Goal: Transaction & Acquisition: Obtain resource

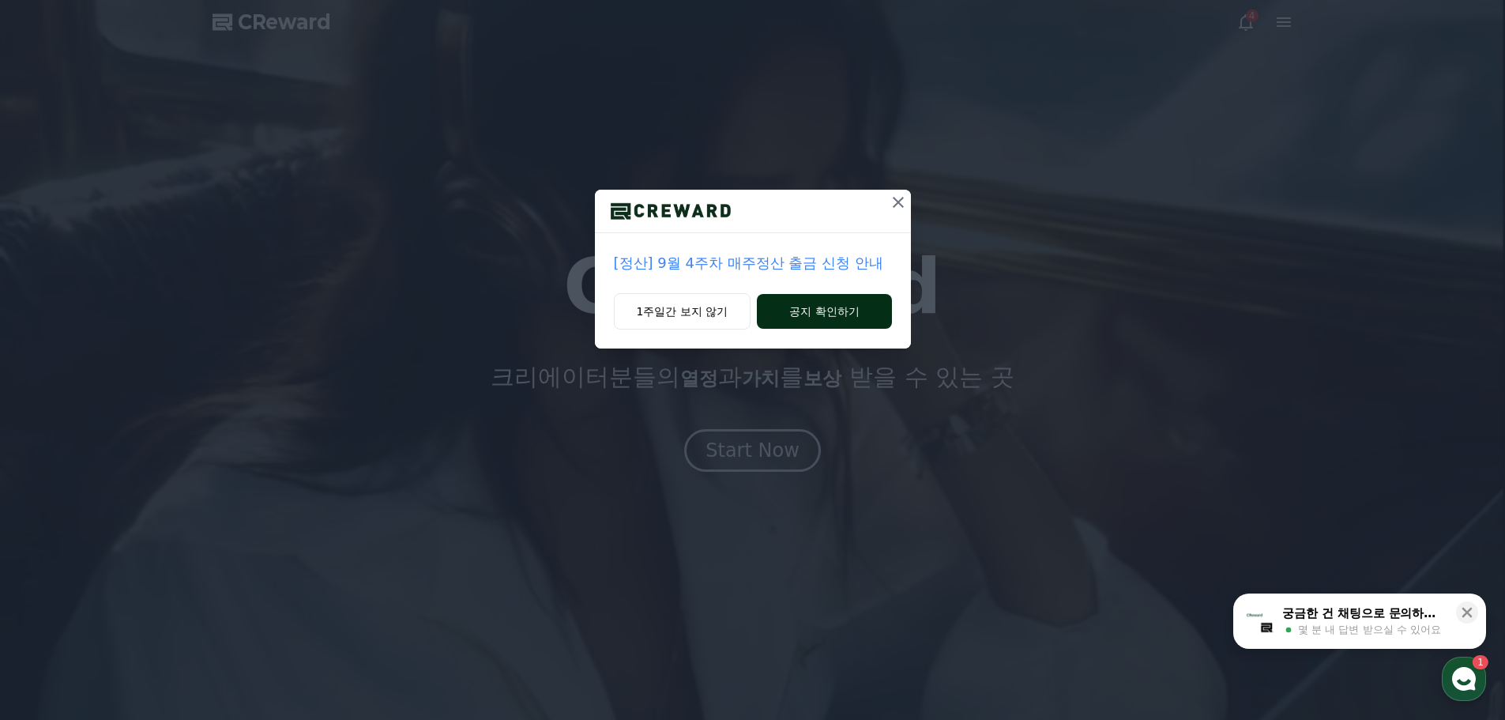
click at [744, 314] on button "공지 확인하기" at bounding box center [824, 311] width 134 height 35
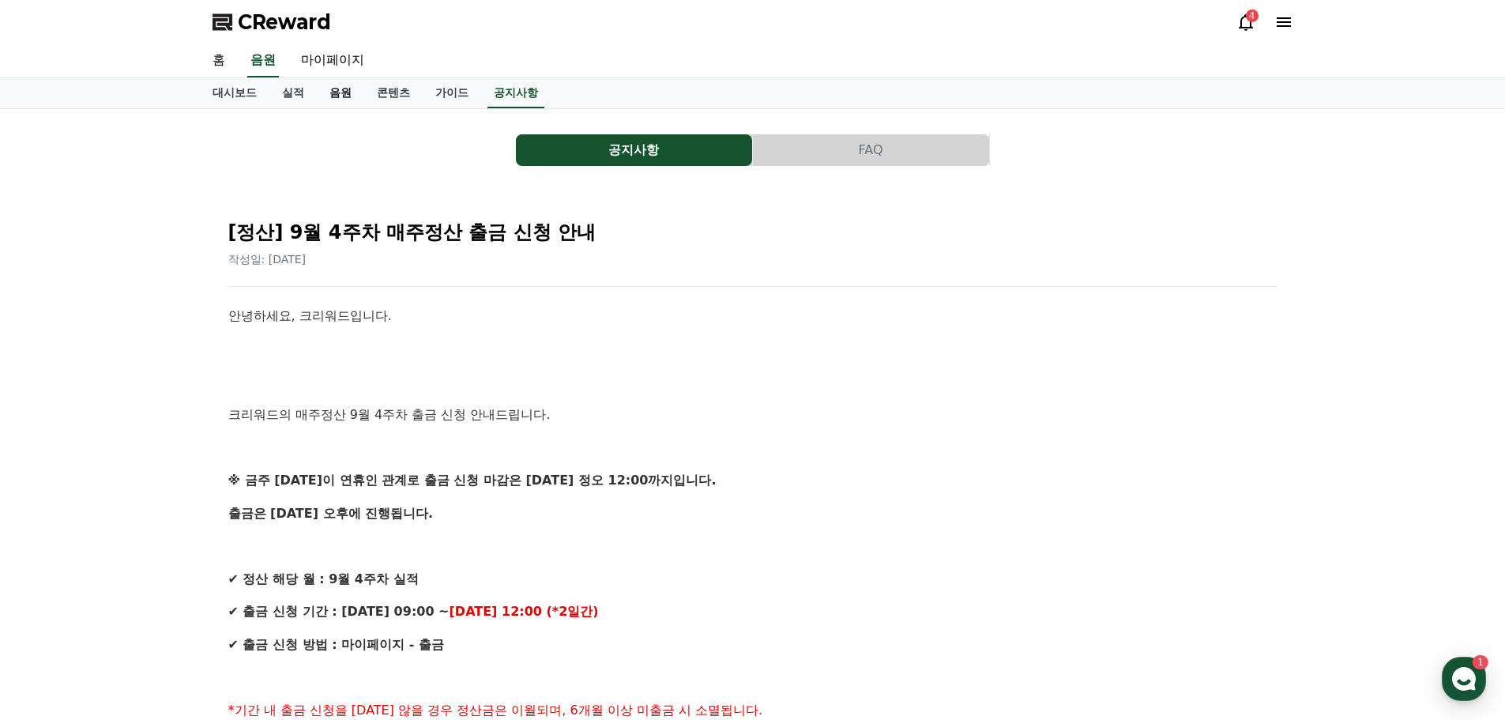
click at [339, 96] on link "음원" at bounding box center [340, 93] width 47 height 30
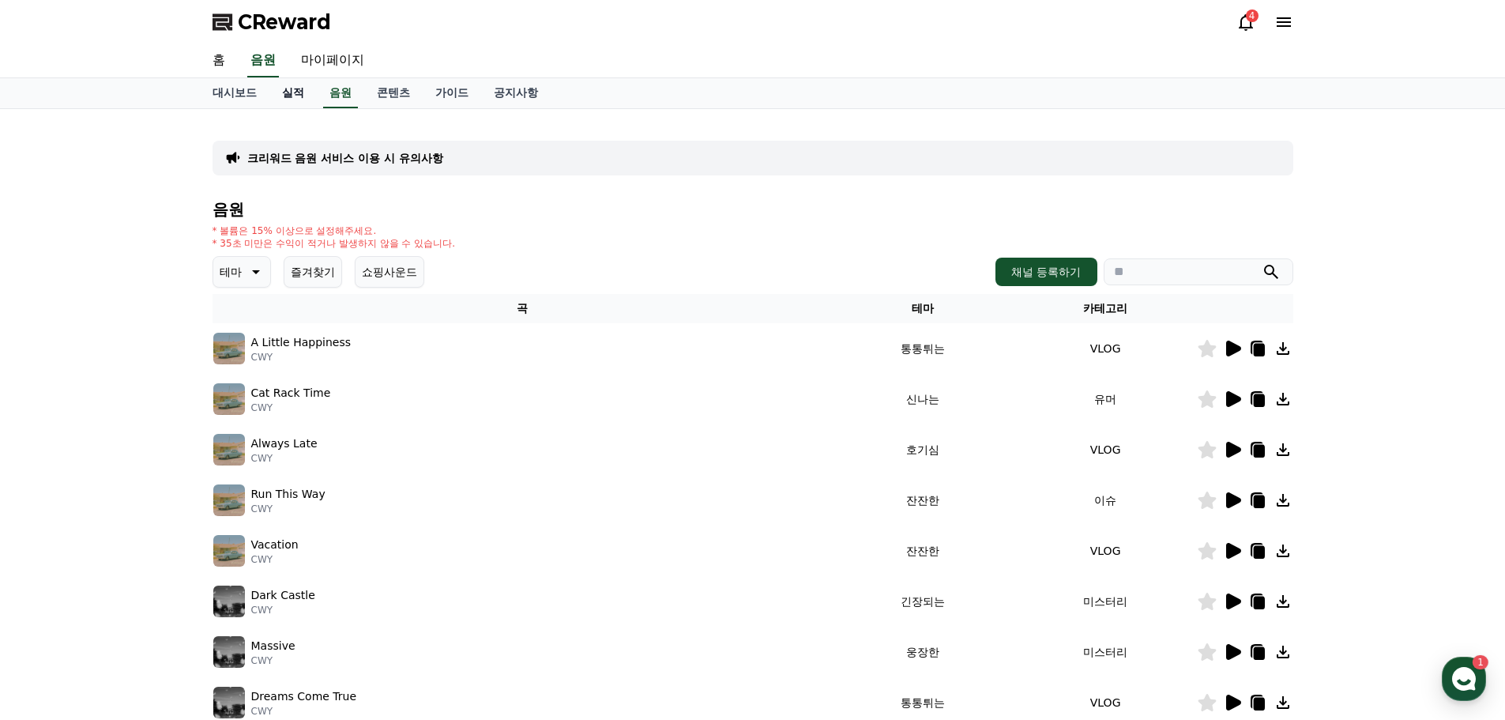
click at [304, 99] on link "실적" at bounding box center [292, 93] width 47 height 30
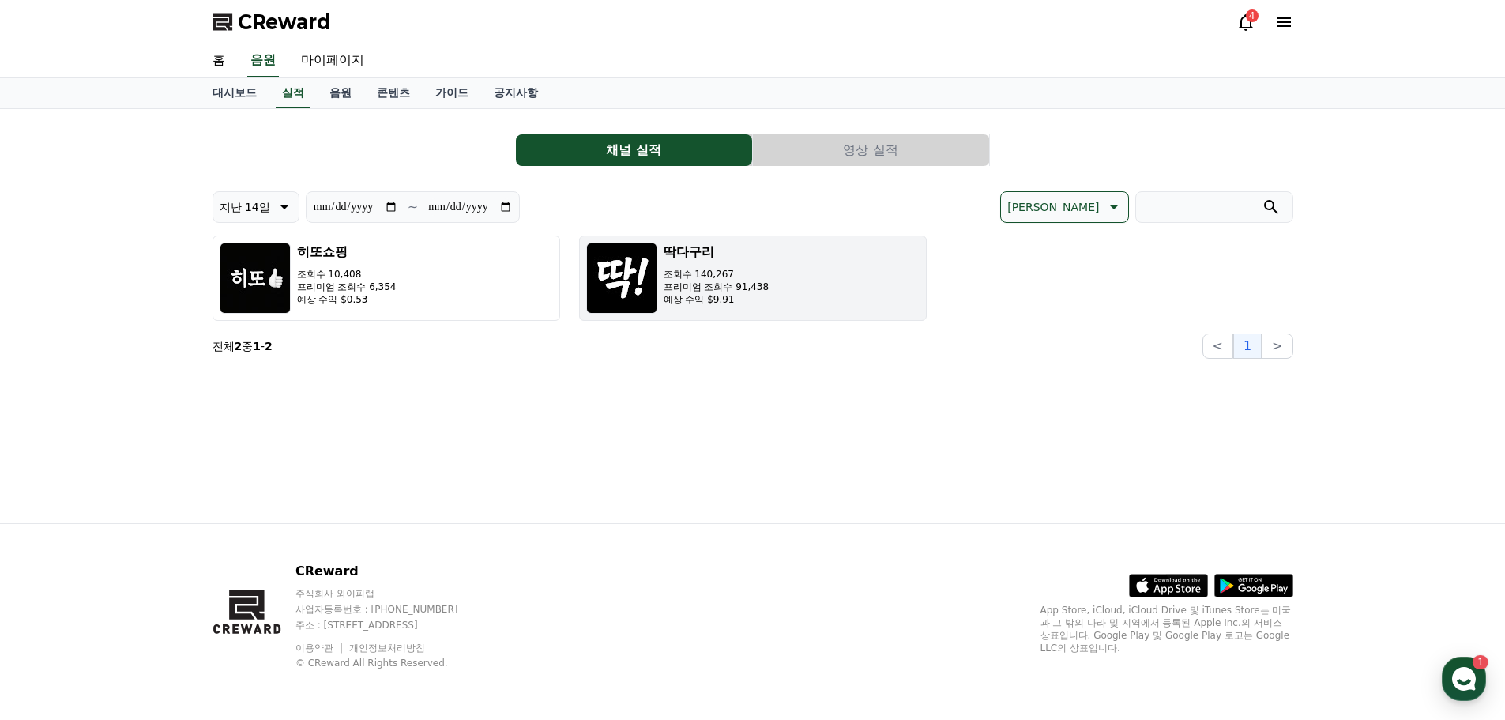
click at [668, 295] on p "예상 수익 $9.91" at bounding box center [717, 299] width 106 height 13
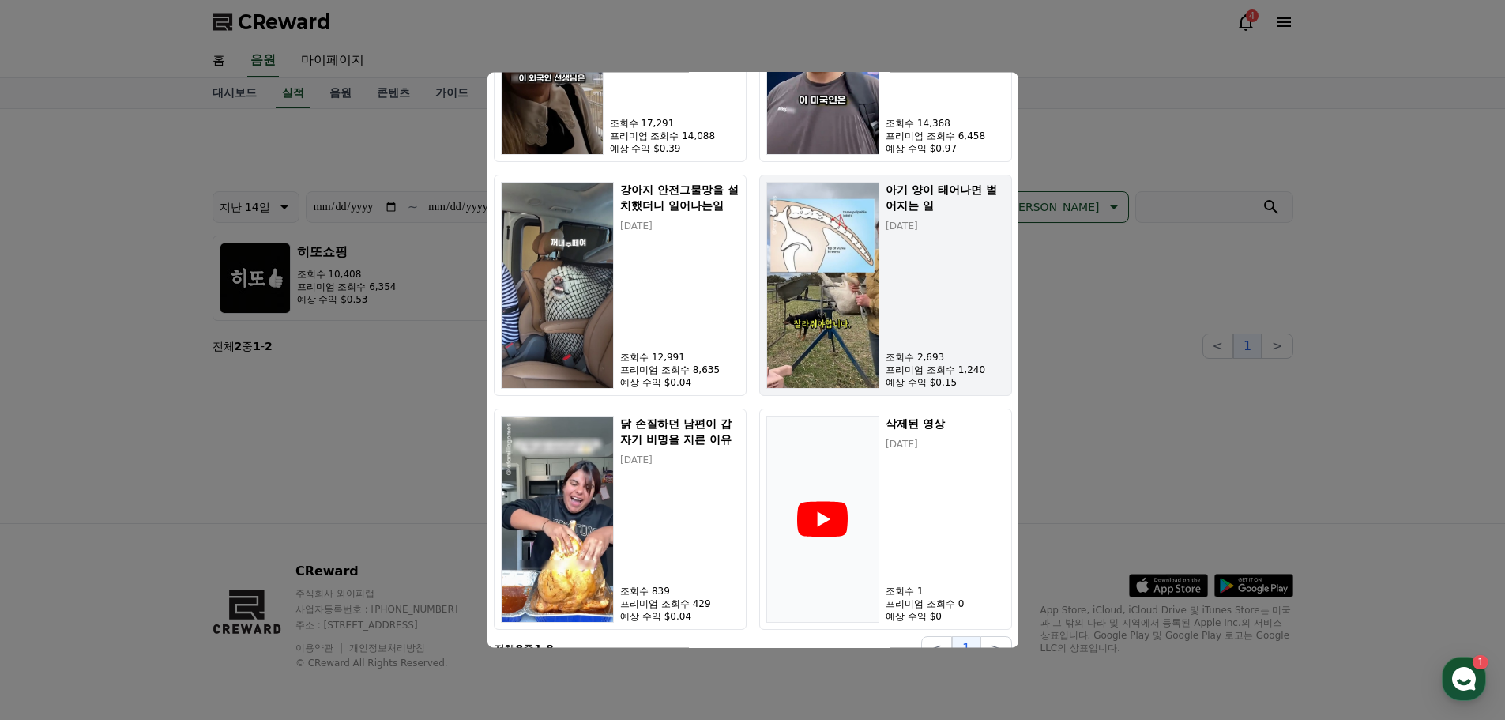
scroll to position [908, 0]
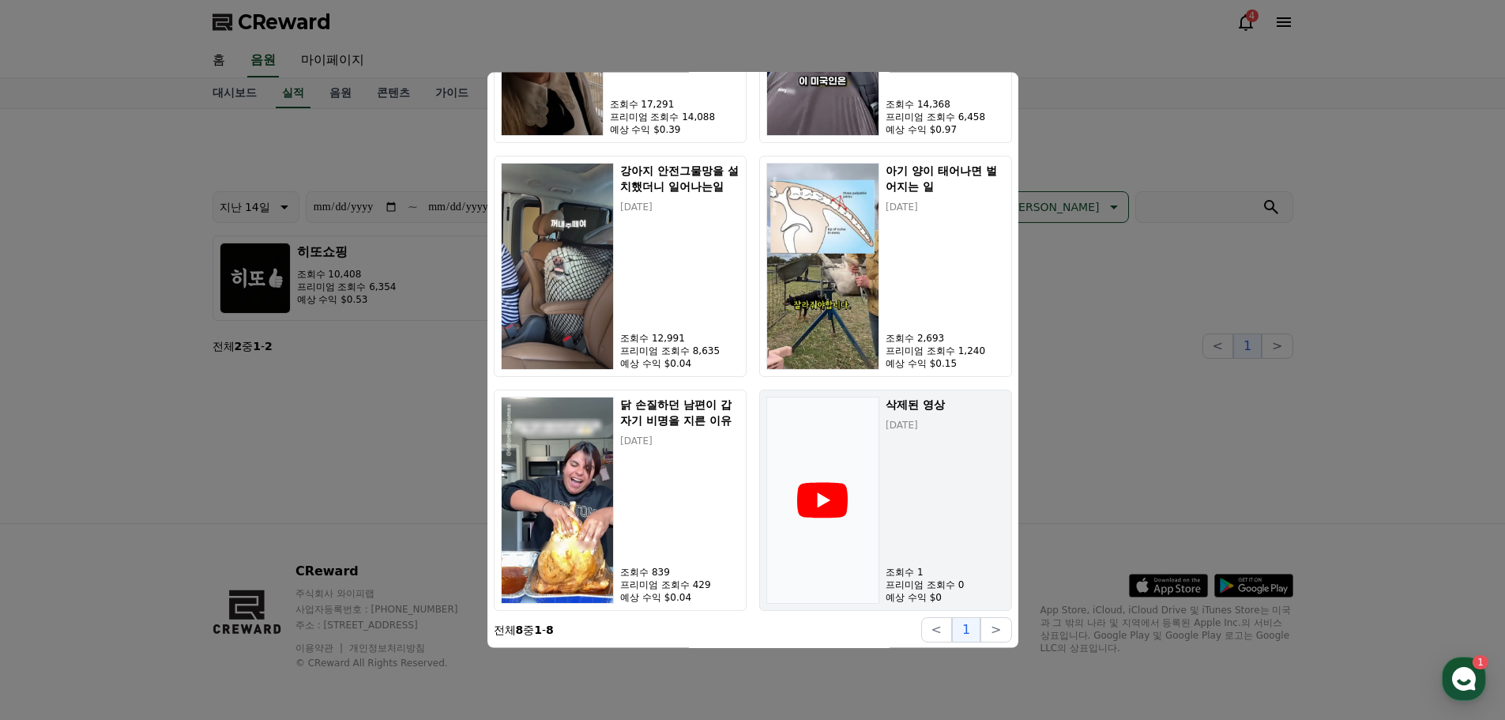
click at [833, 500] on icon "modal" at bounding box center [822, 500] width 51 height 36
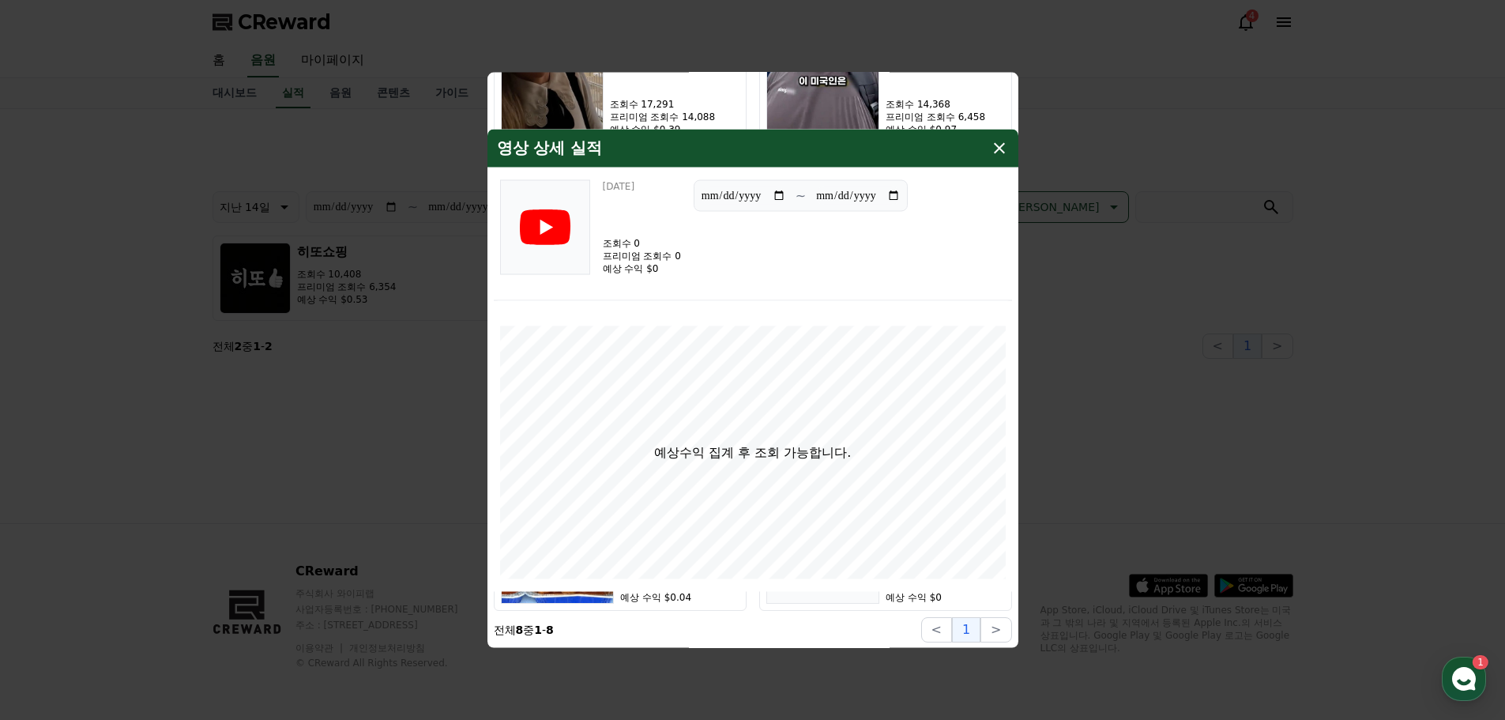
click at [997, 145] on icon "modal" at bounding box center [999, 147] width 11 height 11
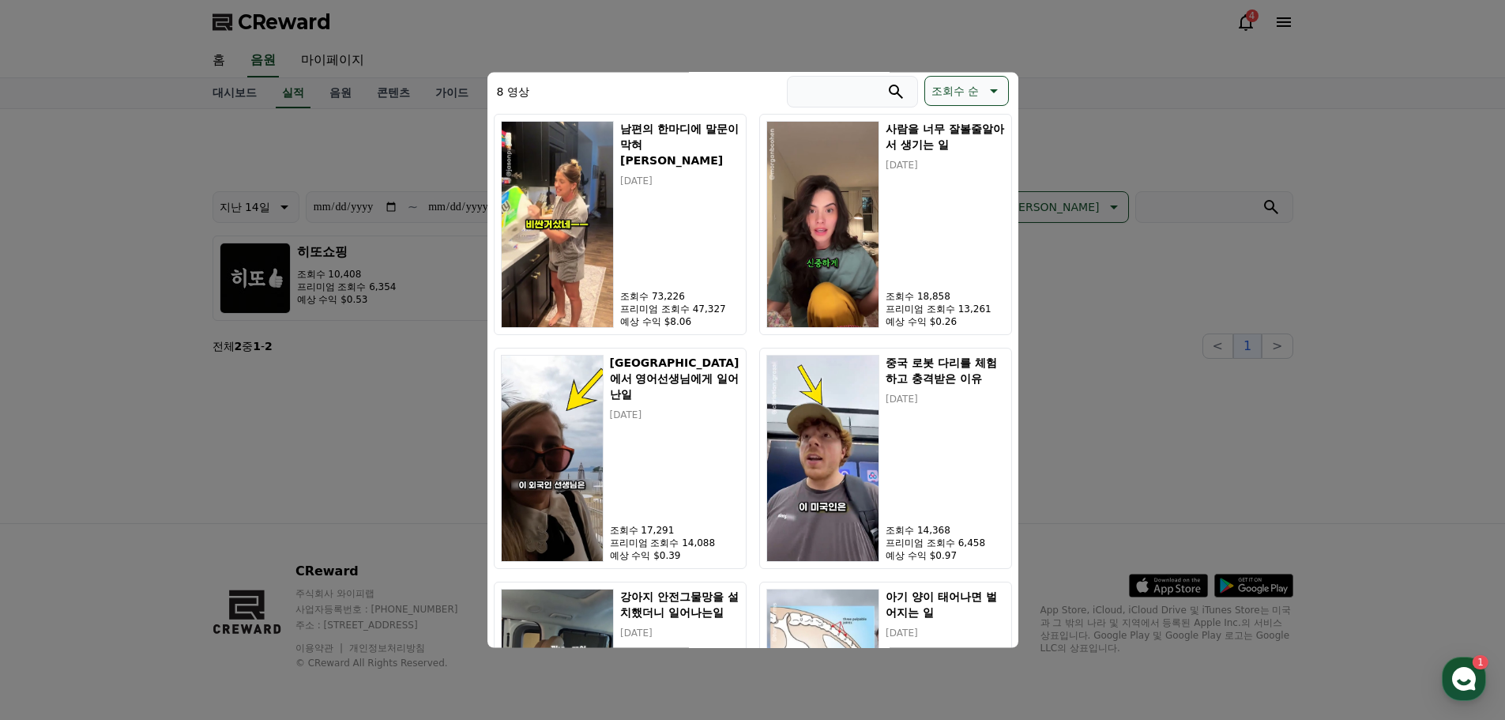
scroll to position [434, 0]
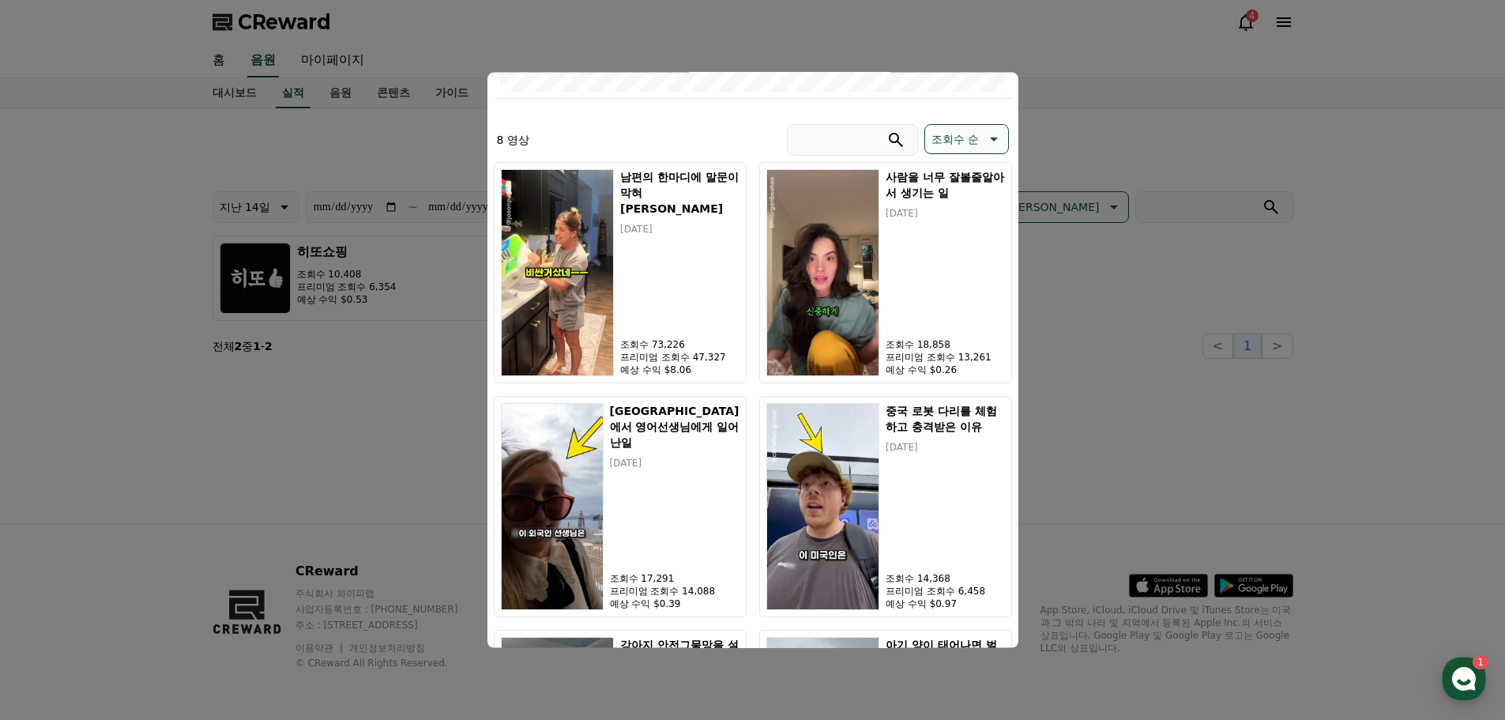
click at [1115, 367] on button "close modal" at bounding box center [752, 360] width 1505 height 720
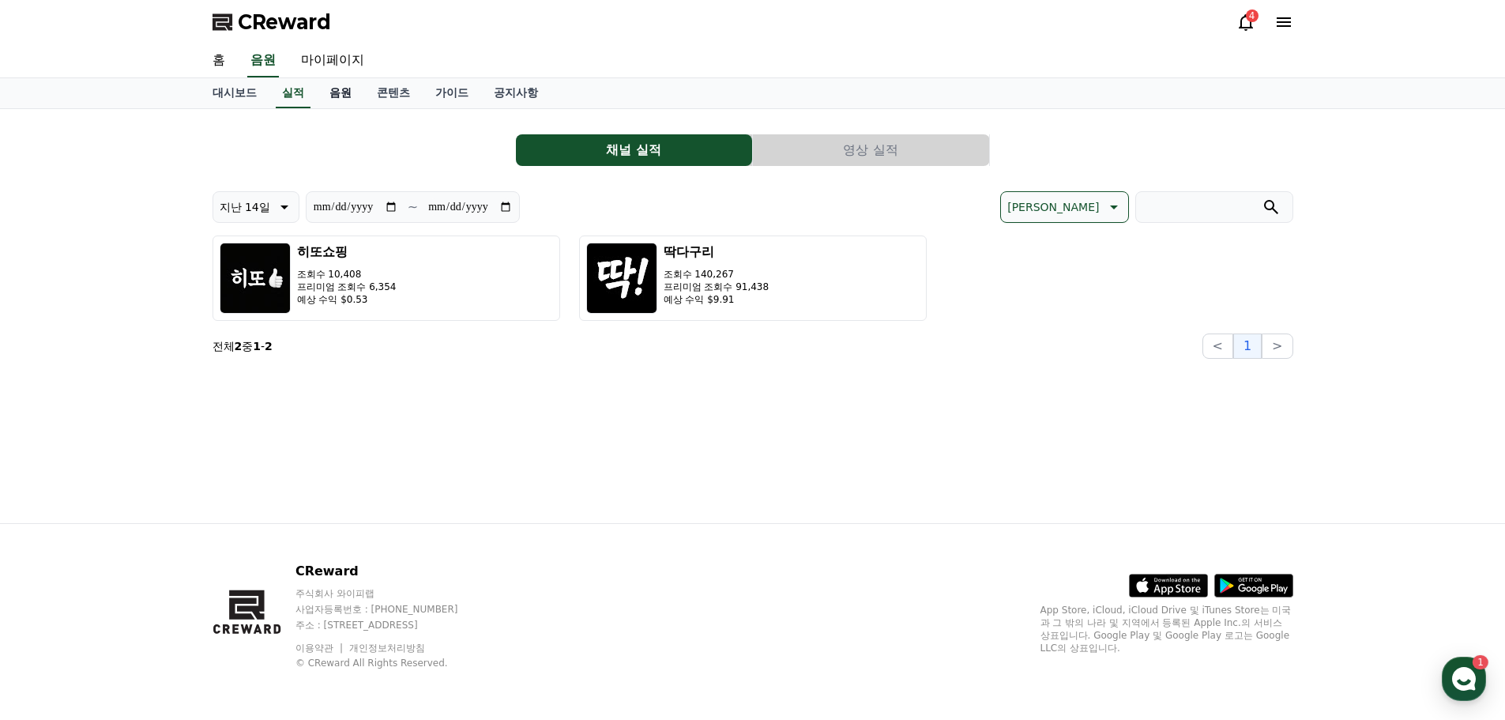
click at [344, 98] on link "음원" at bounding box center [340, 93] width 47 height 30
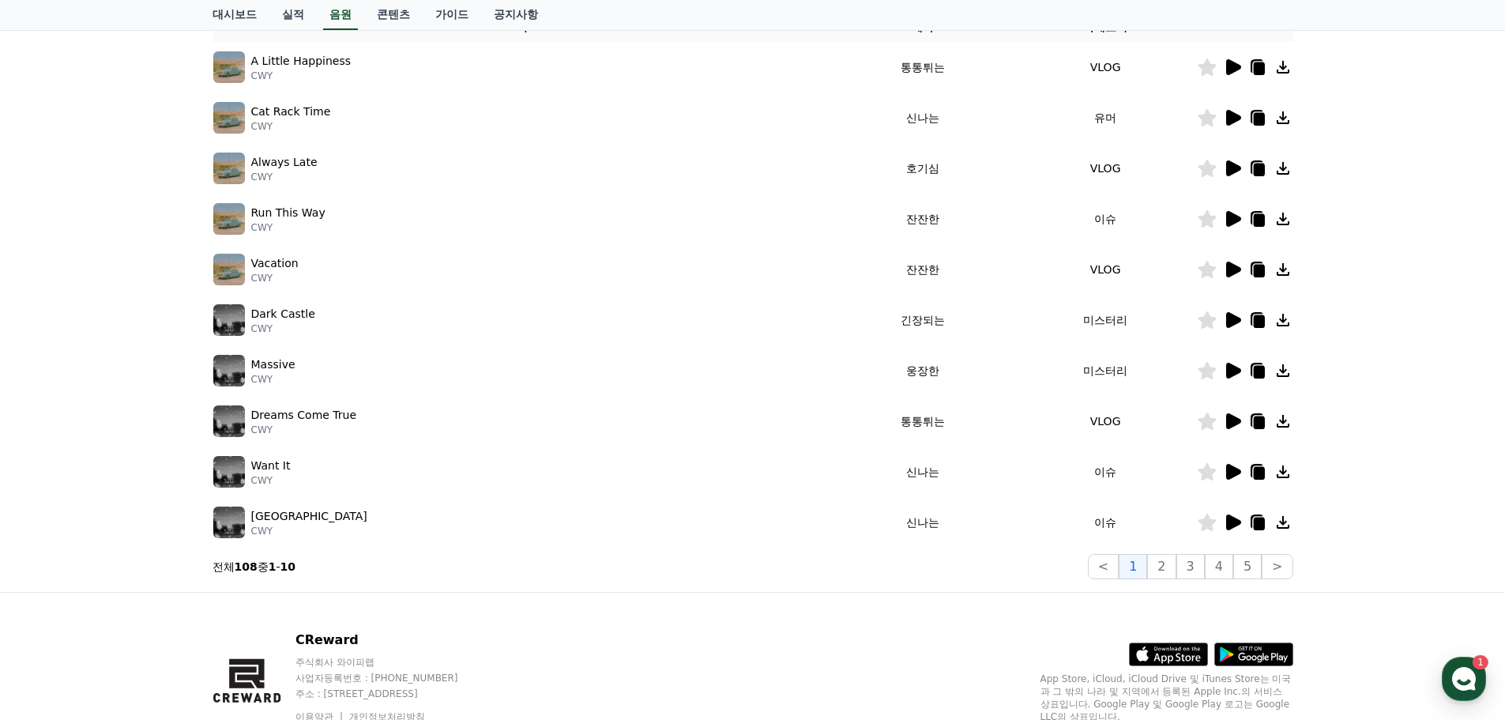
scroll to position [350, 0]
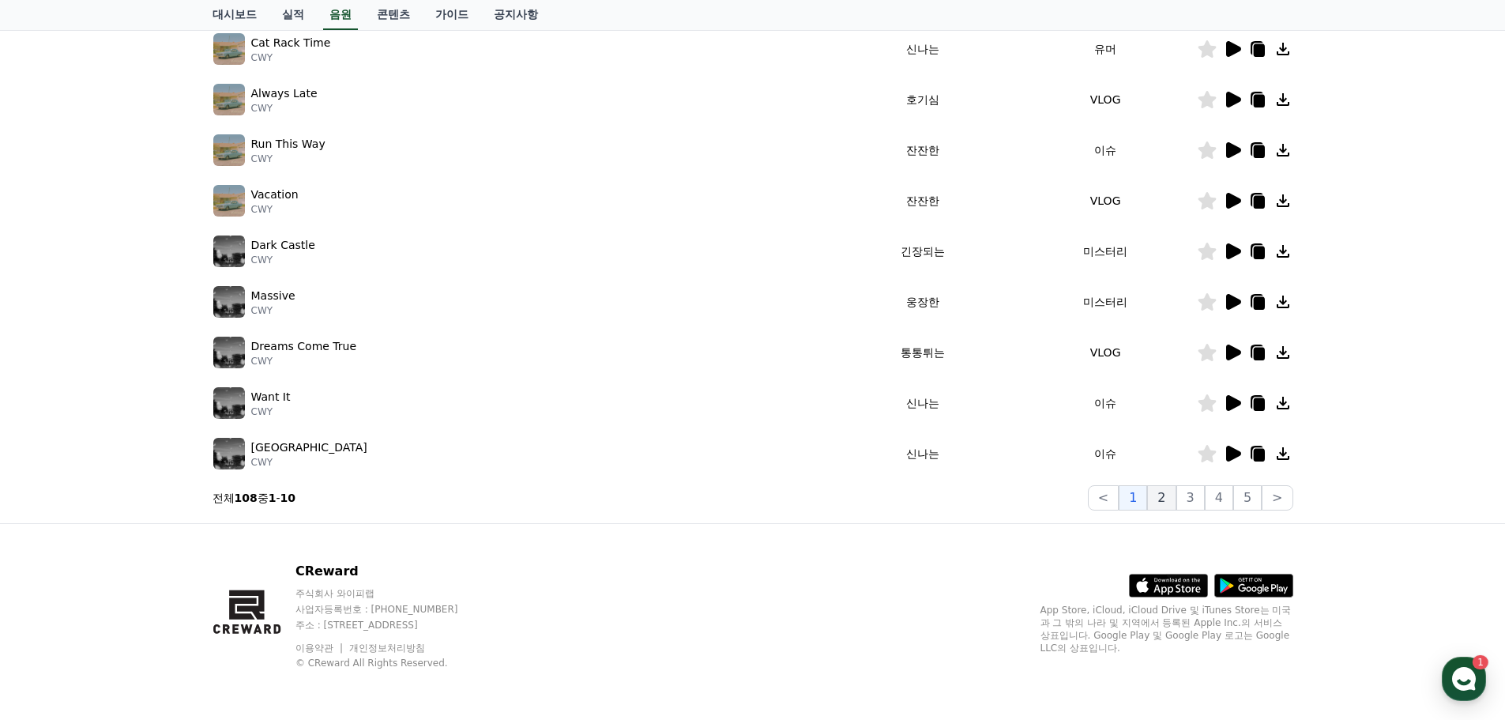
click at [1164, 496] on button "2" at bounding box center [1161, 497] width 28 height 25
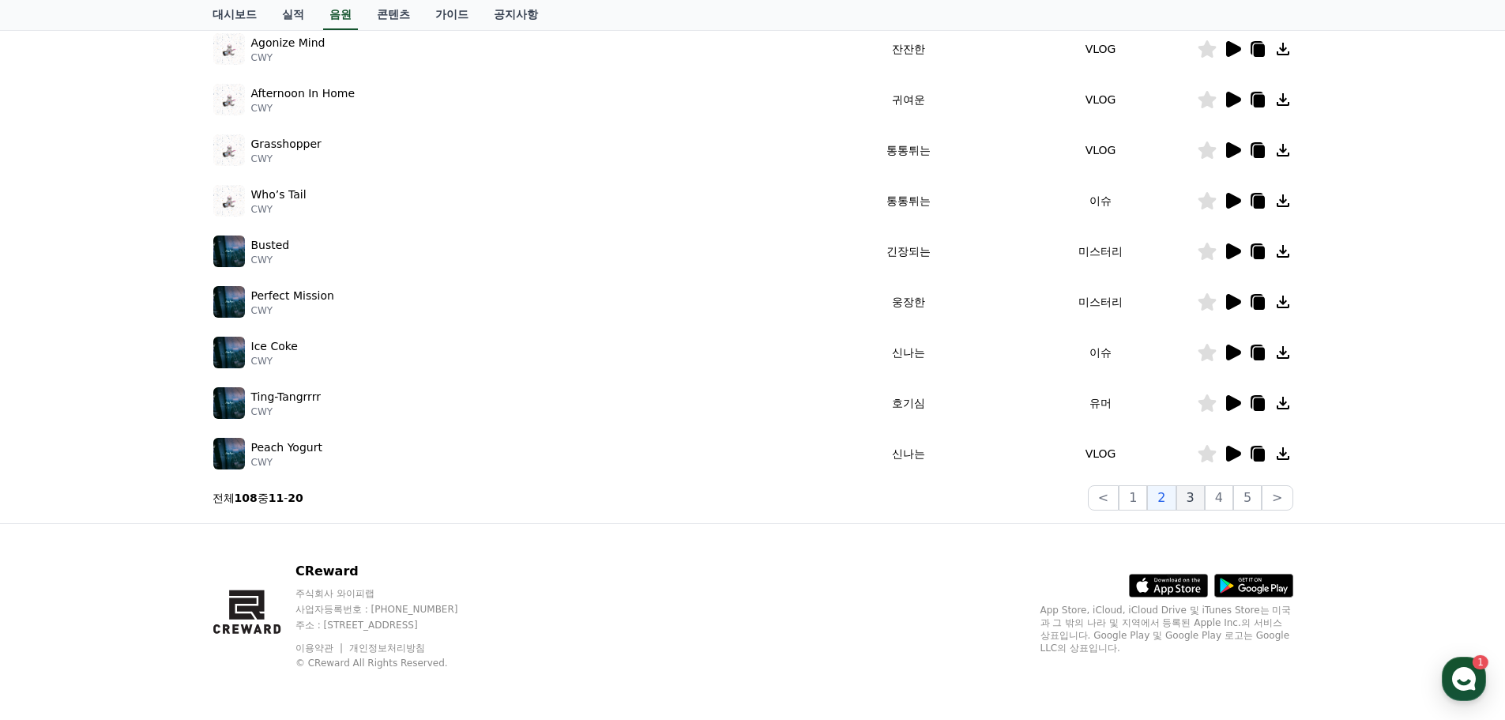
click at [1195, 501] on button "3" at bounding box center [1190, 497] width 28 height 25
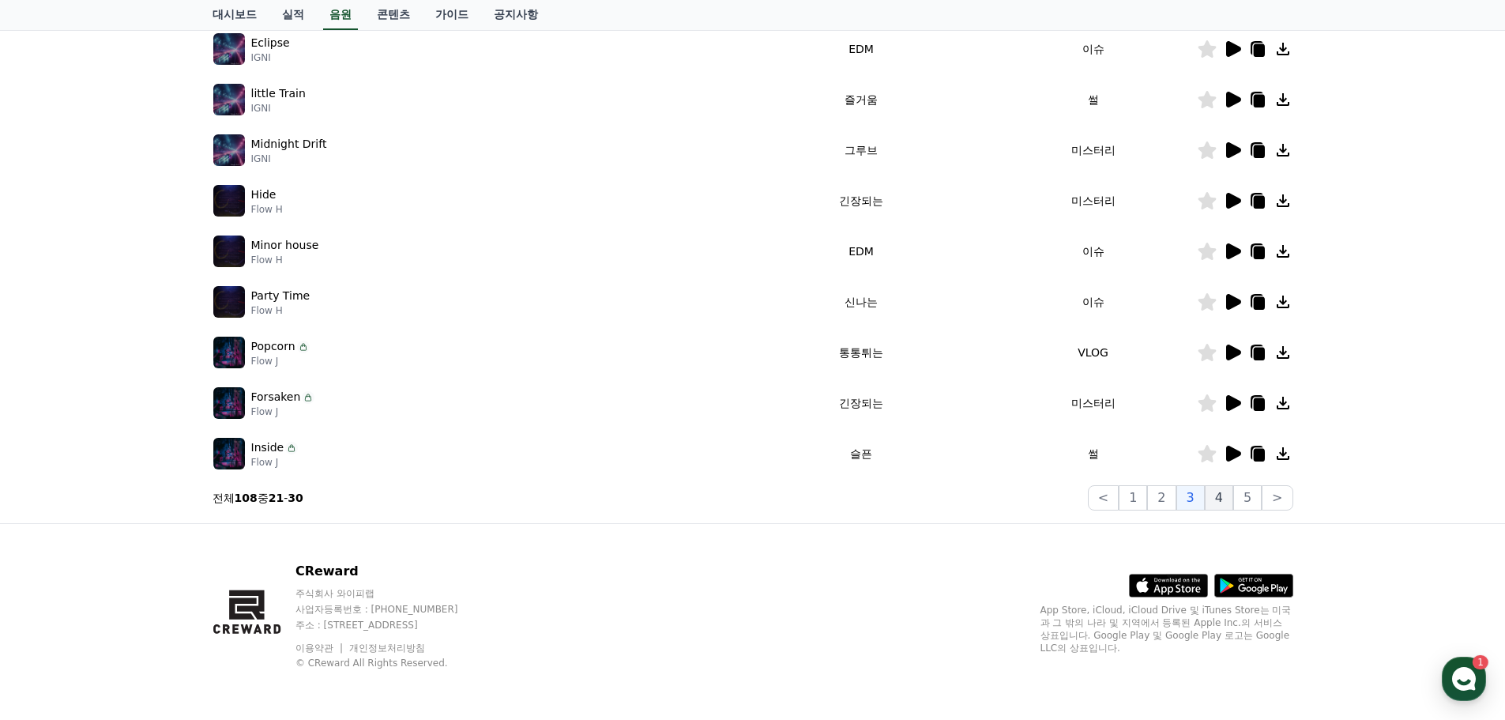
click at [1225, 502] on button "4" at bounding box center [1219, 497] width 28 height 25
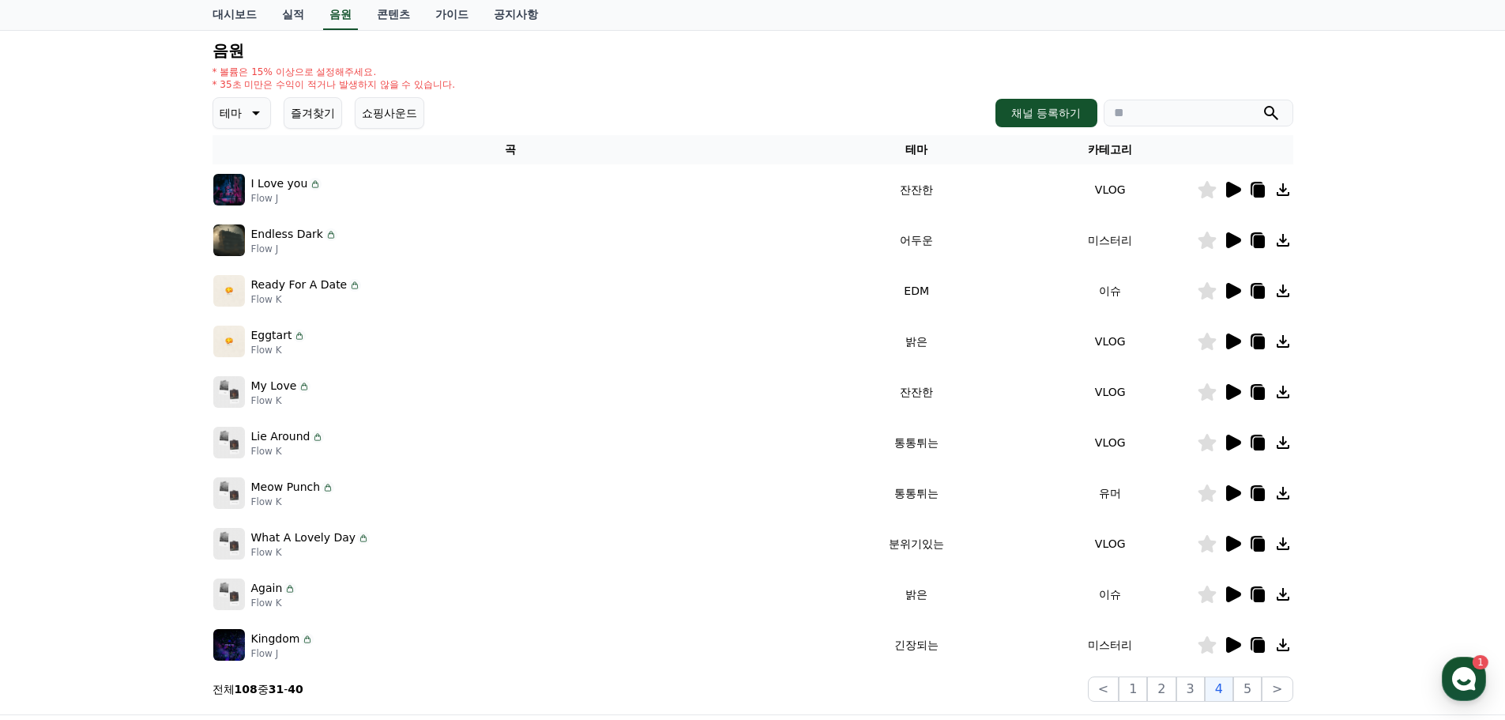
scroll to position [350, 0]
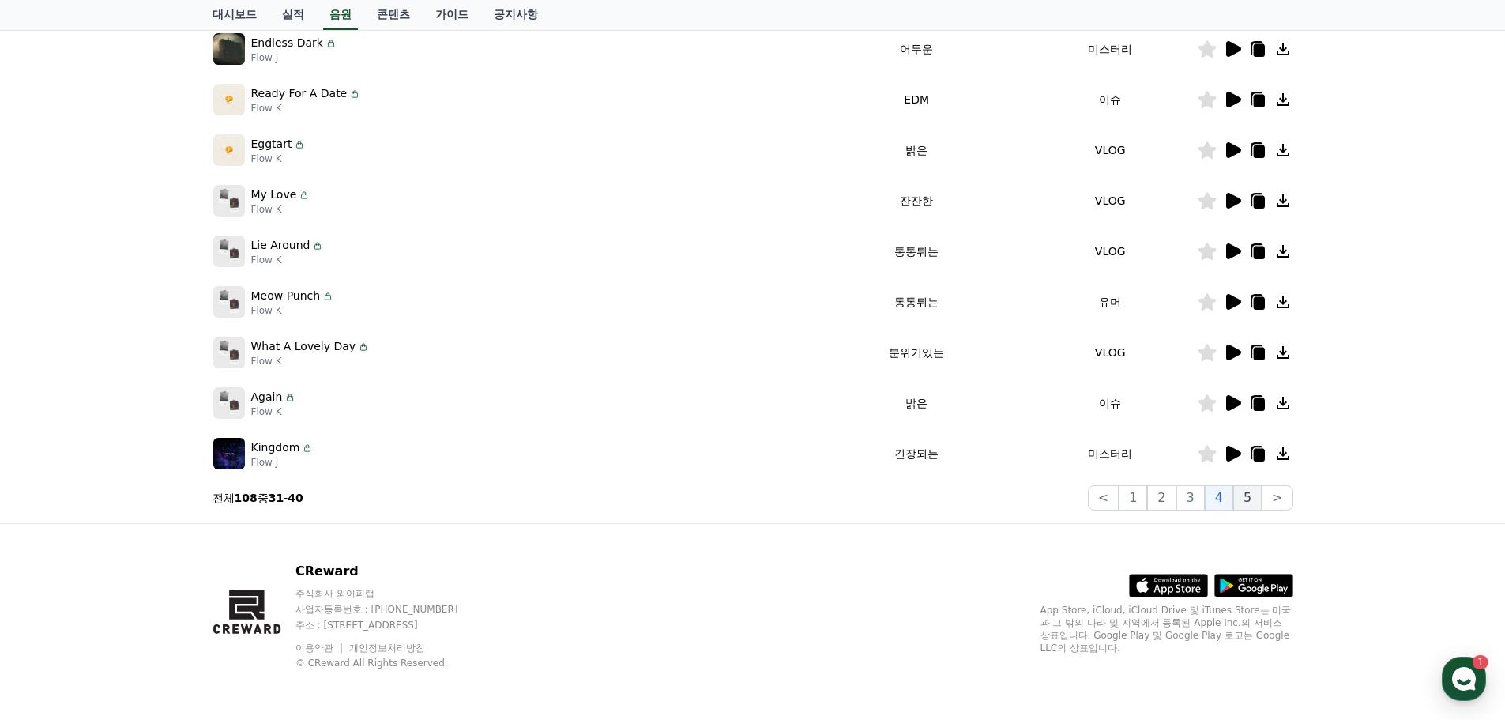
click at [1257, 491] on button "5" at bounding box center [1247, 497] width 28 height 25
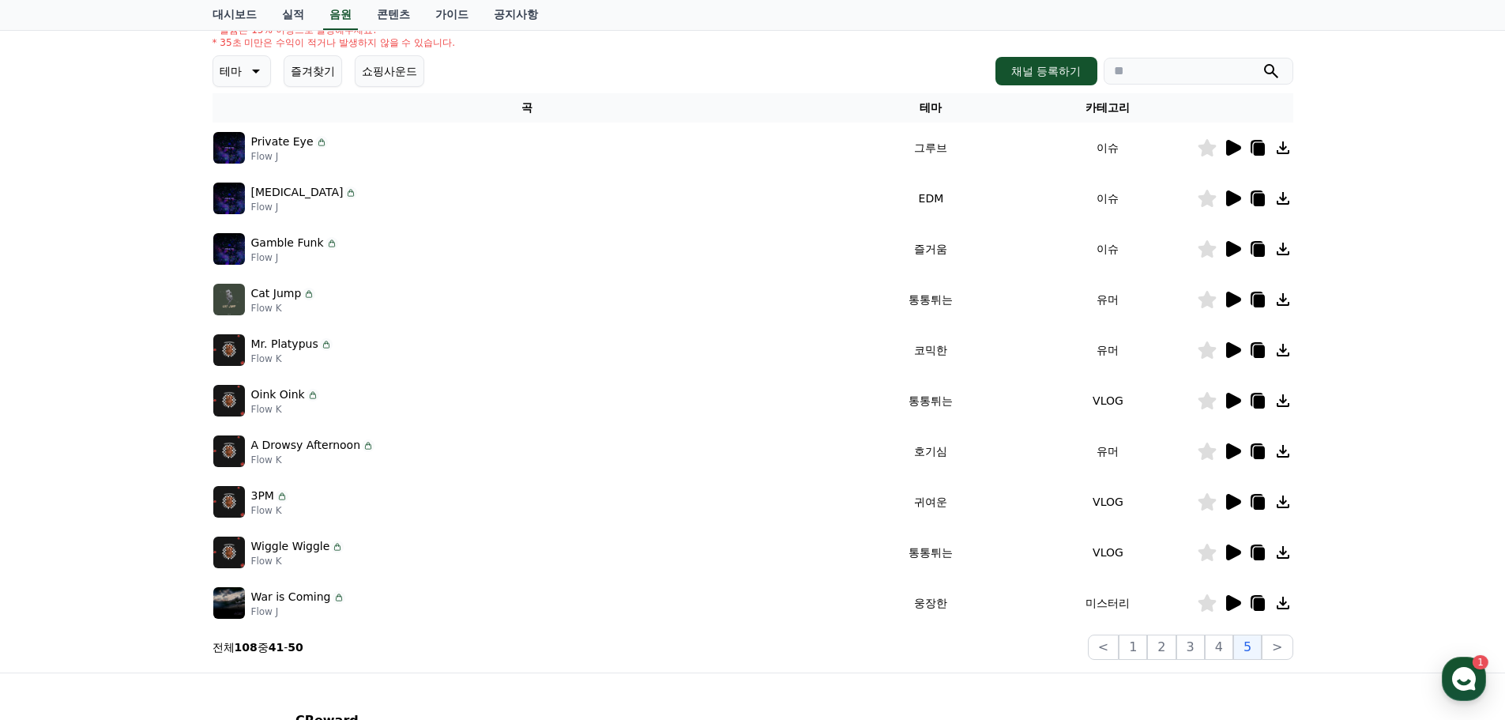
scroll to position [192, 0]
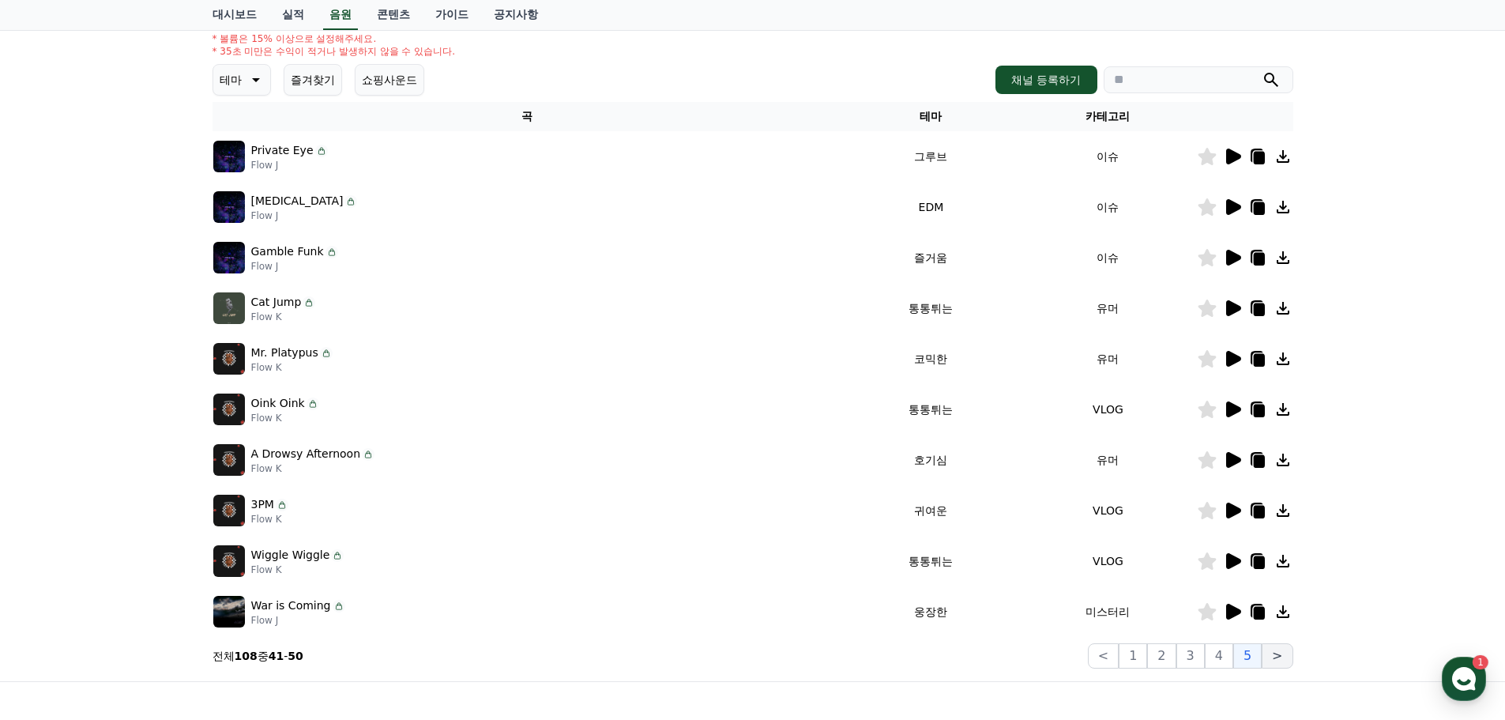
click at [1290, 656] on button ">" at bounding box center [1277, 655] width 31 height 25
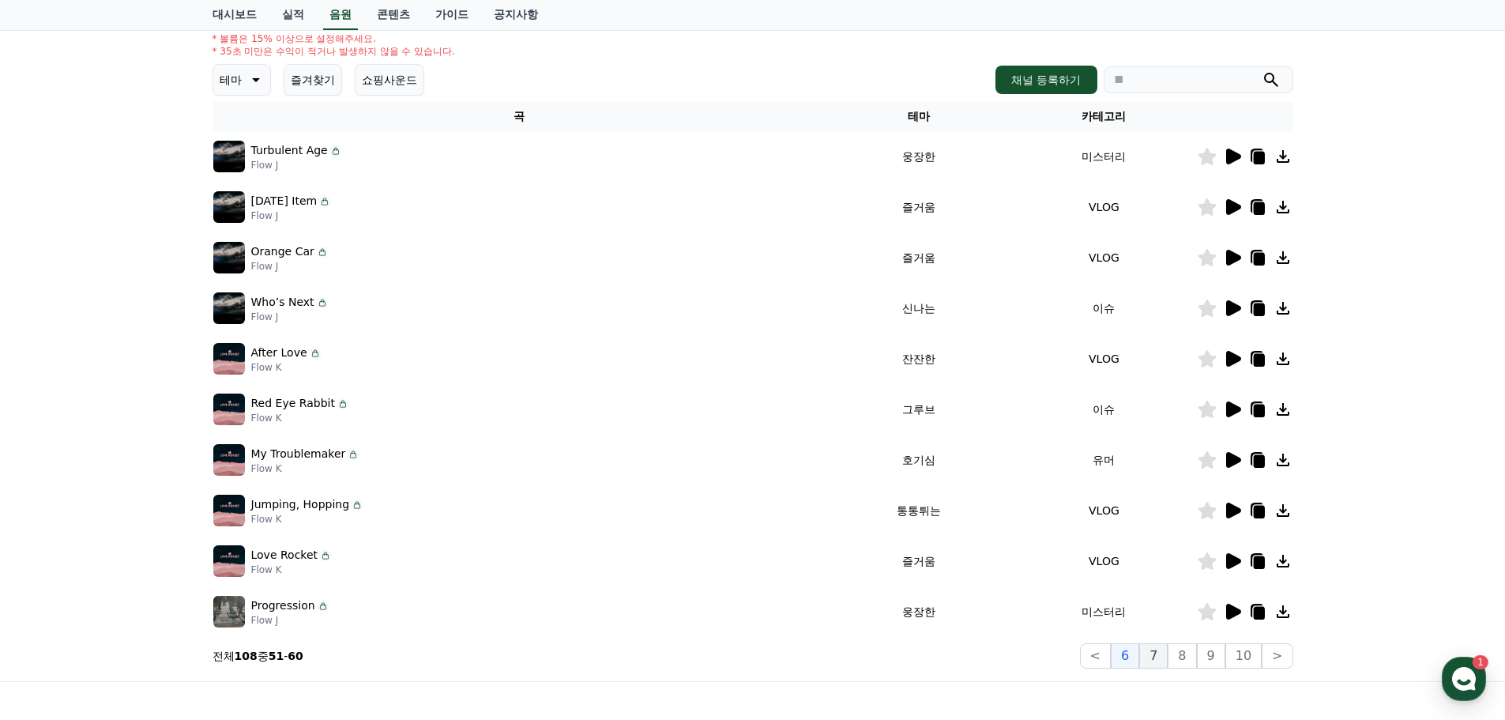
click at [1164, 663] on button "7" at bounding box center [1153, 655] width 28 height 25
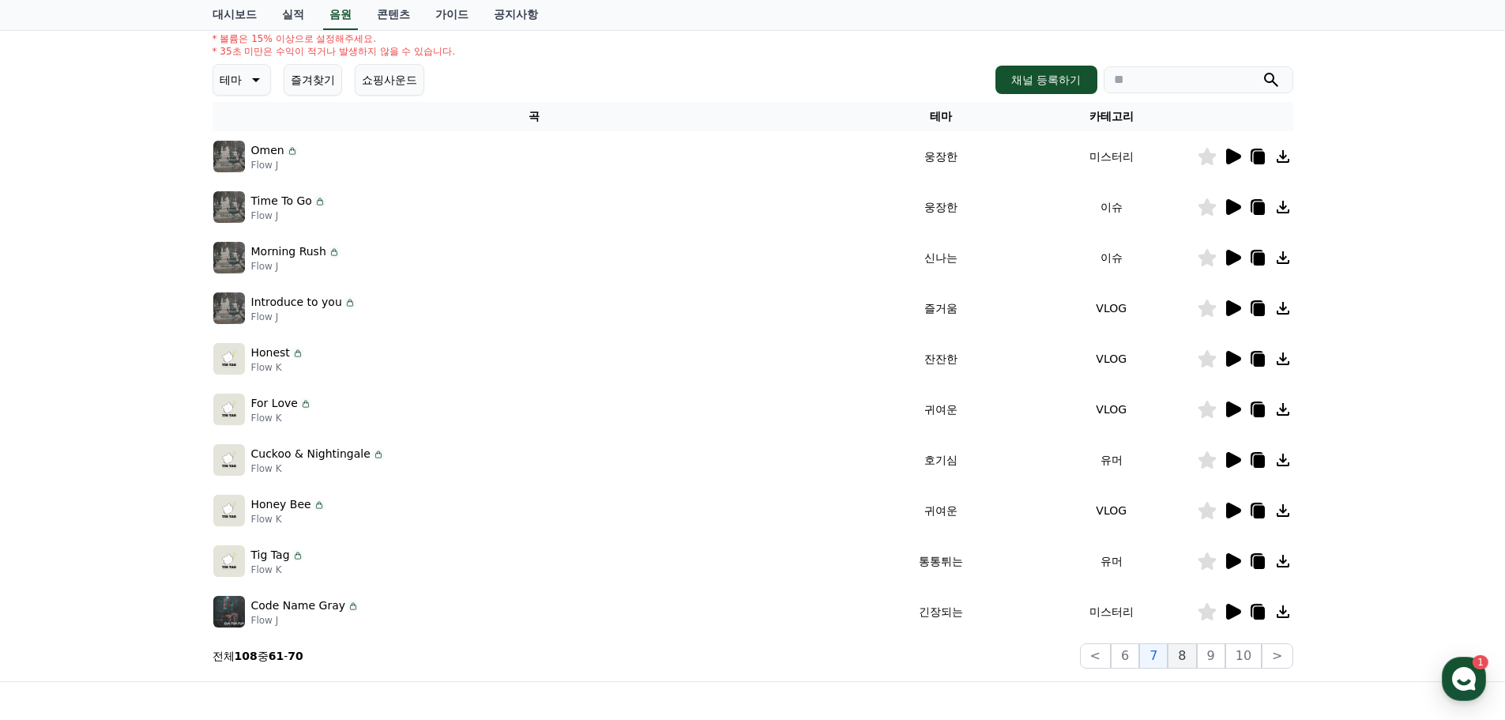
click at [1190, 656] on button "8" at bounding box center [1182, 655] width 28 height 25
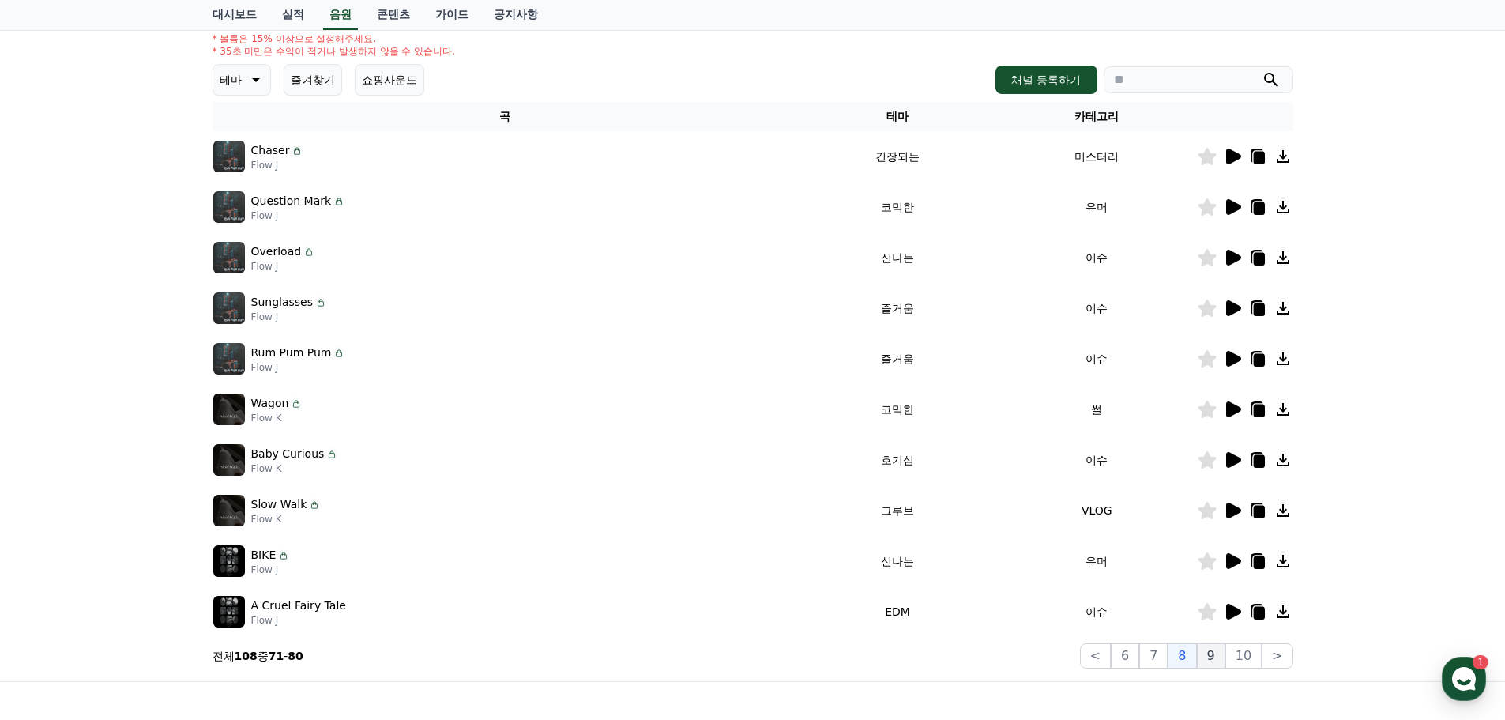
click at [1216, 656] on button "9" at bounding box center [1211, 655] width 28 height 25
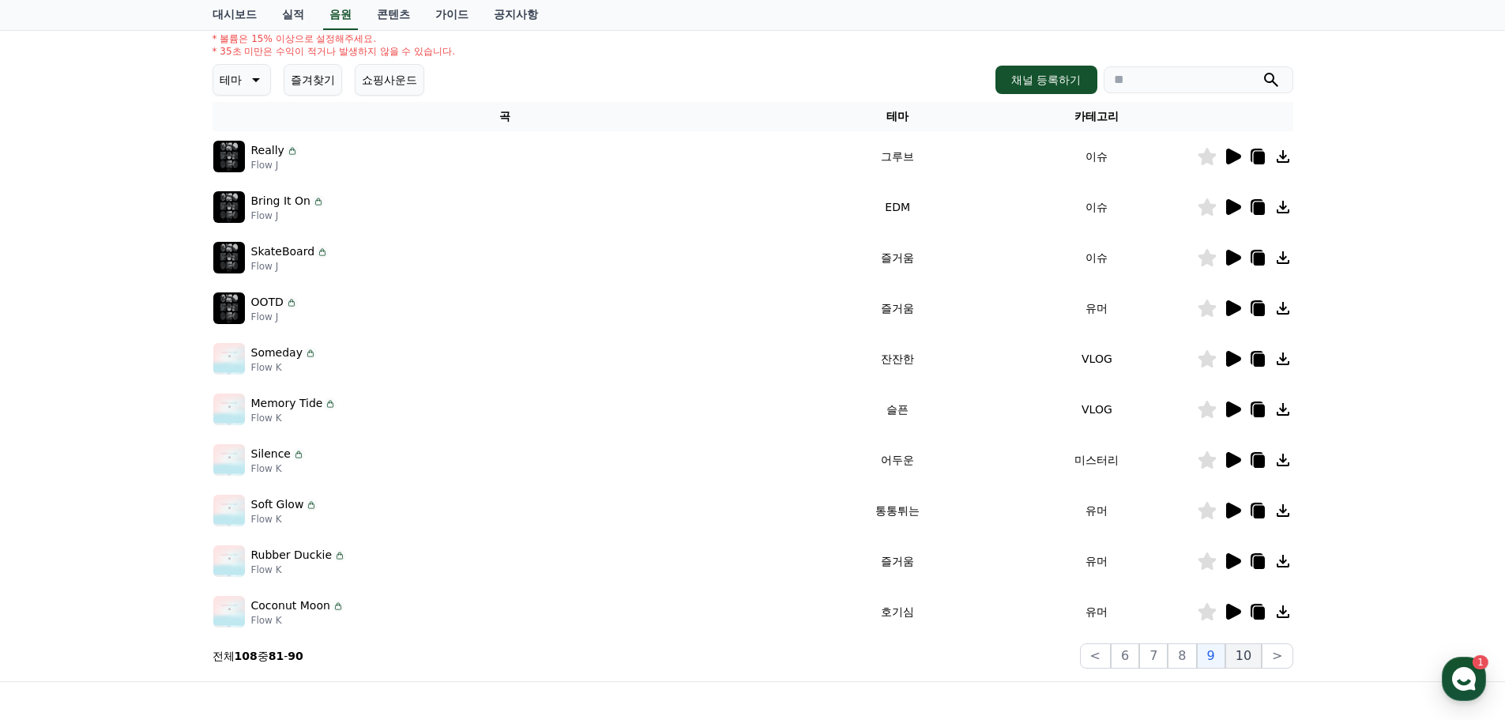
click at [1235, 654] on button "10" at bounding box center [1243, 655] width 36 height 25
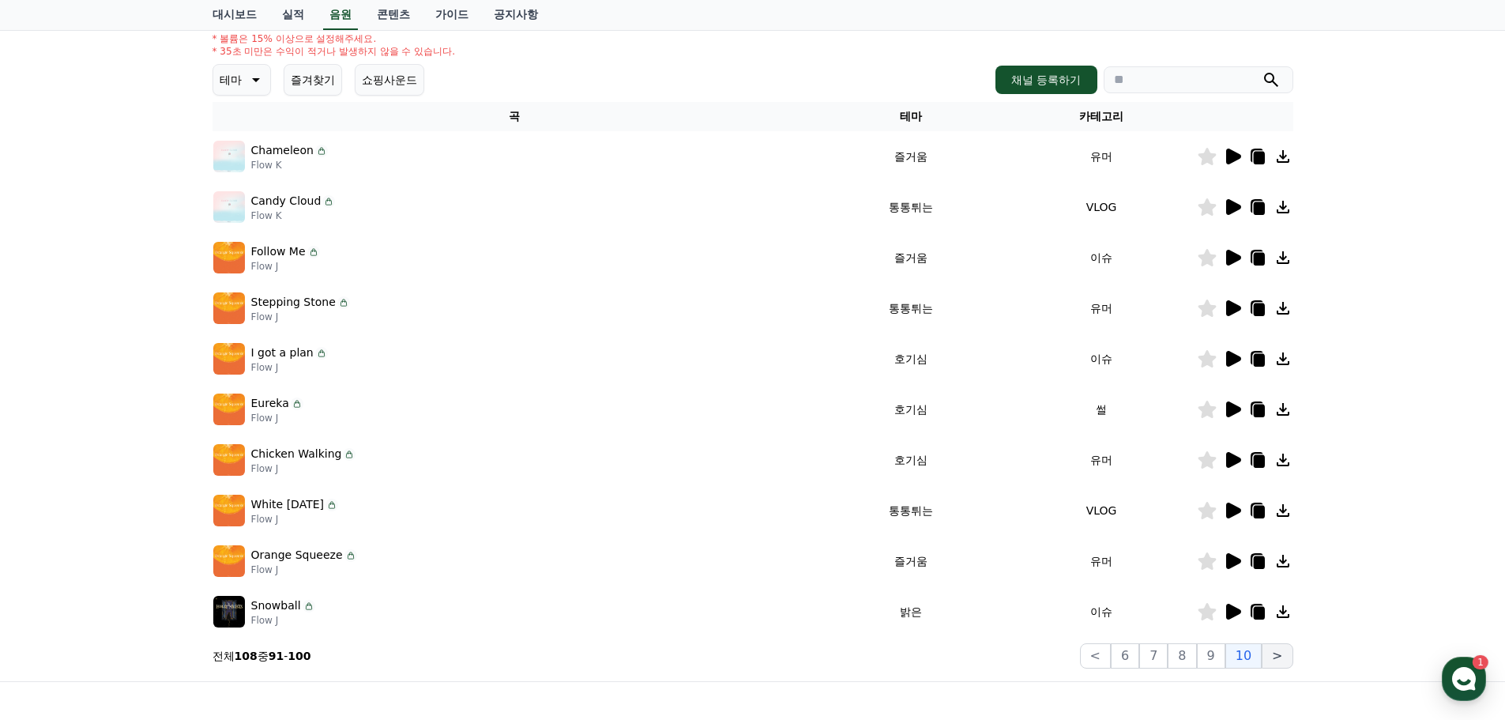
click at [1279, 658] on button ">" at bounding box center [1277, 655] width 31 height 25
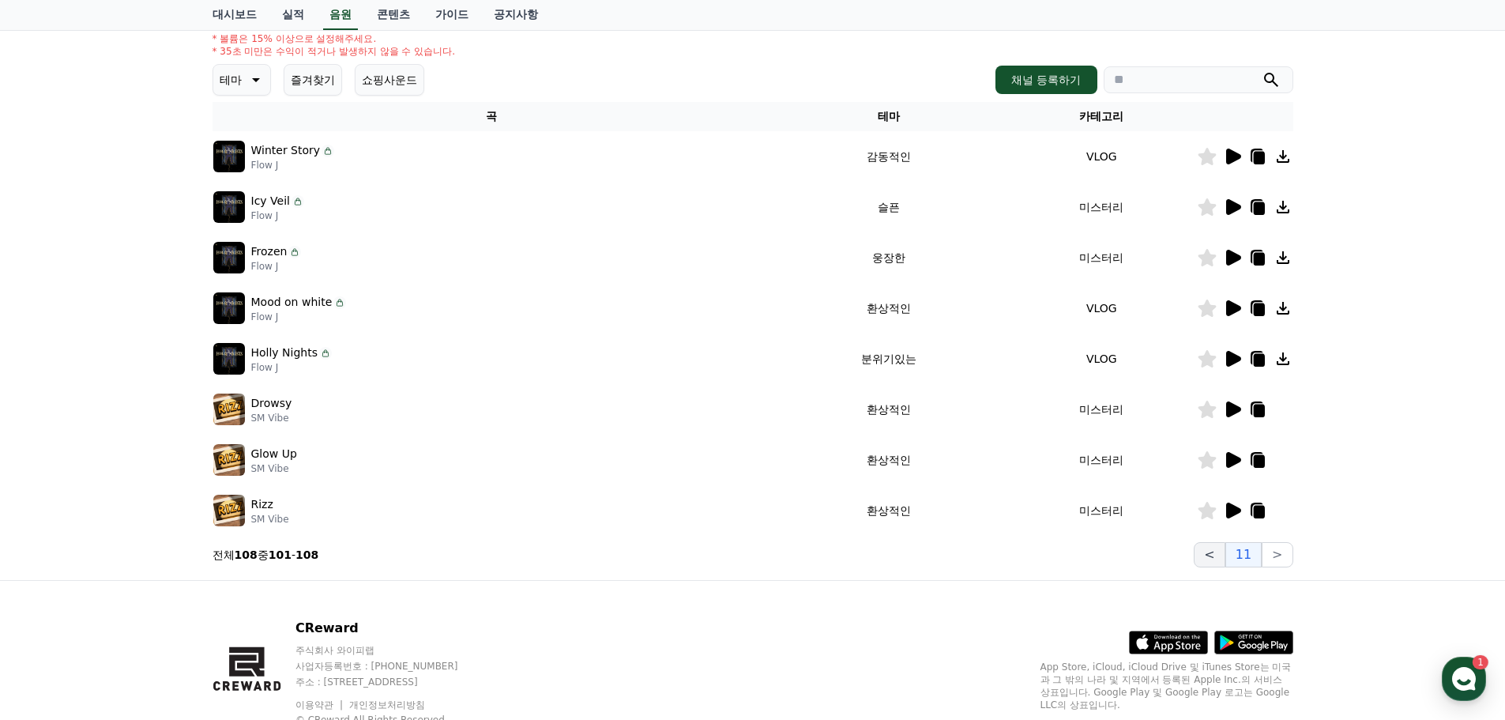
click at [1220, 565] on button "<" at bounding box center [1209, 554] width 31 height 25
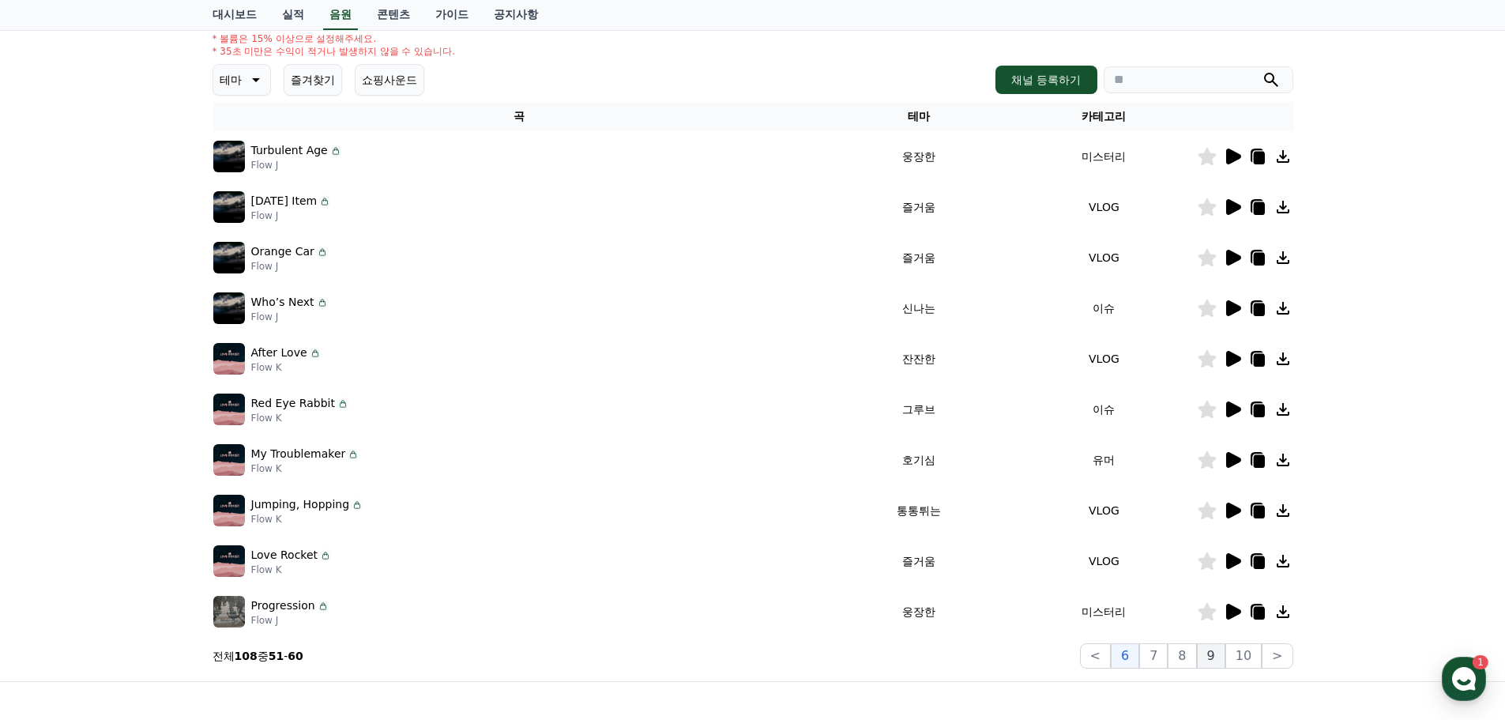
click at [1220, 565] on div at bounding box center [1245, 560] width 95 height 19
click at [1111, 657] on button "<" at bounding box center [1095, 655] width 31 height 25
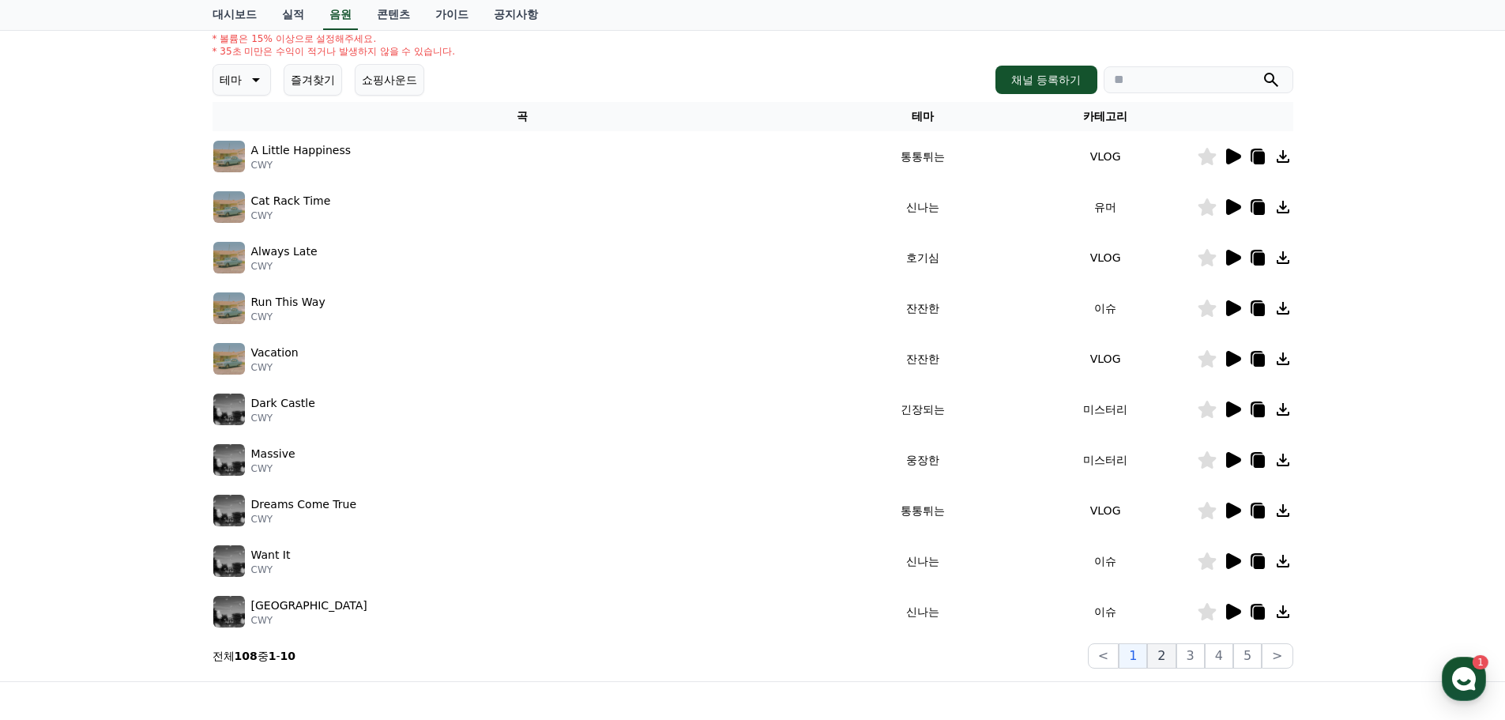
click at [1167, 656] on button "2" at bounding box center [1161, 655] width 28 height 25
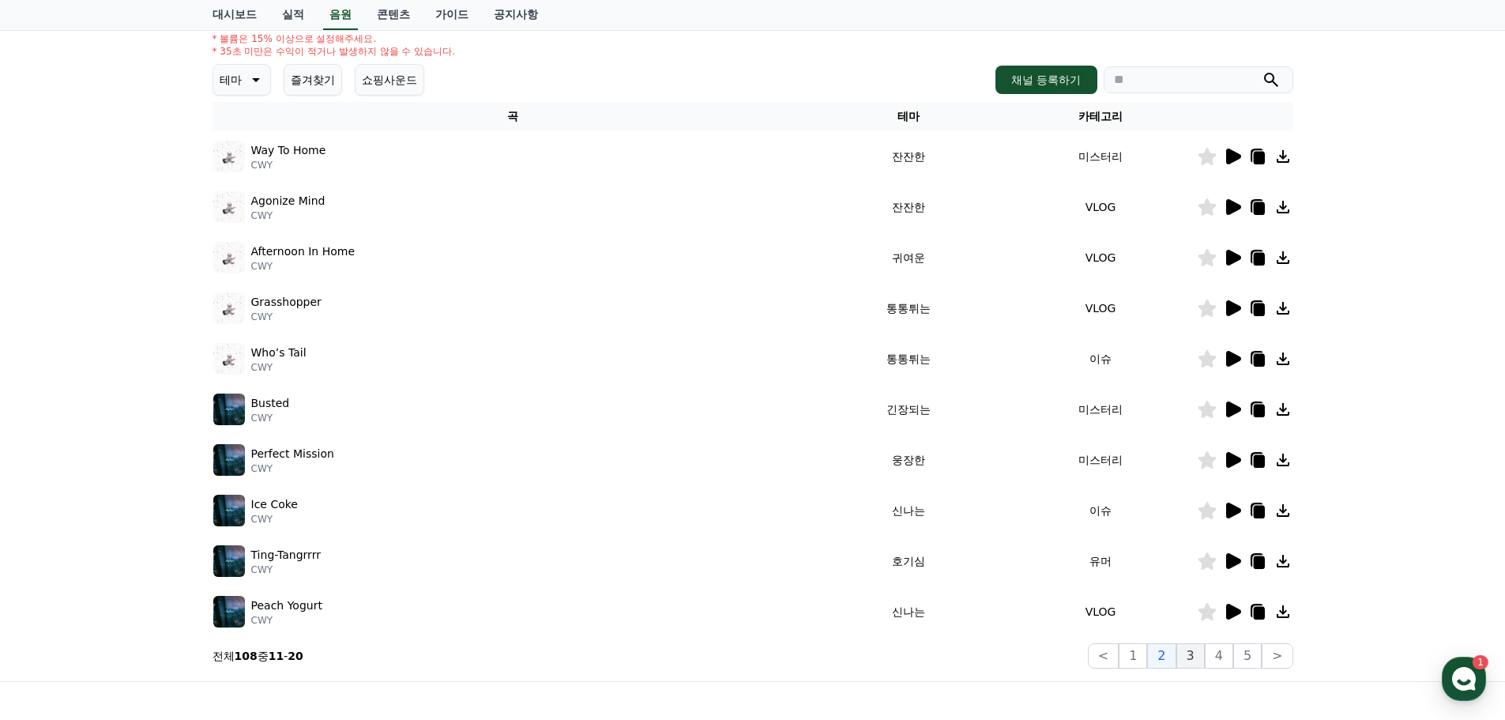
click at [1188, 655] on button "3" at bounding box center [1190, 655] width 28 height 25
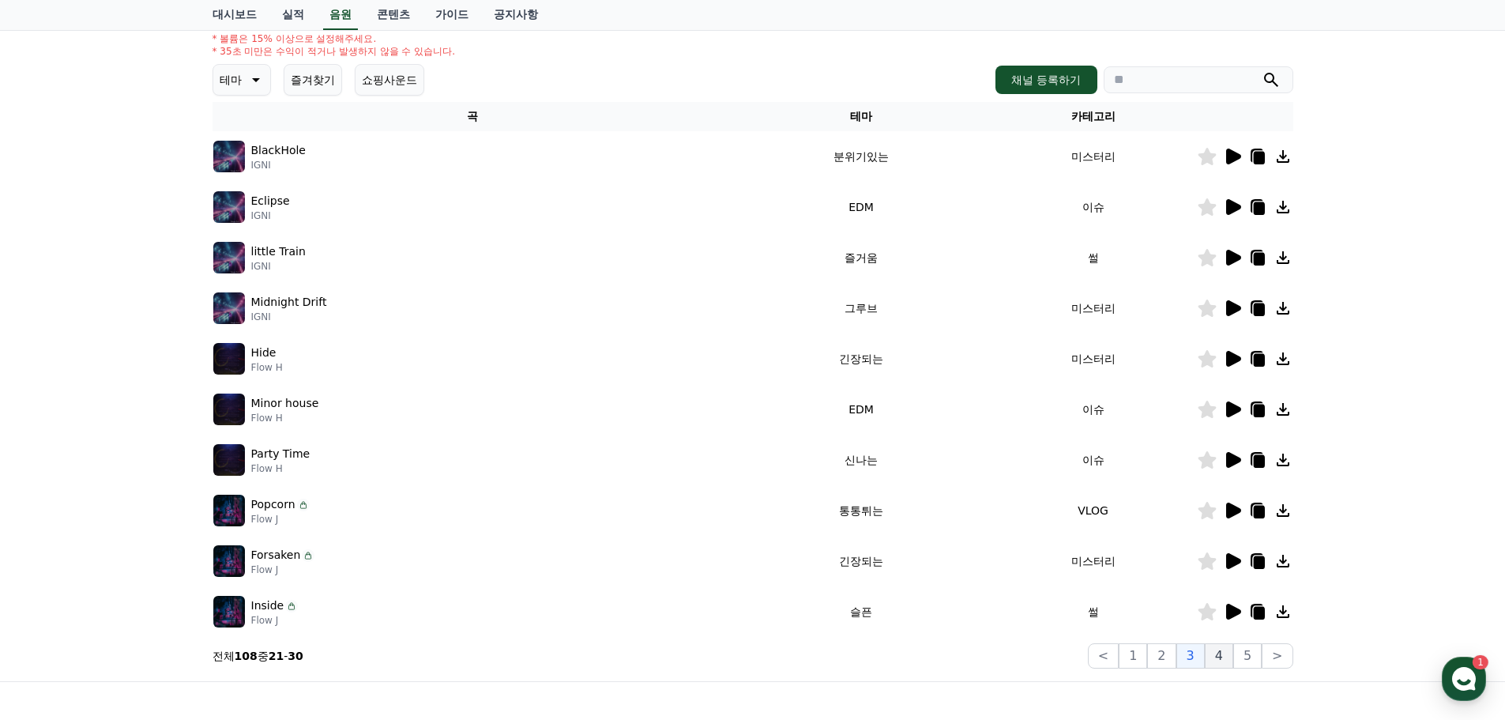
click at [1220, 653] on button "4" at bounding box center [1219, 655] width 28 height 25
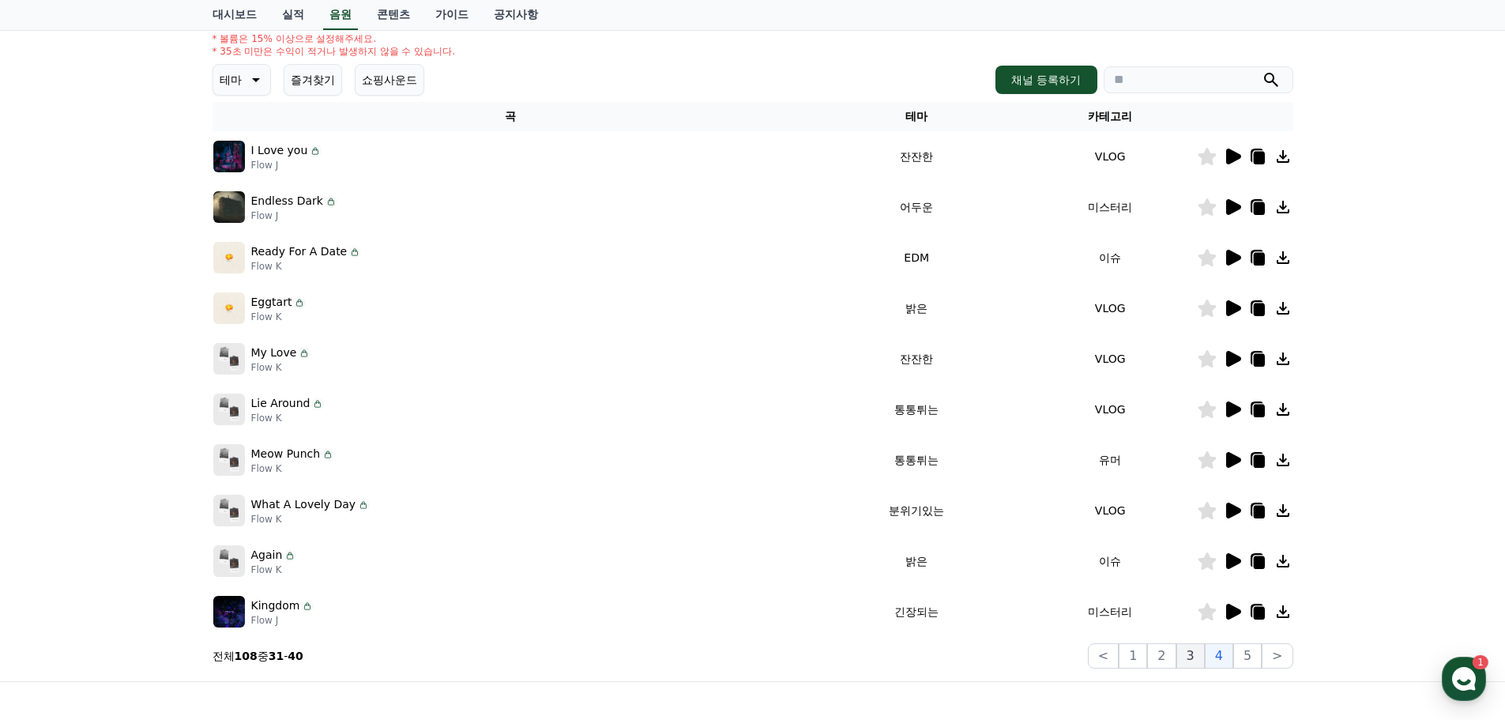
click at [1186, 660] on button "3" at bounding box center [1190, 655] width 28 height 25
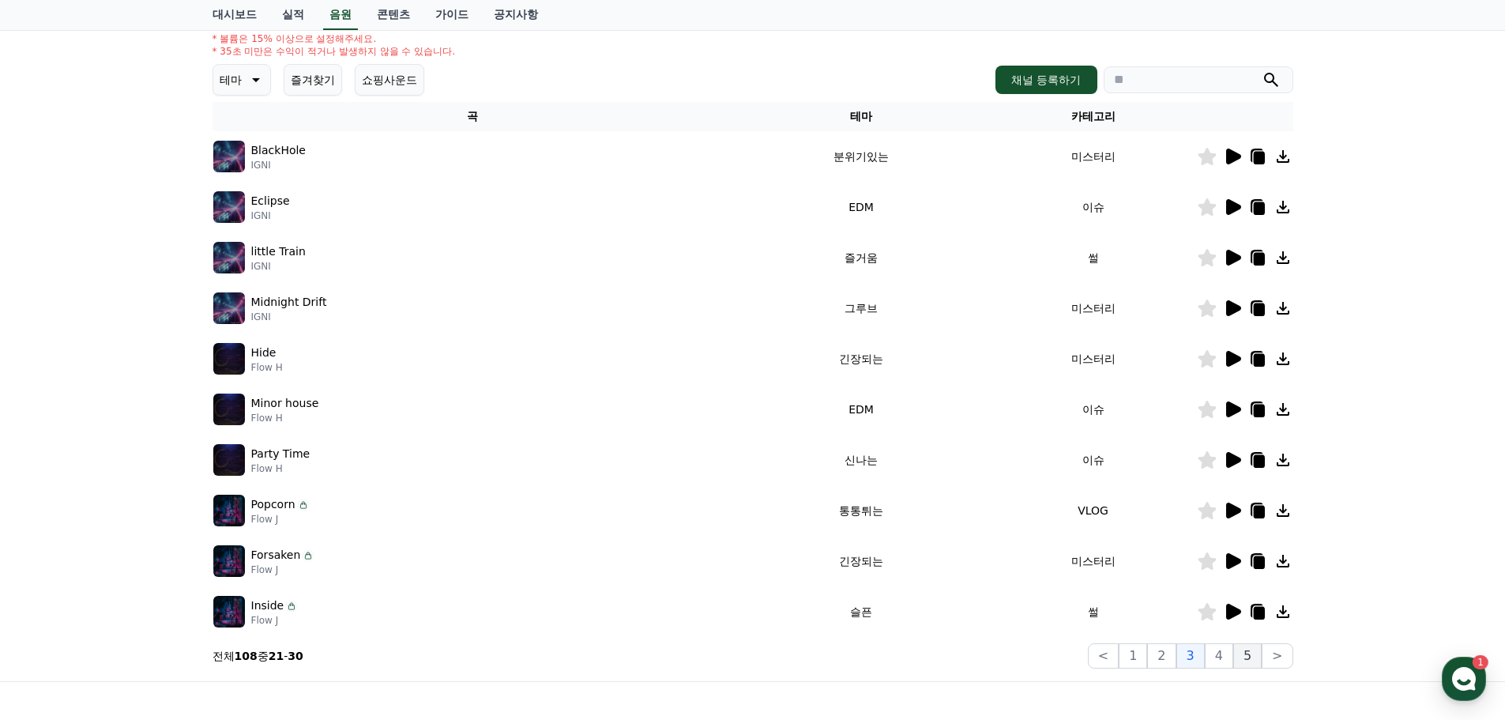
click at [1246, 663] on button "5" at bounding box center [1247, 655] width 28 height 25
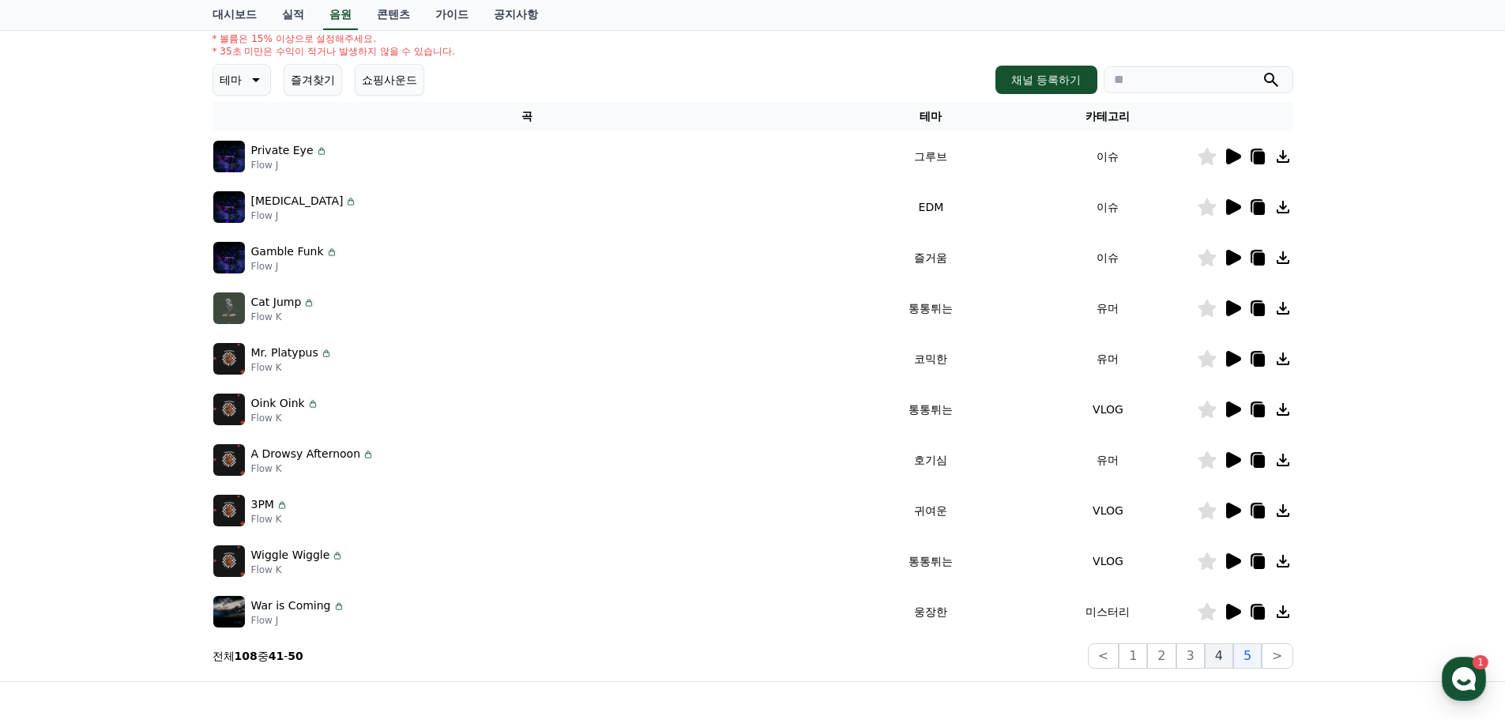
click at [1233, 660] on button "4" at bounding box center [1219, 655] width 28 height 25
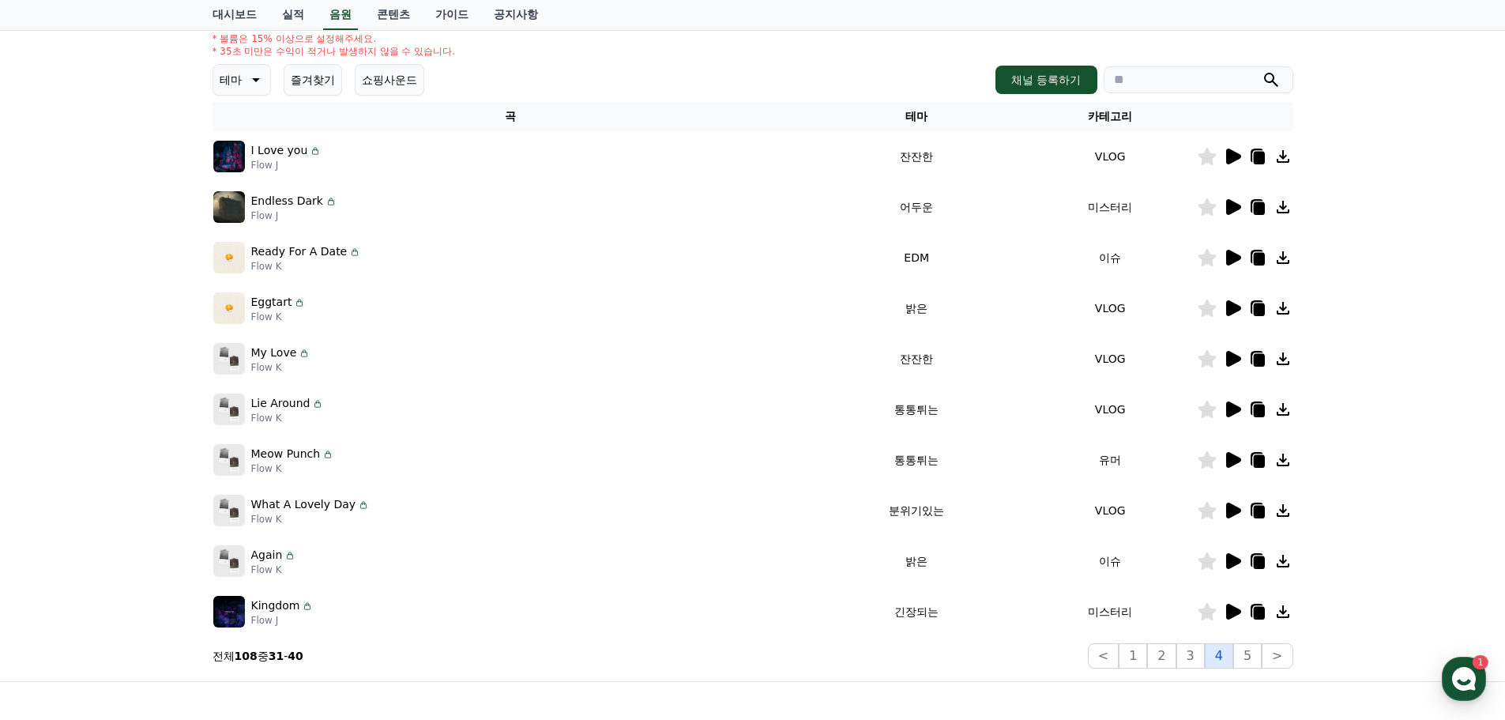
click at [1217, 659] on button "4" at bounding box center [1219, 655] width 28 height 25
click at [1201, 658] on button "3" at bounding box center [1190, 655] width 28 height 25
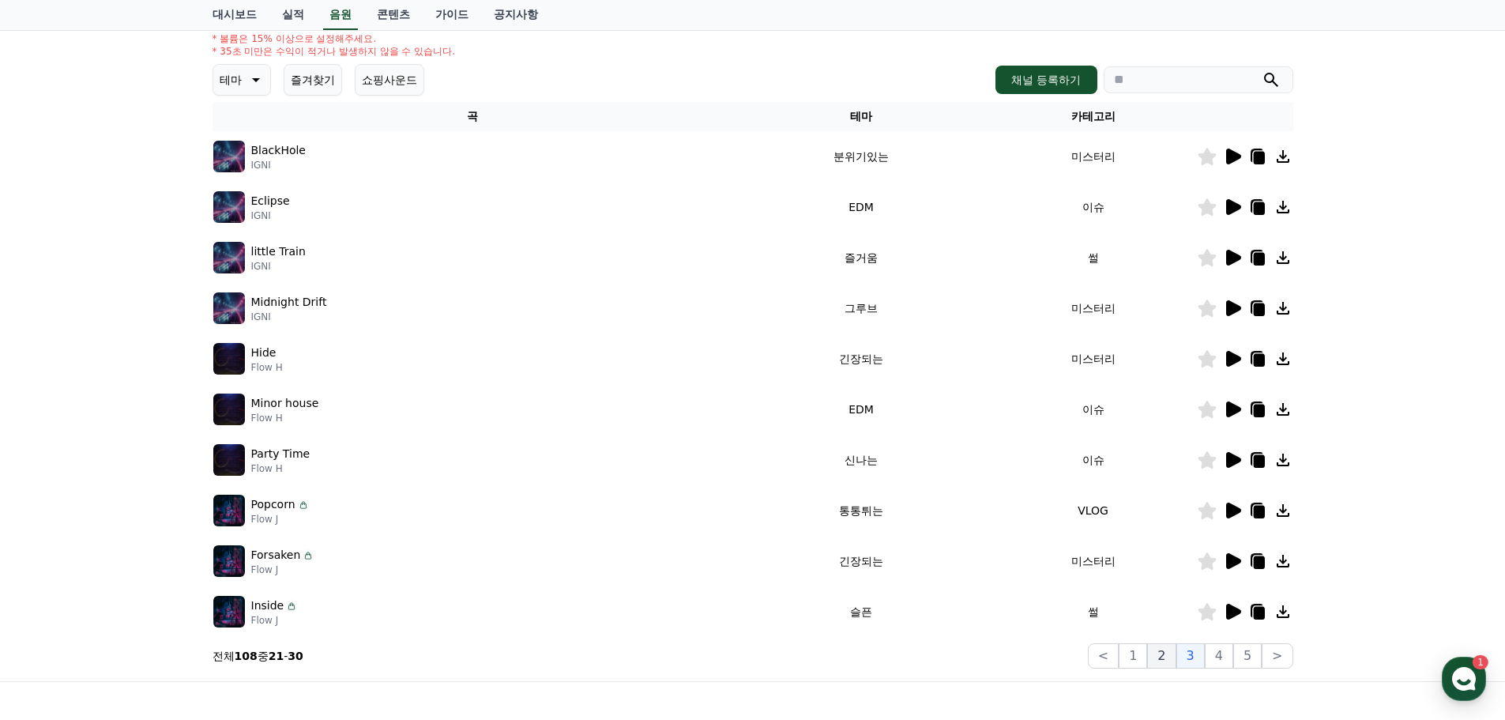
click at [1172, 654] on button "2" at bounding box center [1161, 655] width 28 height 25
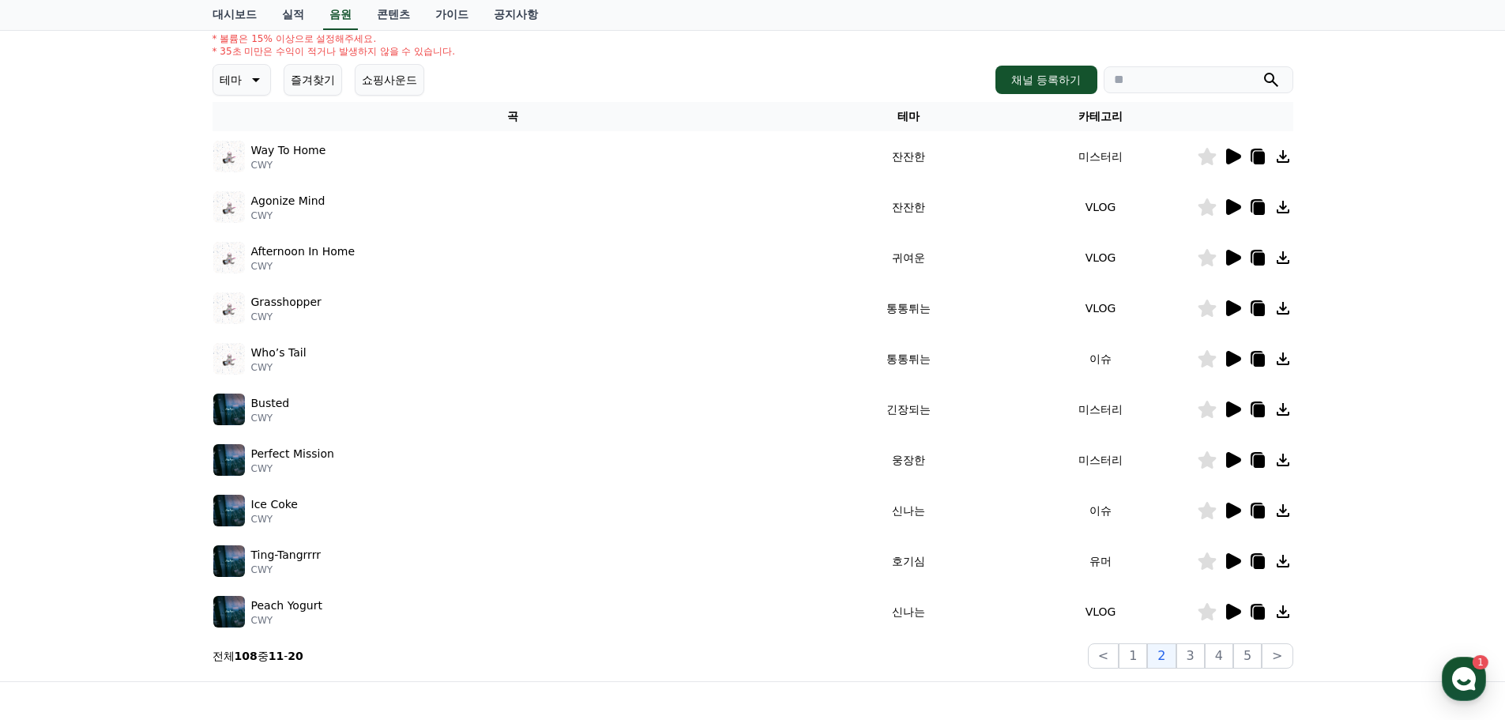
click at [1234, 359] on icon at bounding box center [1233, 359] width 15 height 16
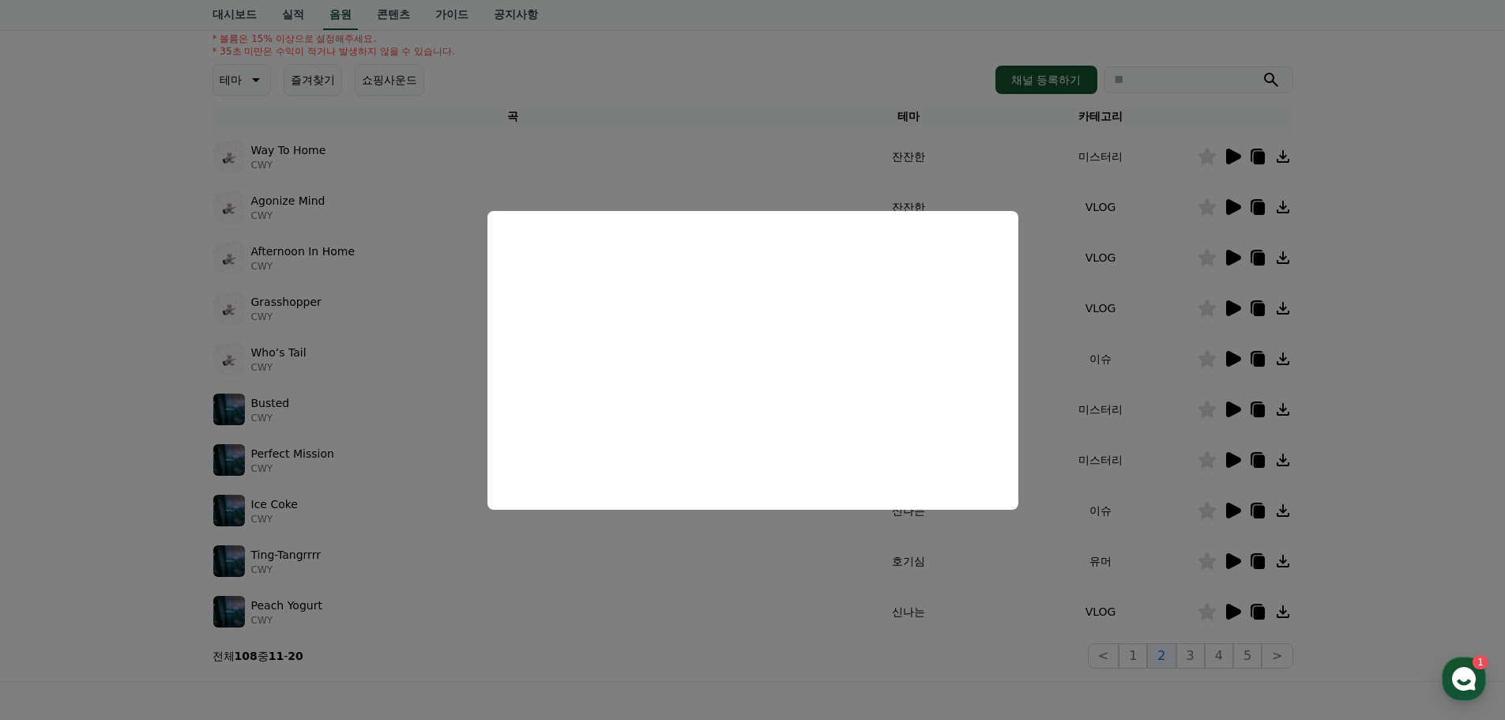
click at [931, 665] on button "close modal" at bounding box center [752, 360] width 1505 height 720
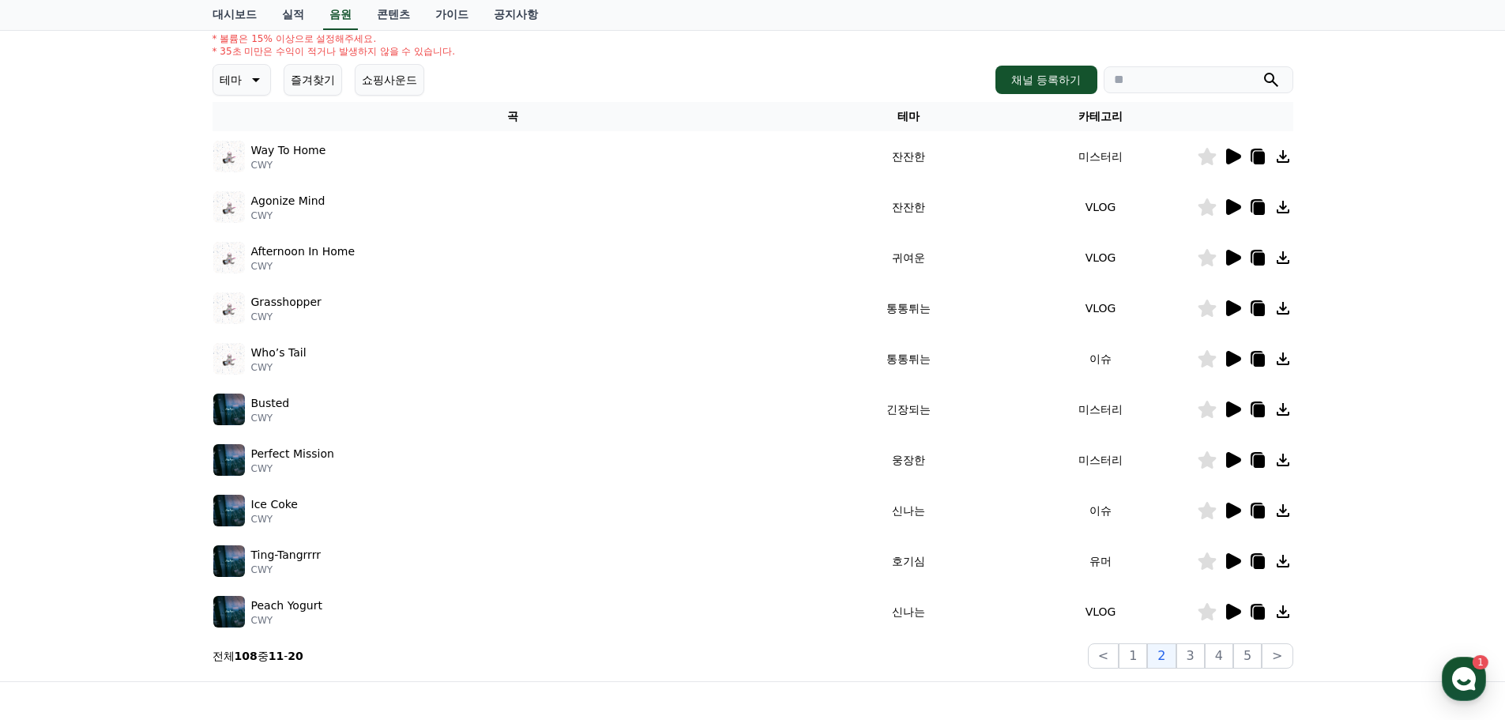
click at [1237, 303] on icon at bounding box center [1232, 308] width 19 height 19
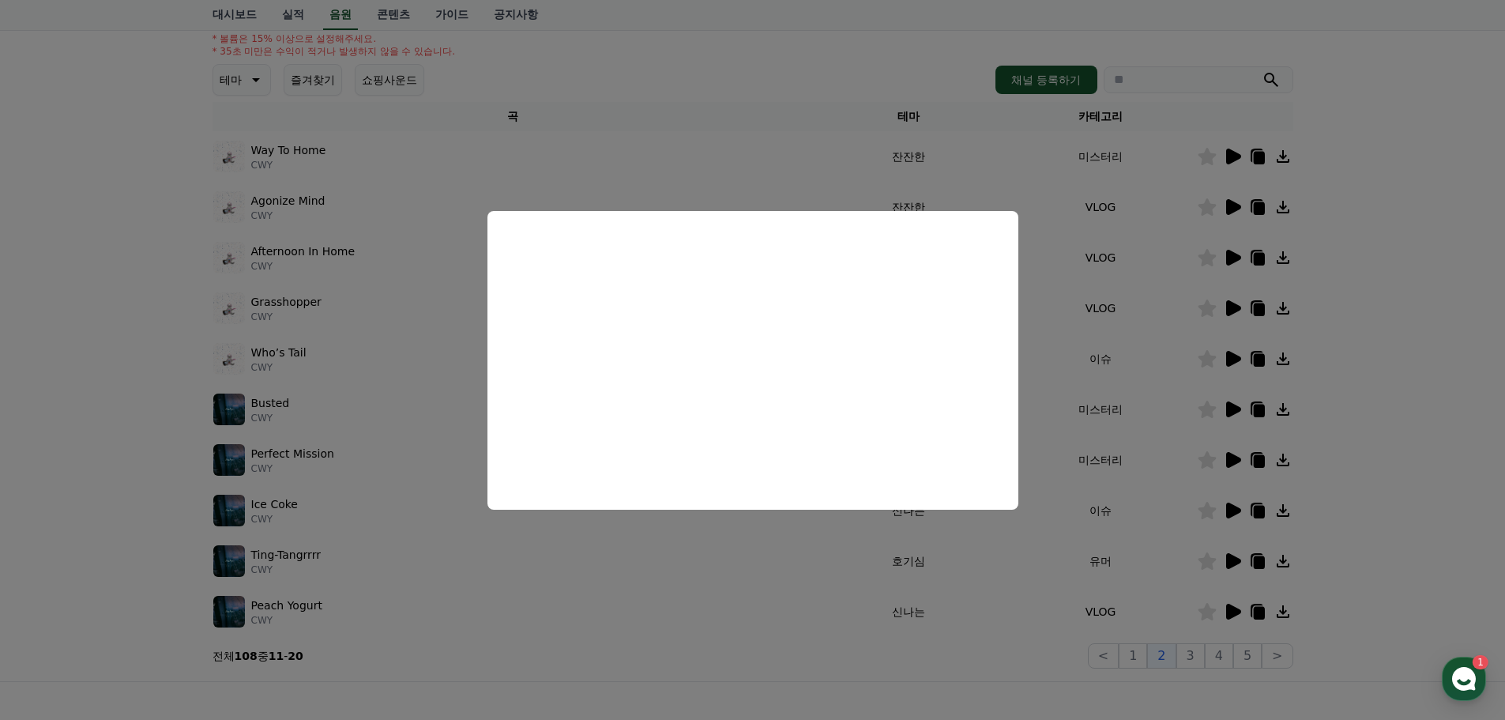
click at [1340, 367] on button "close modal" at bounding box center [752, 360] width 1505 height 720
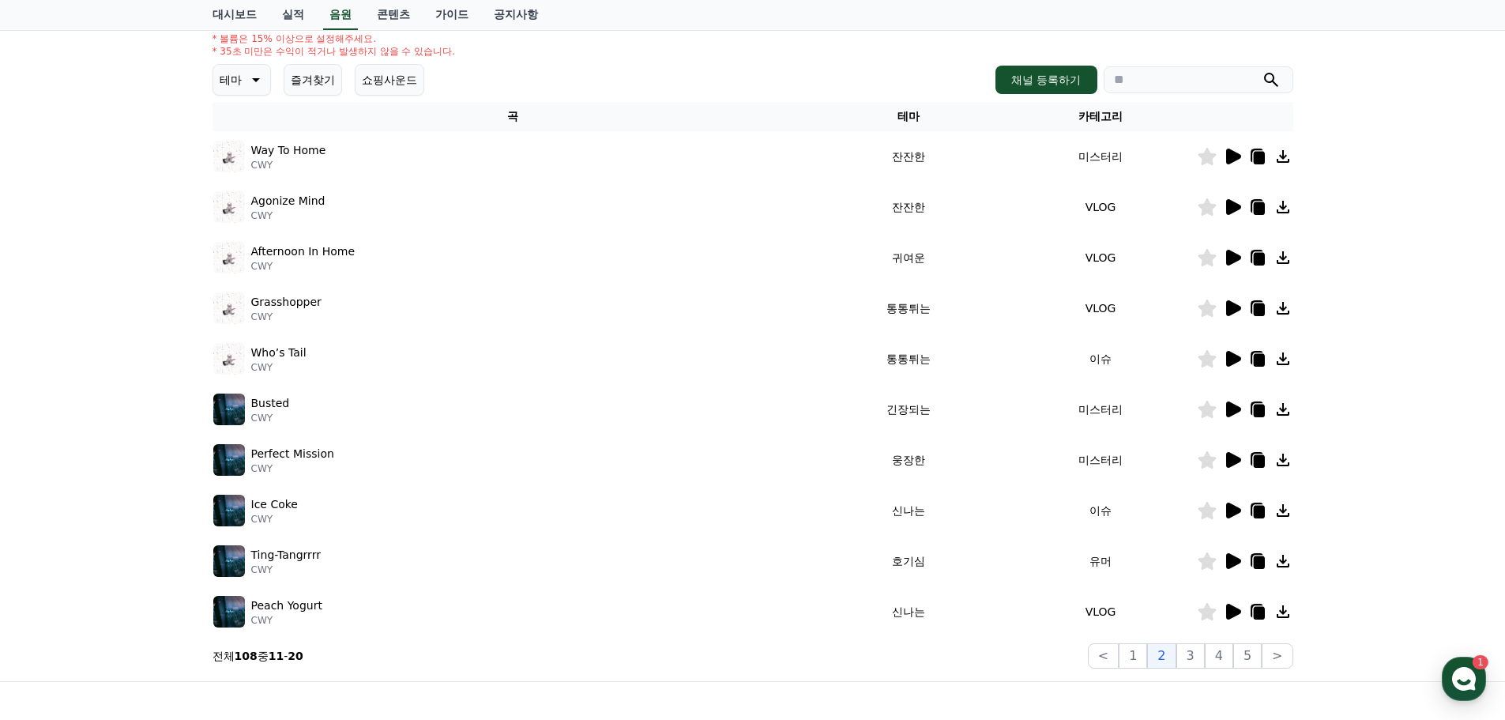
click at [1234, 259] on icon at bounding box center [1233, 258] width 15 height 16
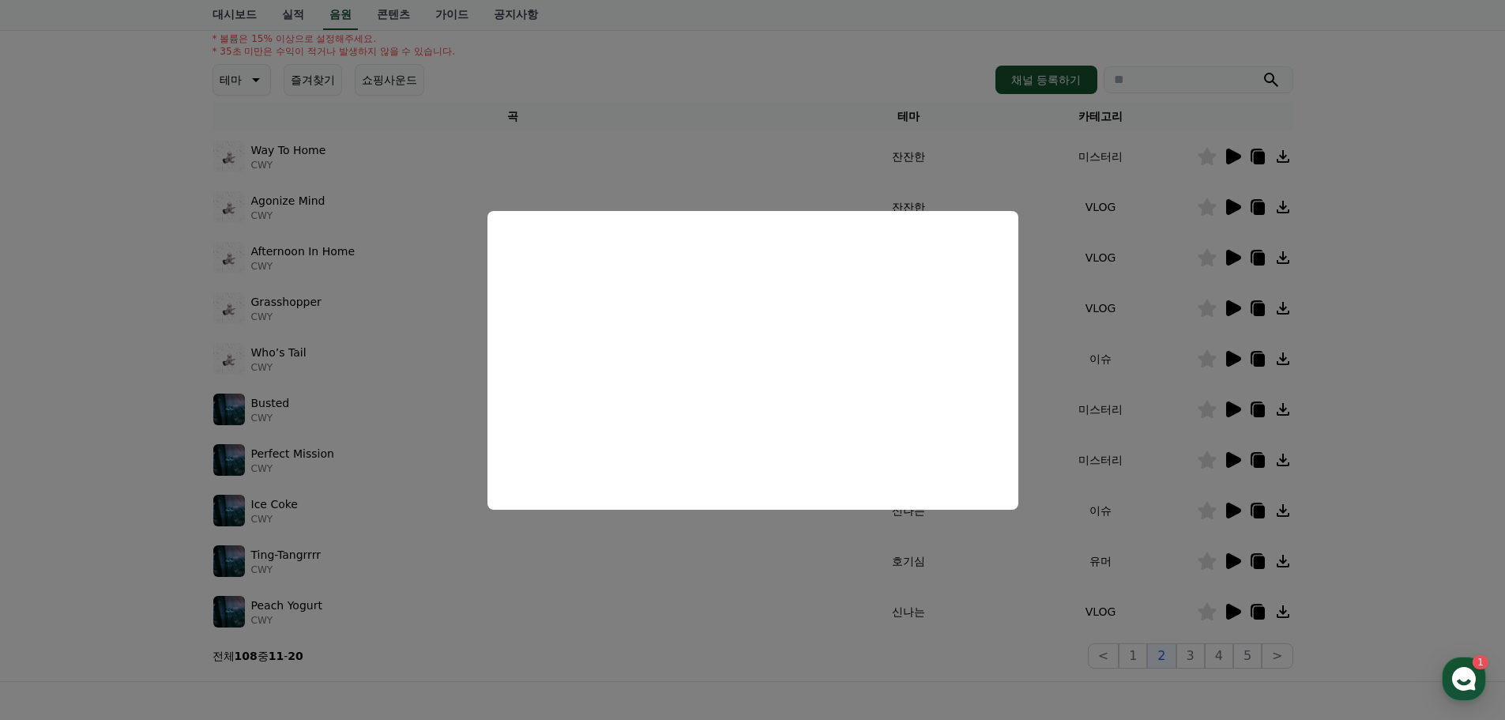
click at [1349, 280] on button "close modal" at bounding box center [752, 360] width 1505 height 720
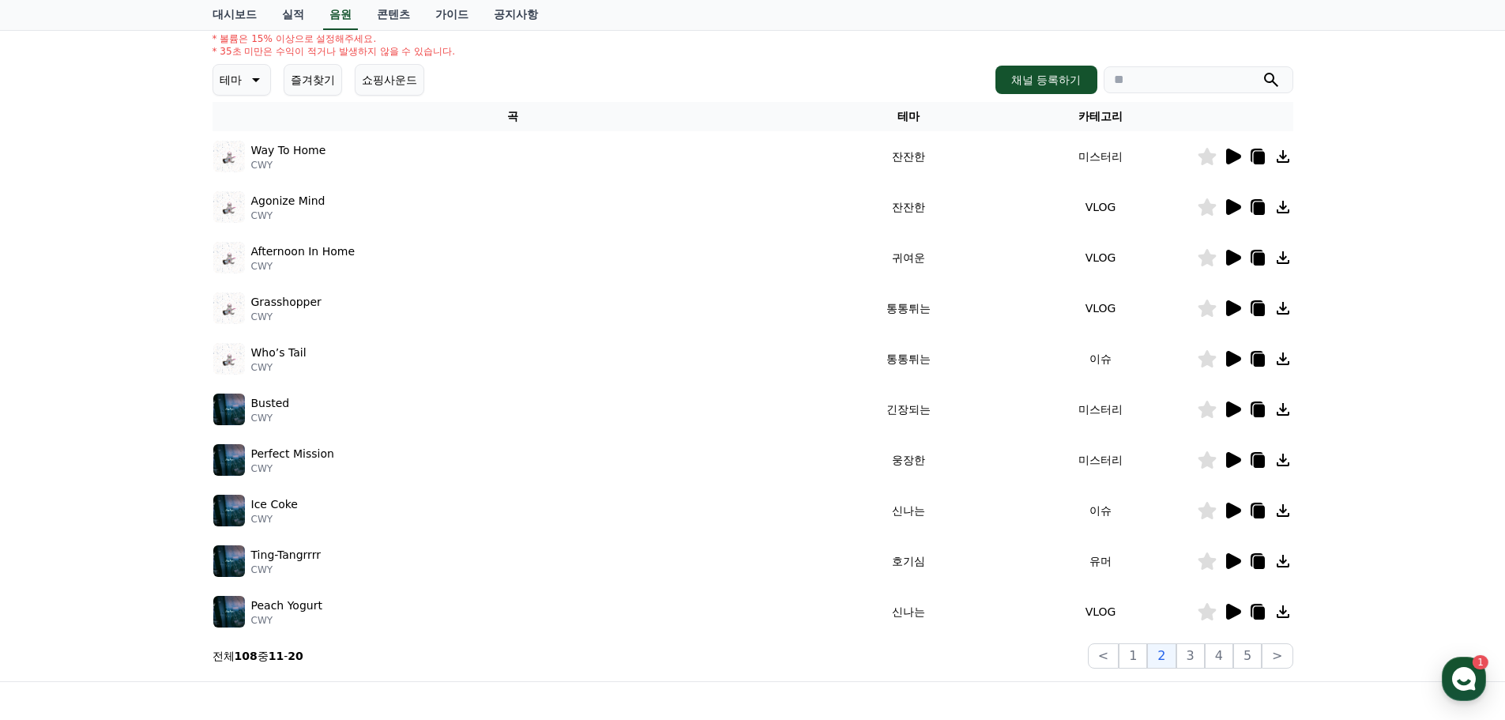
click at [1231, 202] on icon at bounding box center [1233, 207] width 15 height 16
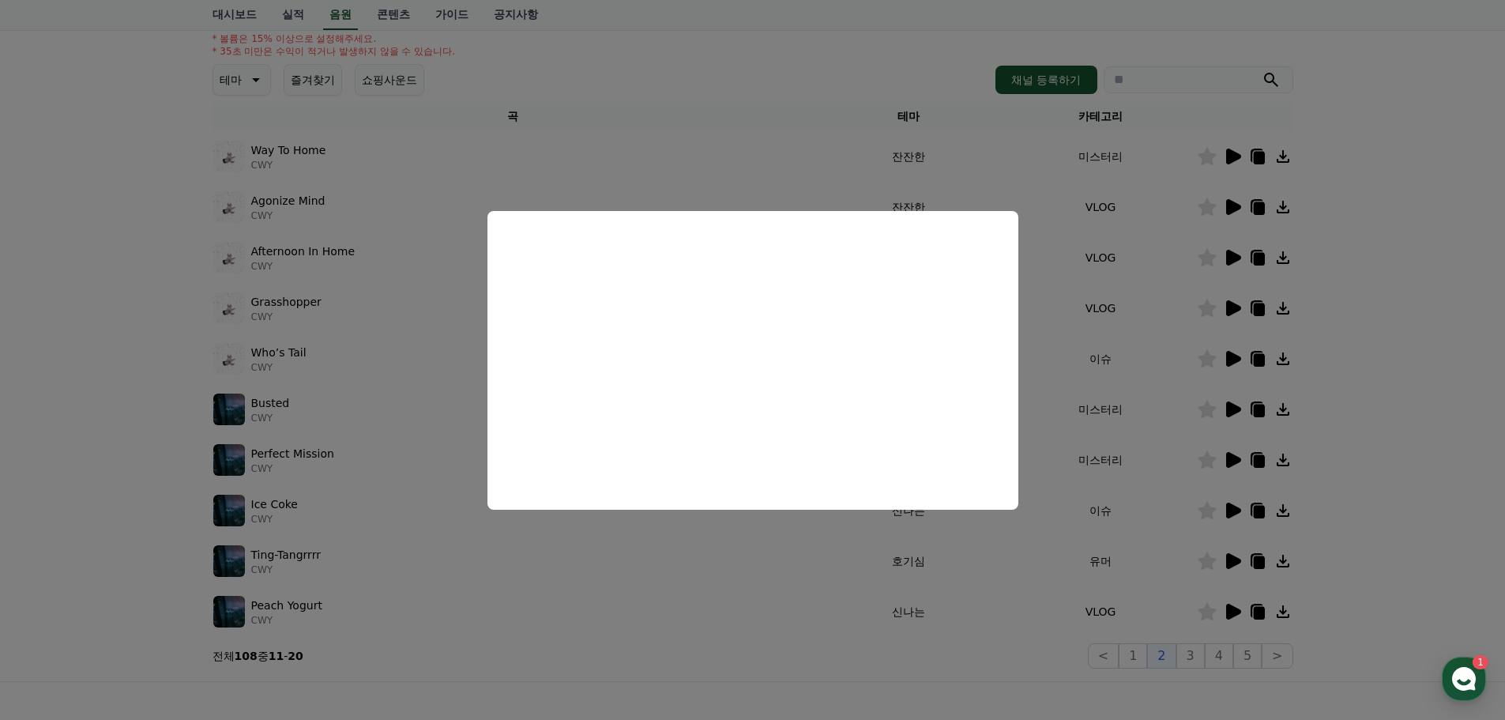
click at [1330, 309] on button "close modal" at bounding box center [752, 360] width 1505 height 720
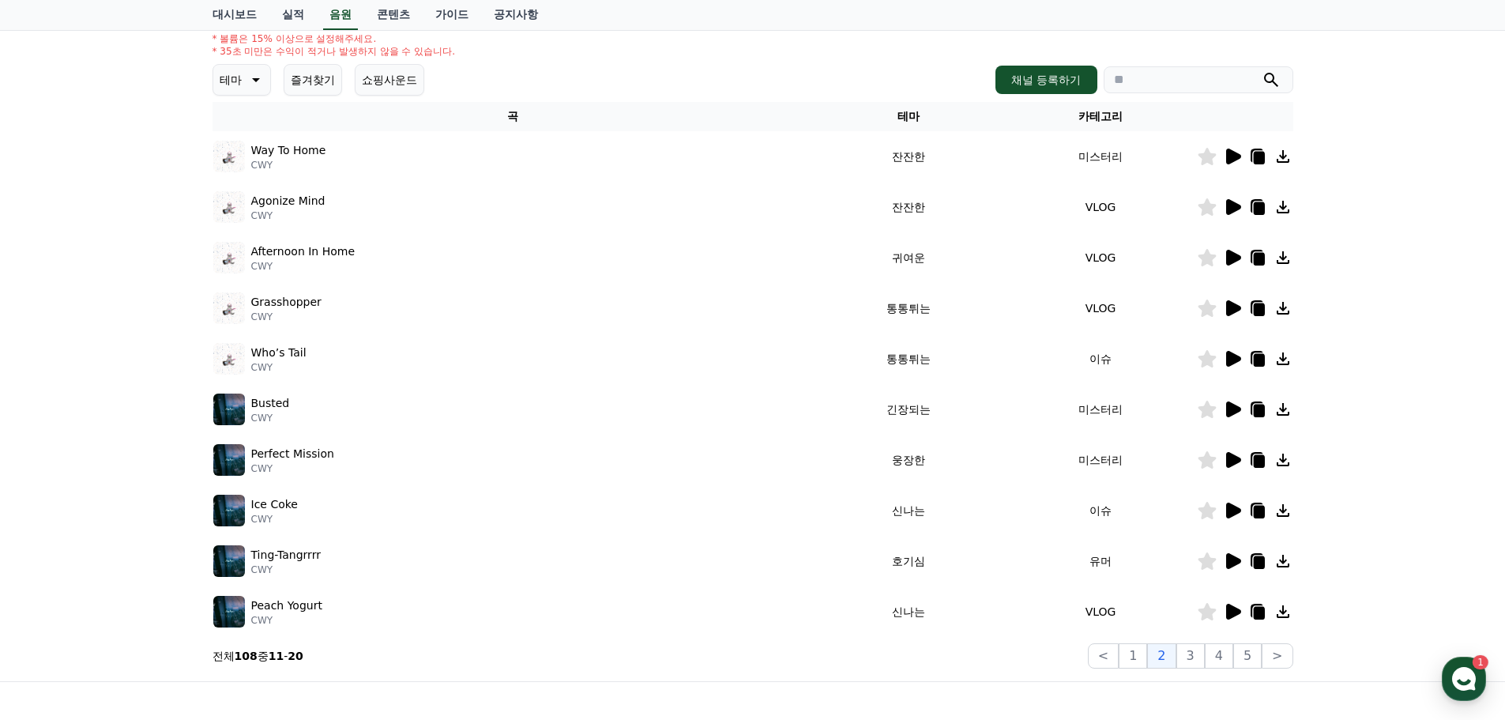
click at [1235, 151] on icon at bounding box center [1232, 156] width 19 height 19
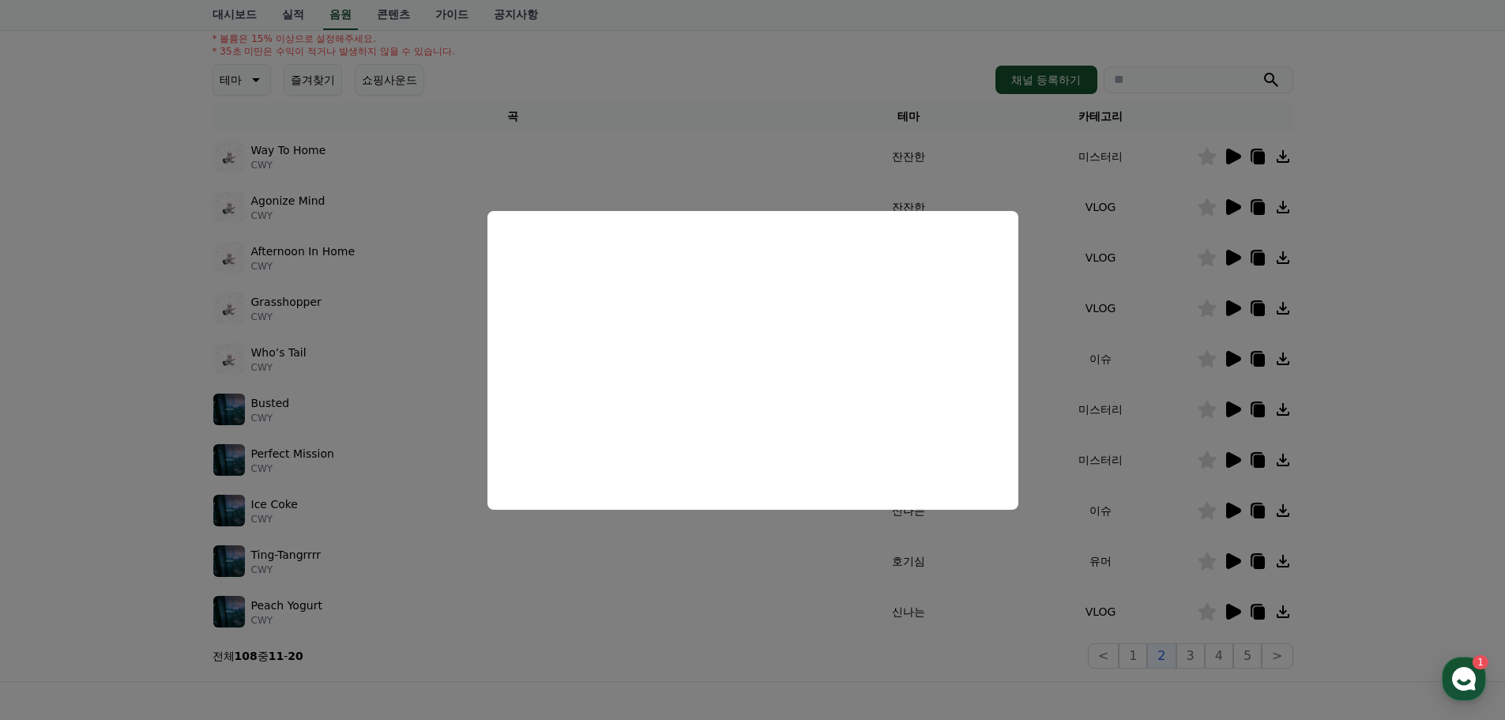
click at [1213, 601] on button "close modal" at bounding box center [752, 360] width 1505 height 720
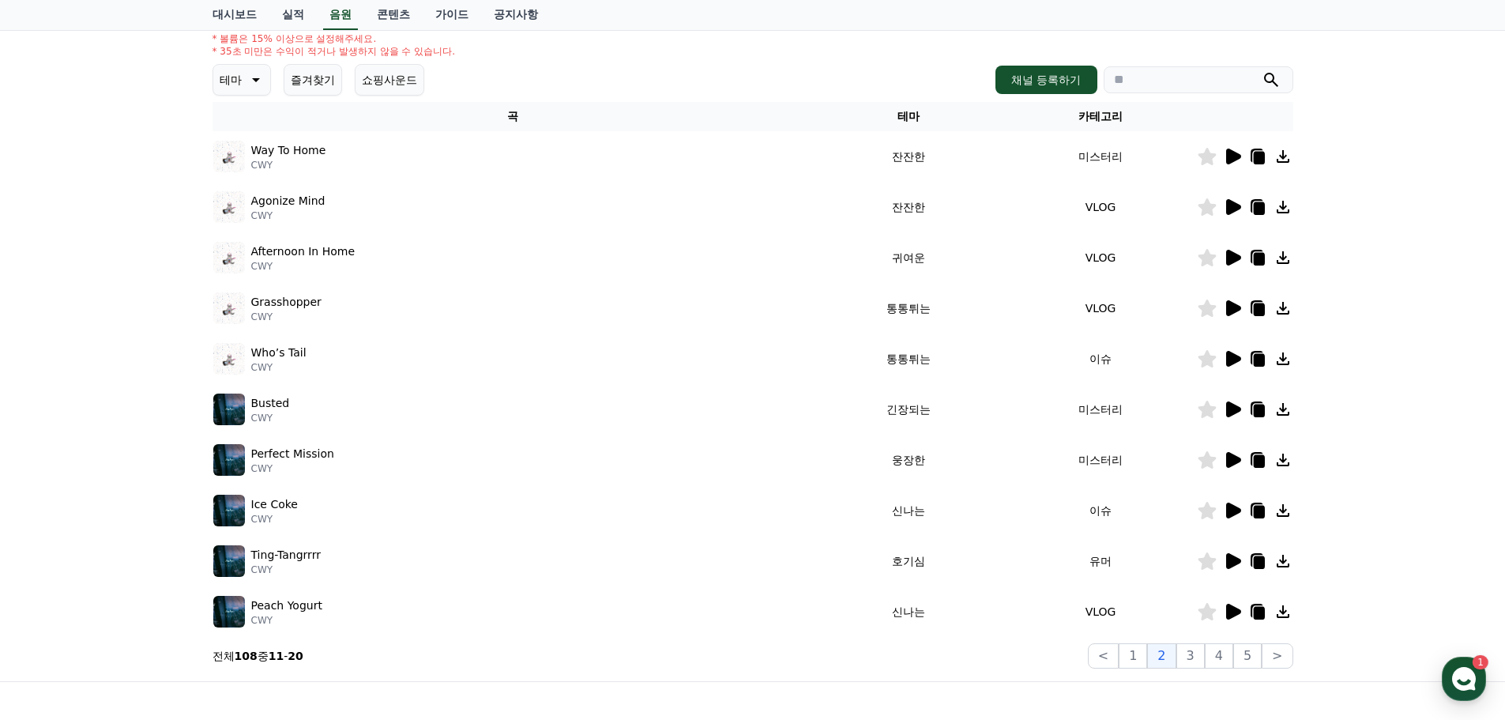
click at [1233, 560] on icon at bounding box center [1233, 561] width 15 height 16
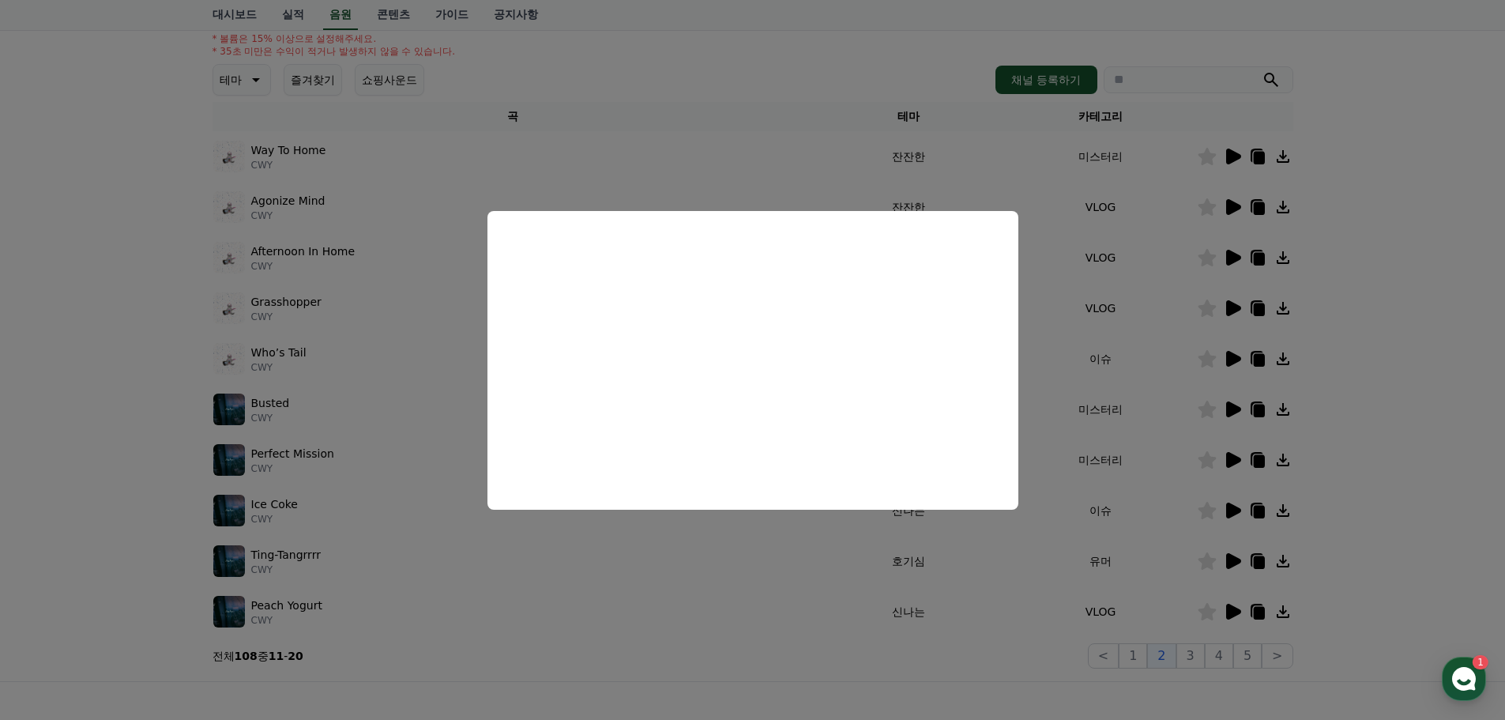
click at [720, 593] on button "close modal" at bounding box center [752, 360] width 1505 height 720
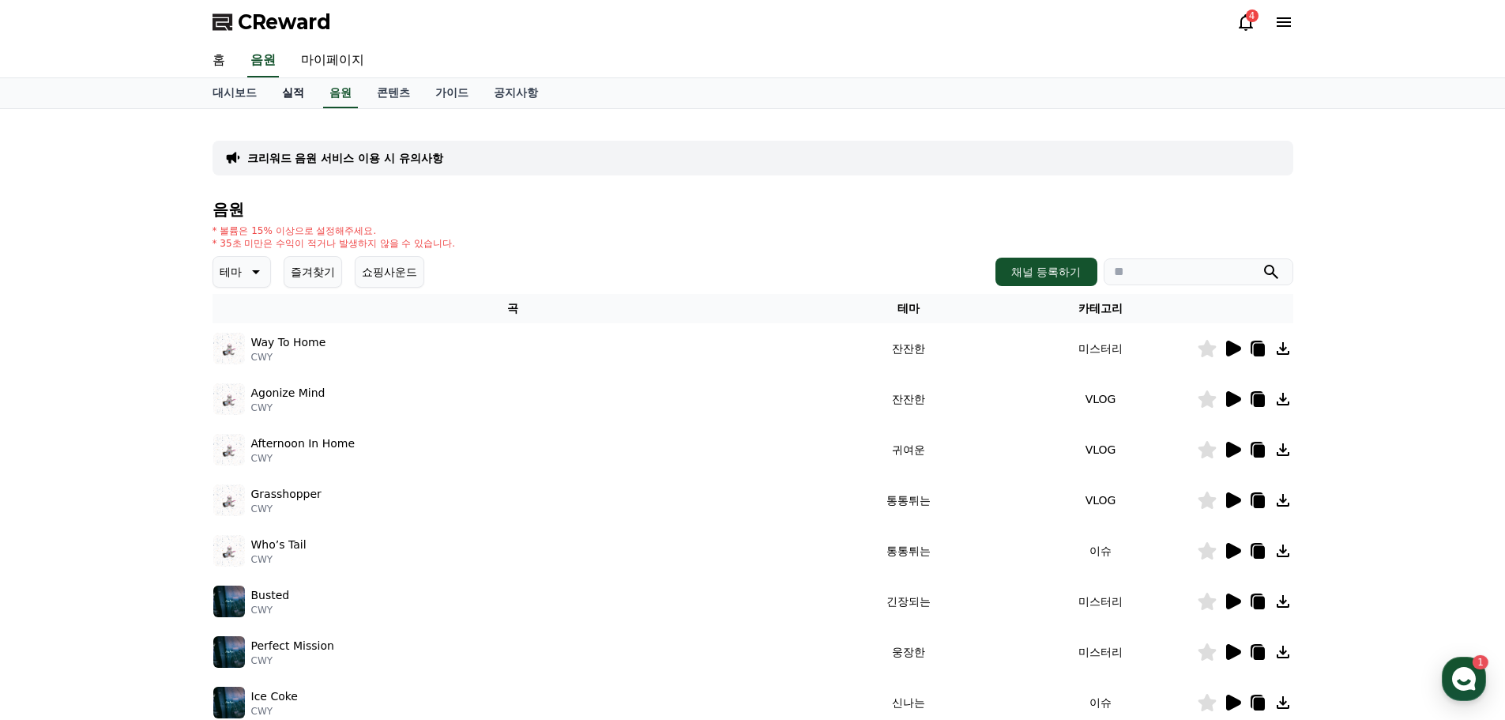
click at [292, 96] on link "실적" at bounding box center [292, 93] width 47 height 30
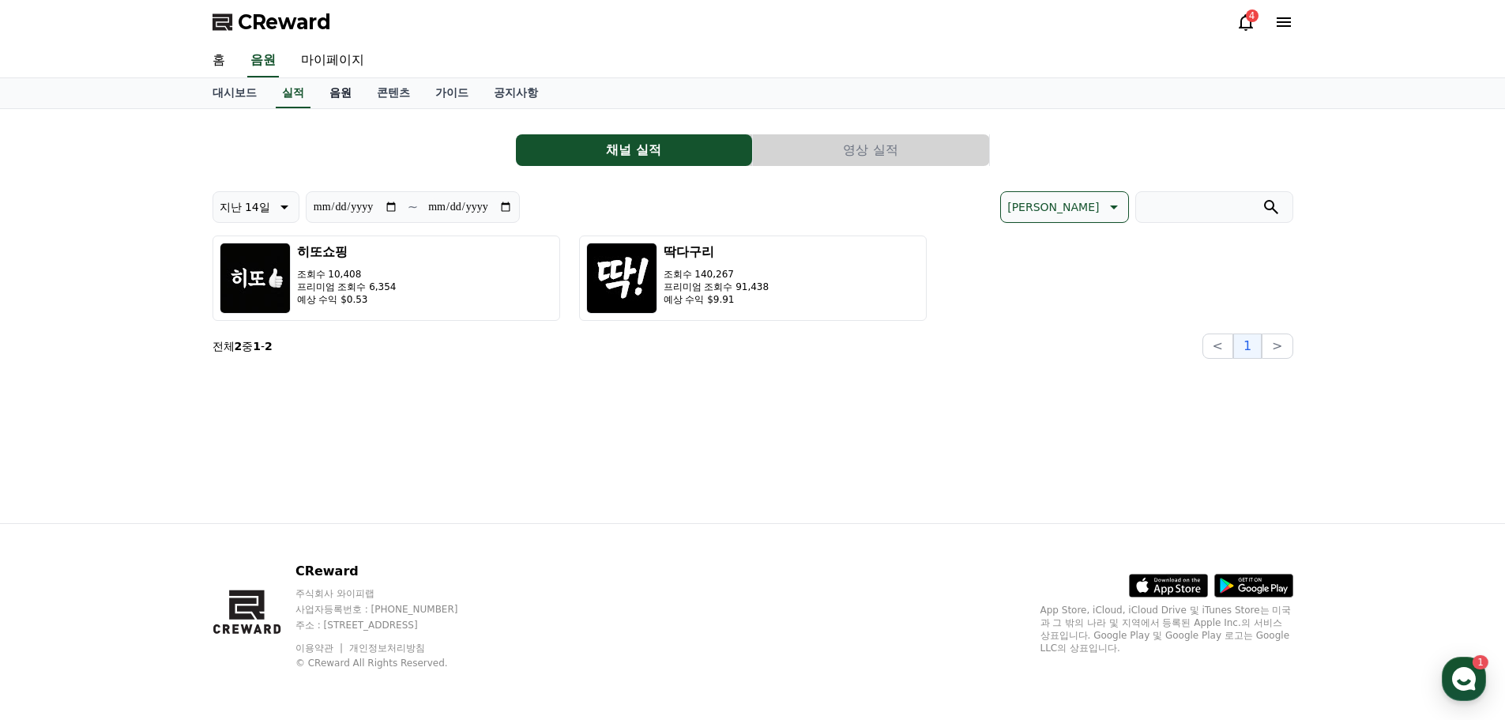
click at [334, 97] on link "음원" at bounding box center [340, 93] width 47 height 30
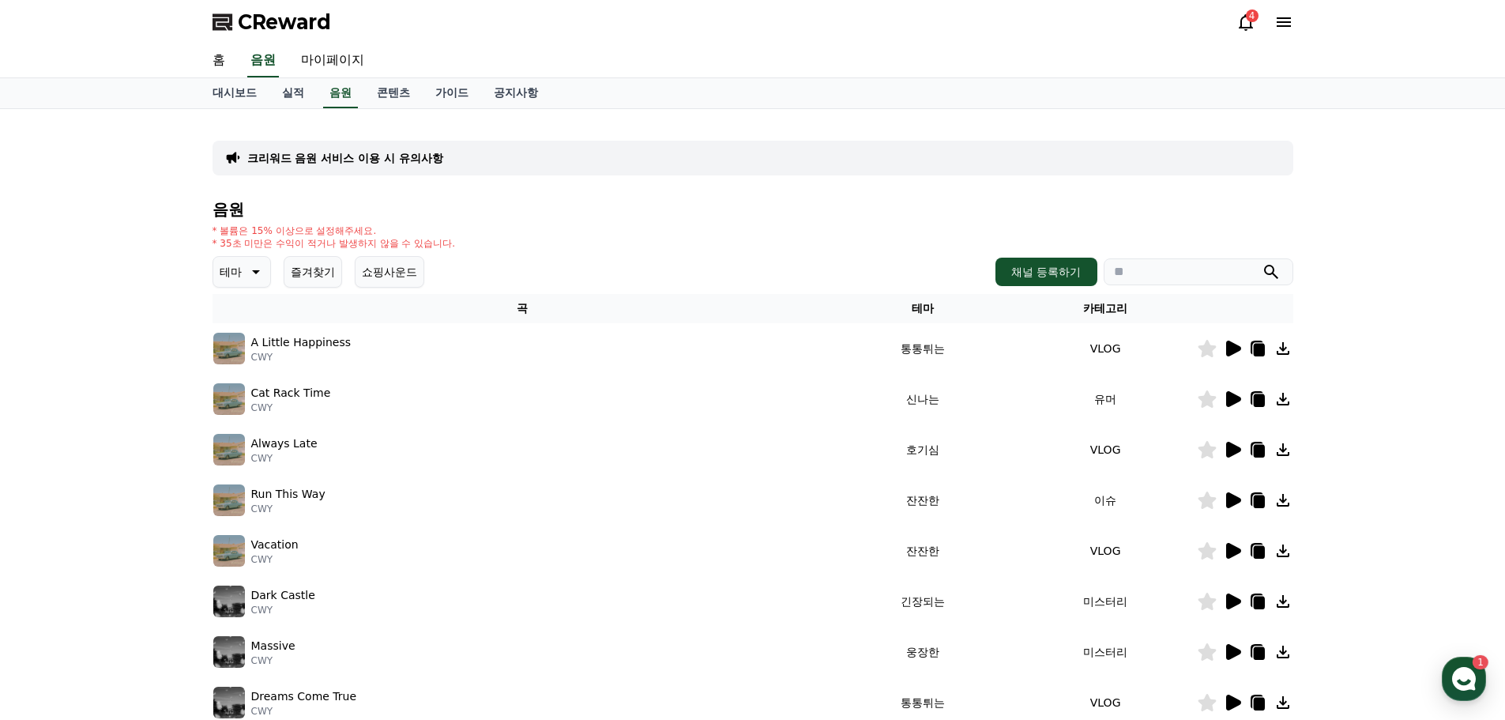
click at [1011, 225] on div "* 볼륨은 15% 이상으로 설정해주세요. * 35초 미만은 수익이 적거나 발생하지 않을 수 있습니다." at bounding box center [753, 236] width 1081 height 25
click at [1219, 275] on input "search" at bounding box center [1199, 271] width 190 height 27
type input "*"
click at [1262, 262] on button "submit" at bounding box center [1271, 271] width 19 height 19
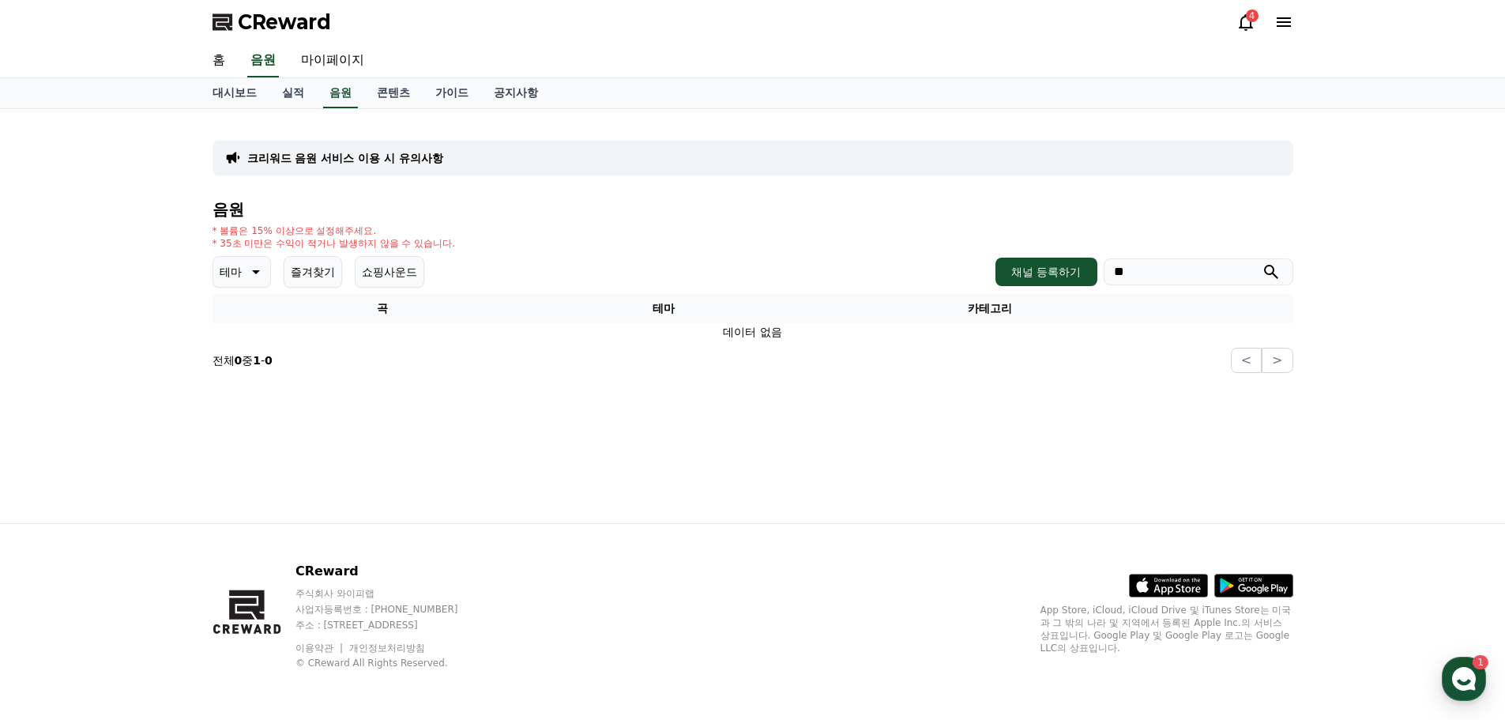
type input "*"
click at [1280, 277] on icon "submit" at bounding box center [1271, 271] width 19 height 19
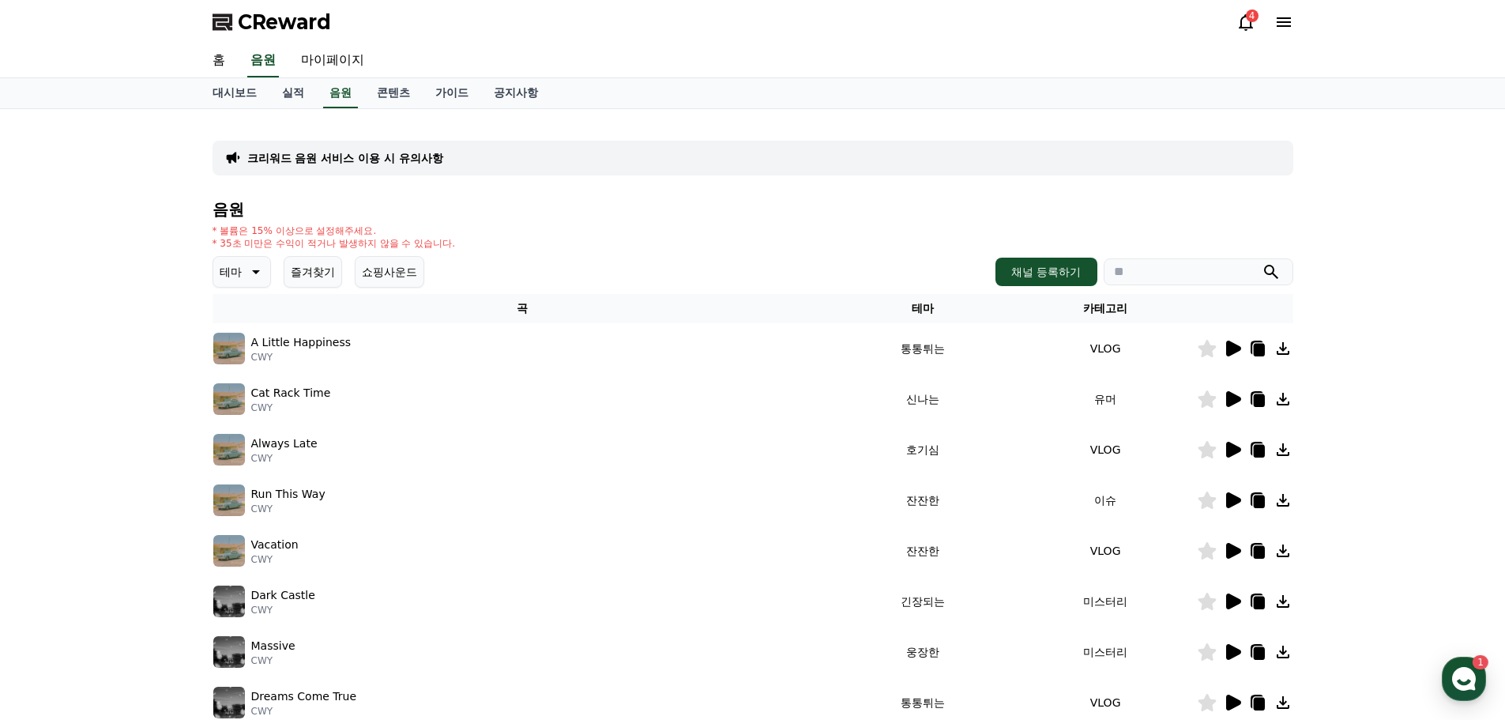
click at [1239, 352] on icon at bounding box center [1232, 348] width 19 height 19
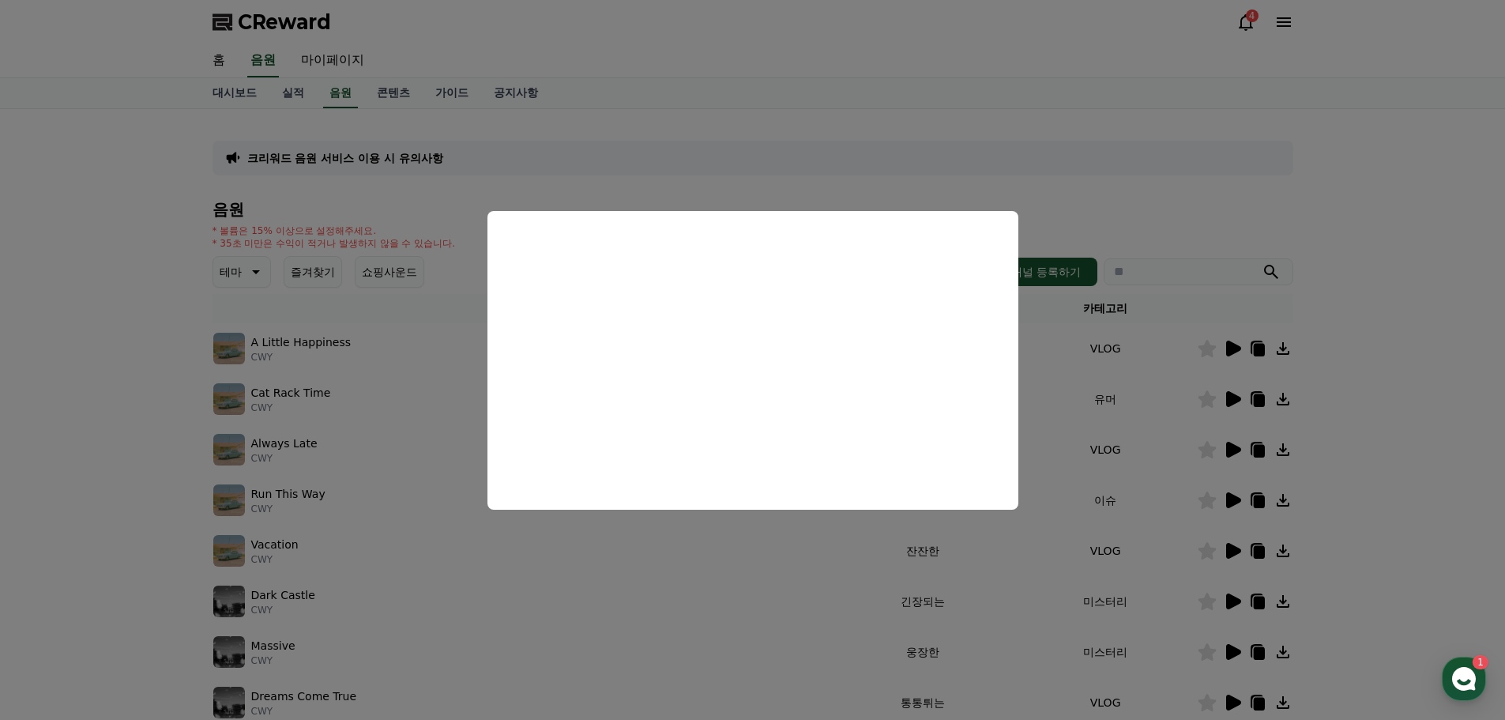
click at [1230, 386] on button "close modal" at bounding box center [752, 360] width 1505 height 720
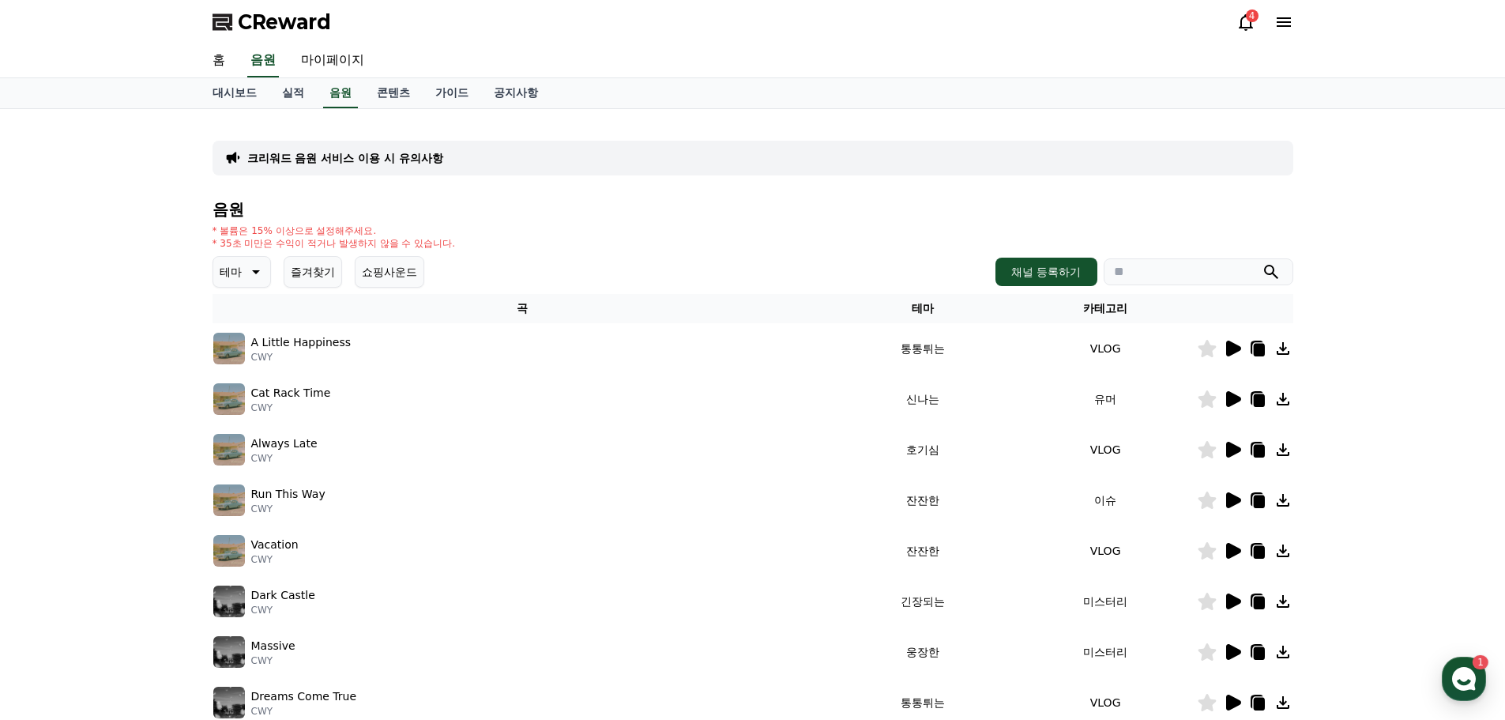
click at [1232, 393] on icon at bounding box center [1233, 399] width 15 height 16
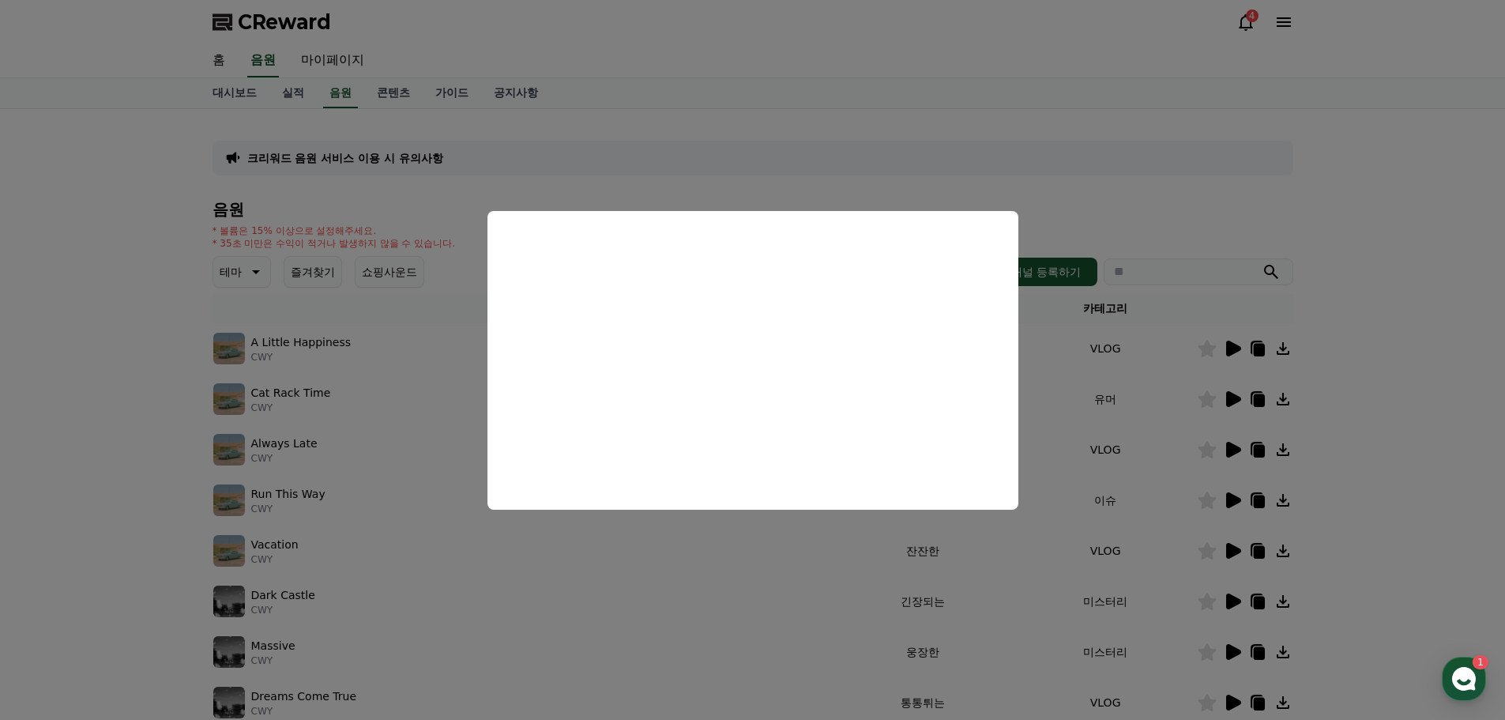
click at [1327, 469] on button "close modal" at bounding box center [752, 360] width 1505 height 720
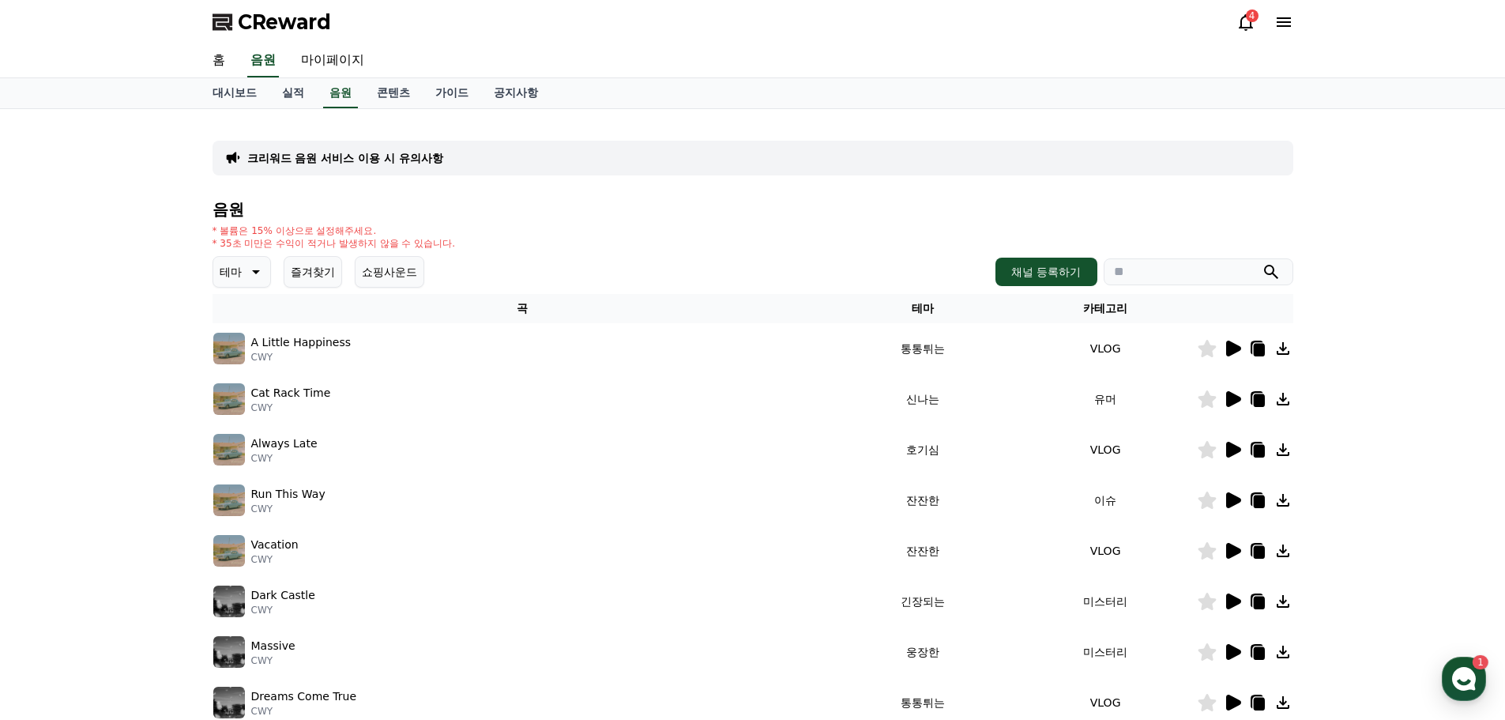
click at [1236, 448] on icon at bounding box center [1233, 450] width 15 height 16
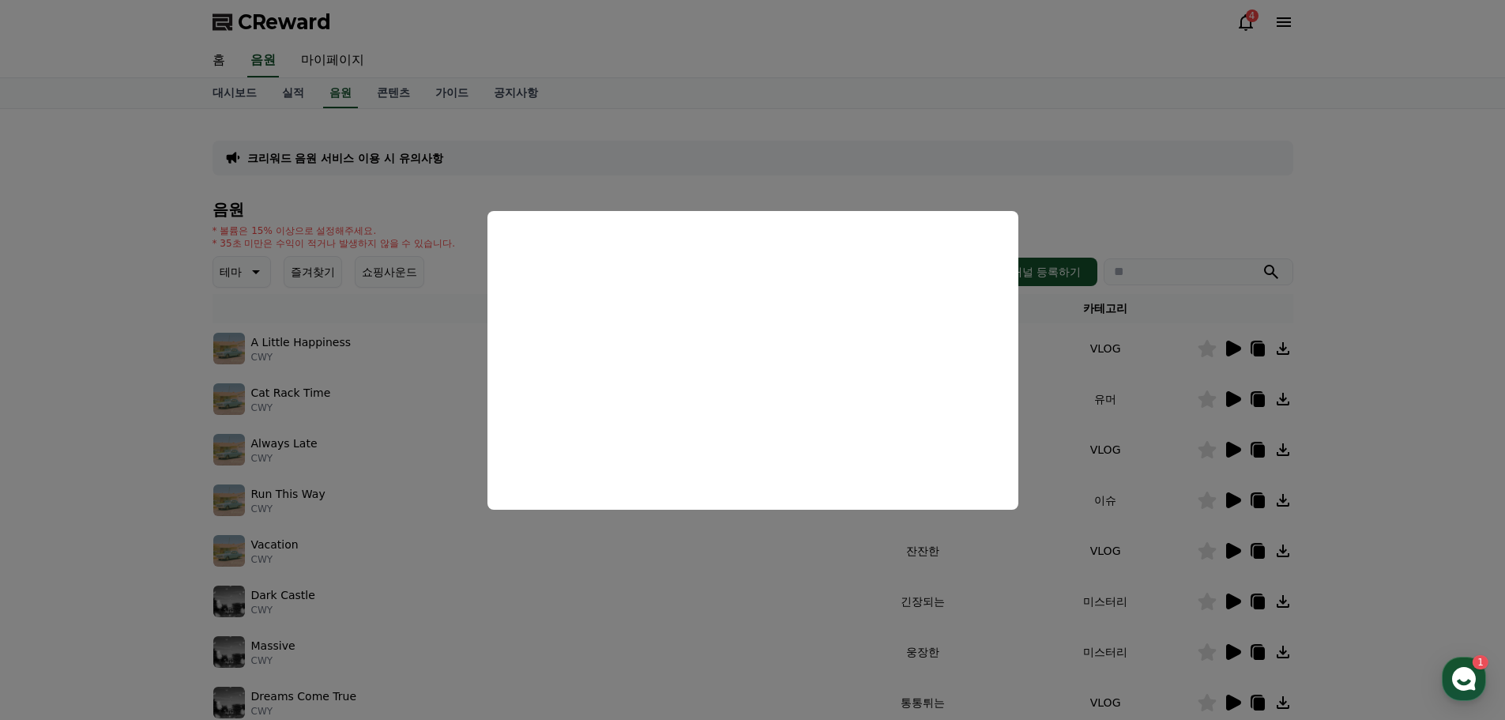
click at [1364, 458] on button "close modal" at bounding box center [752, 360] width 1505 height 720
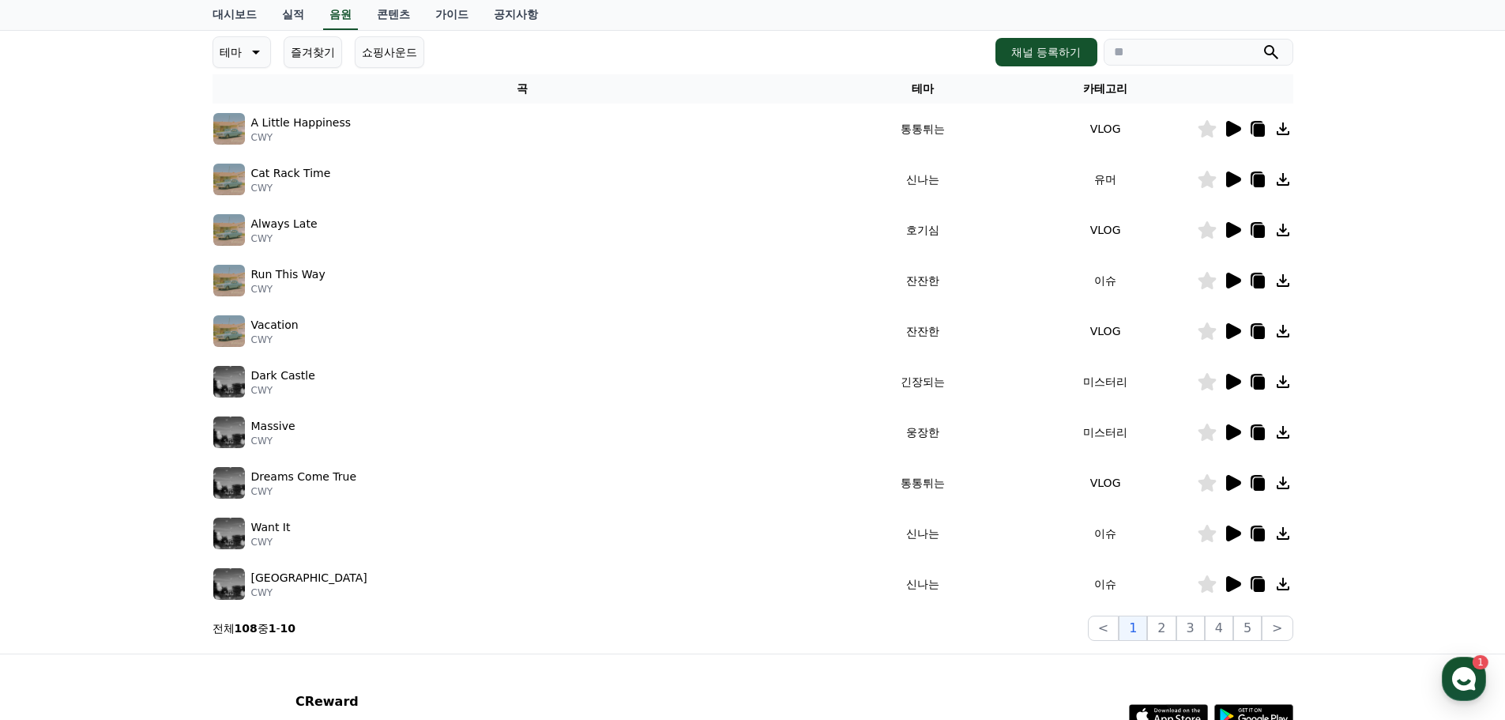
scroll to position [237, 0]
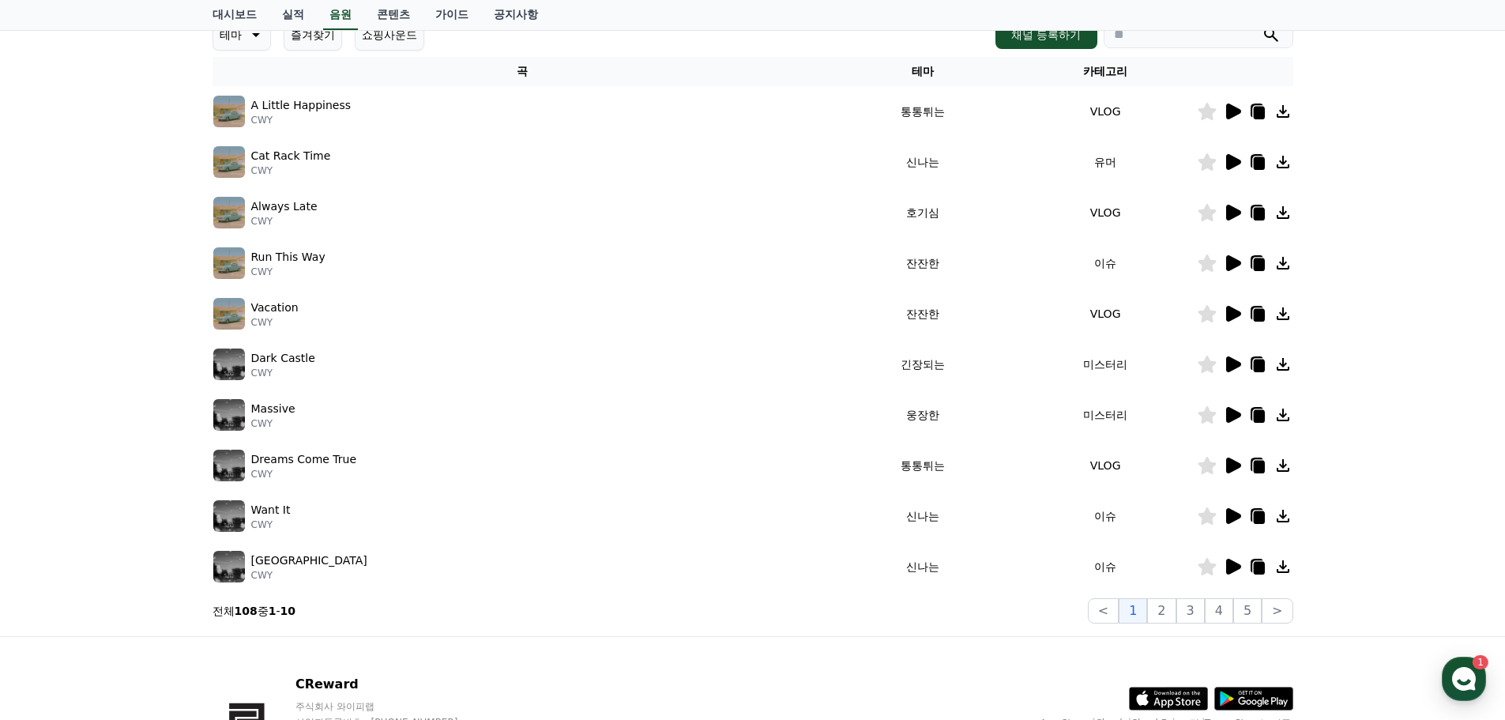
click at [1237, 366] on icon at bounding box center [1233, 364] width 15 height 16
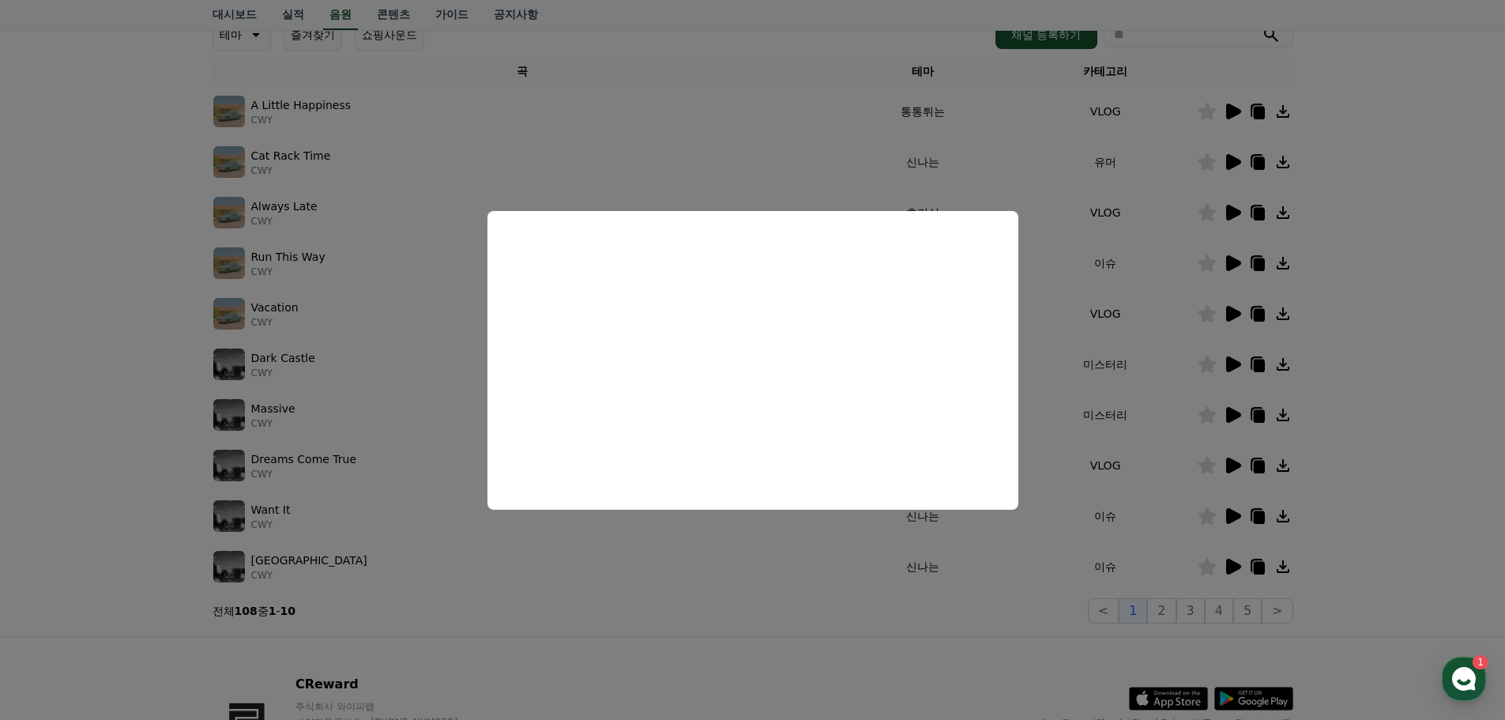
click at [996, 606] on button "close modal" at bounding box center [752, 360] width 1505 height 720
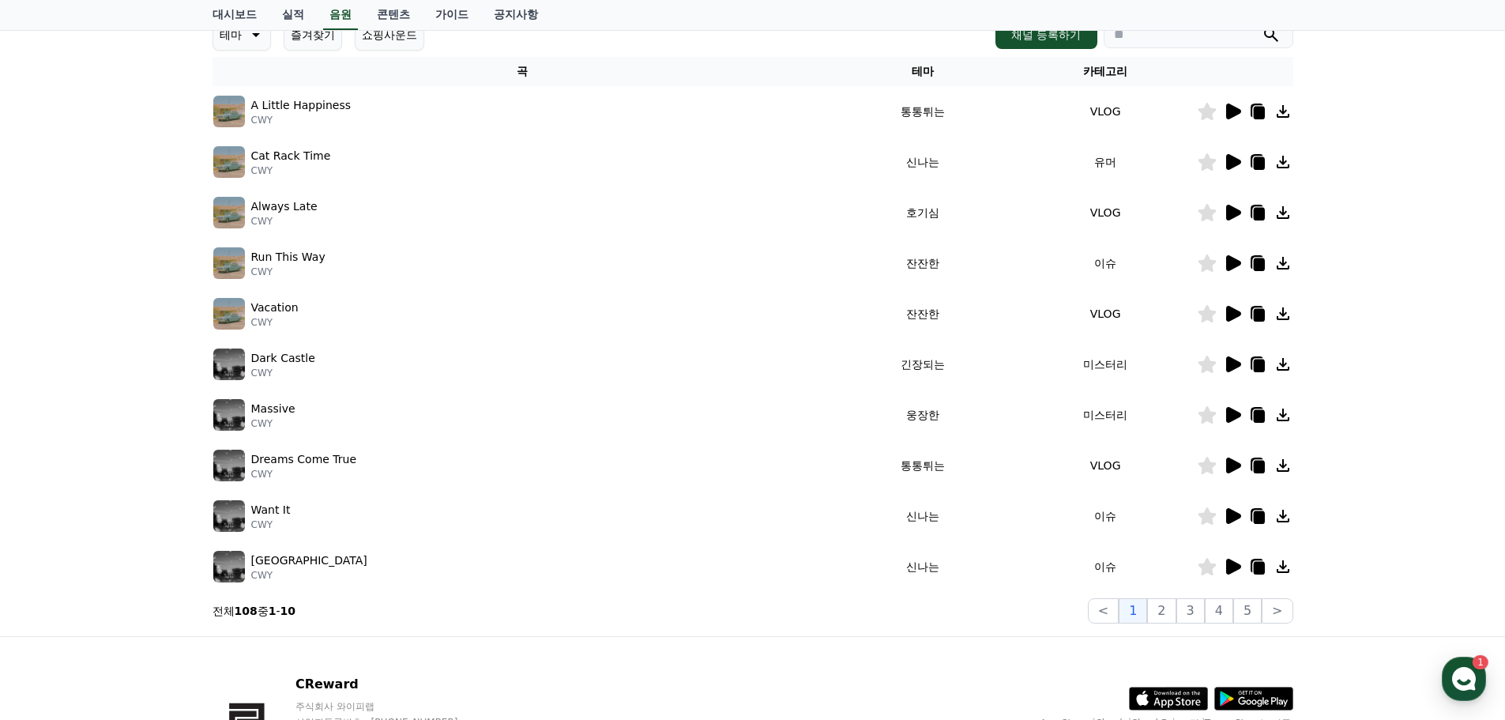
click at [1233, 413] on icon at bounding box center [1233, 415] width 15 height 16
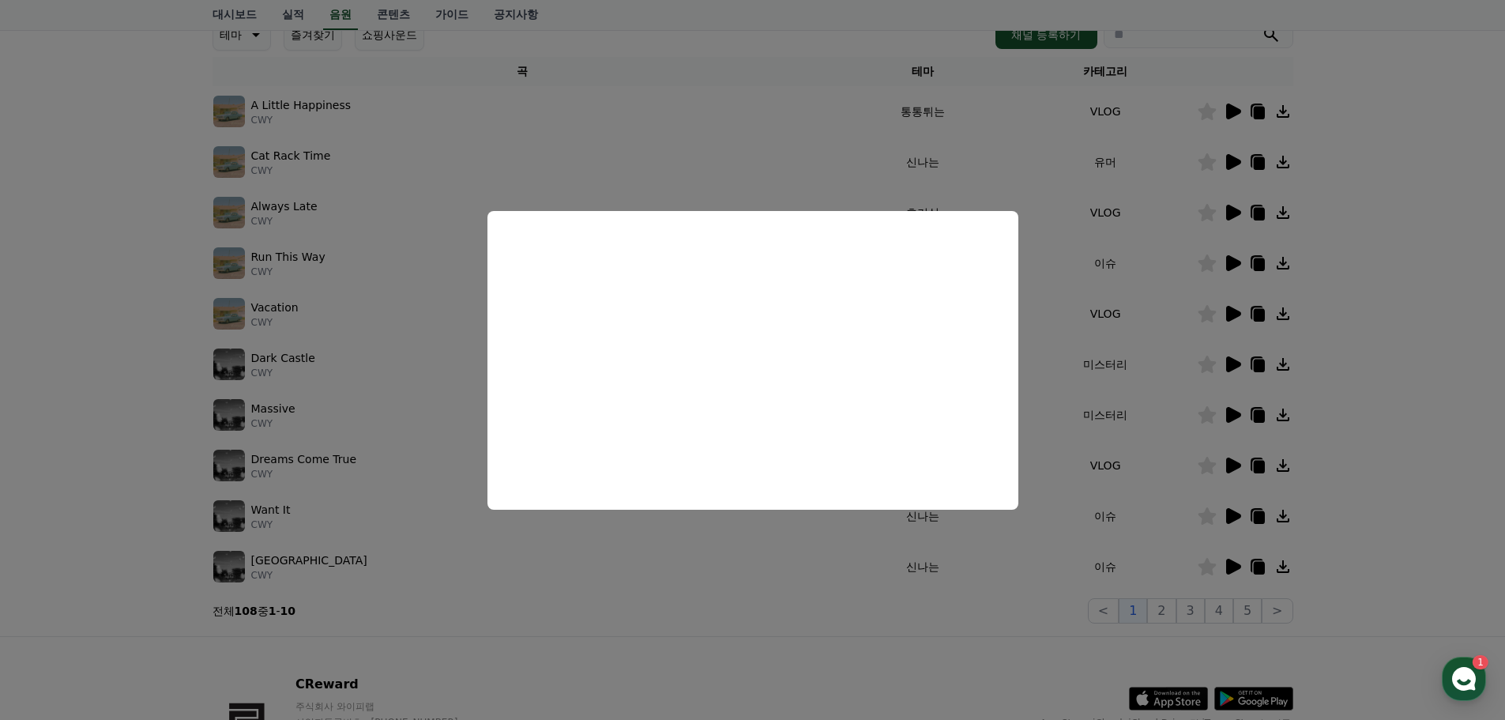
click at [841, 600] on button "close modal" at bounding box center [752, 360] width 1505 height 720
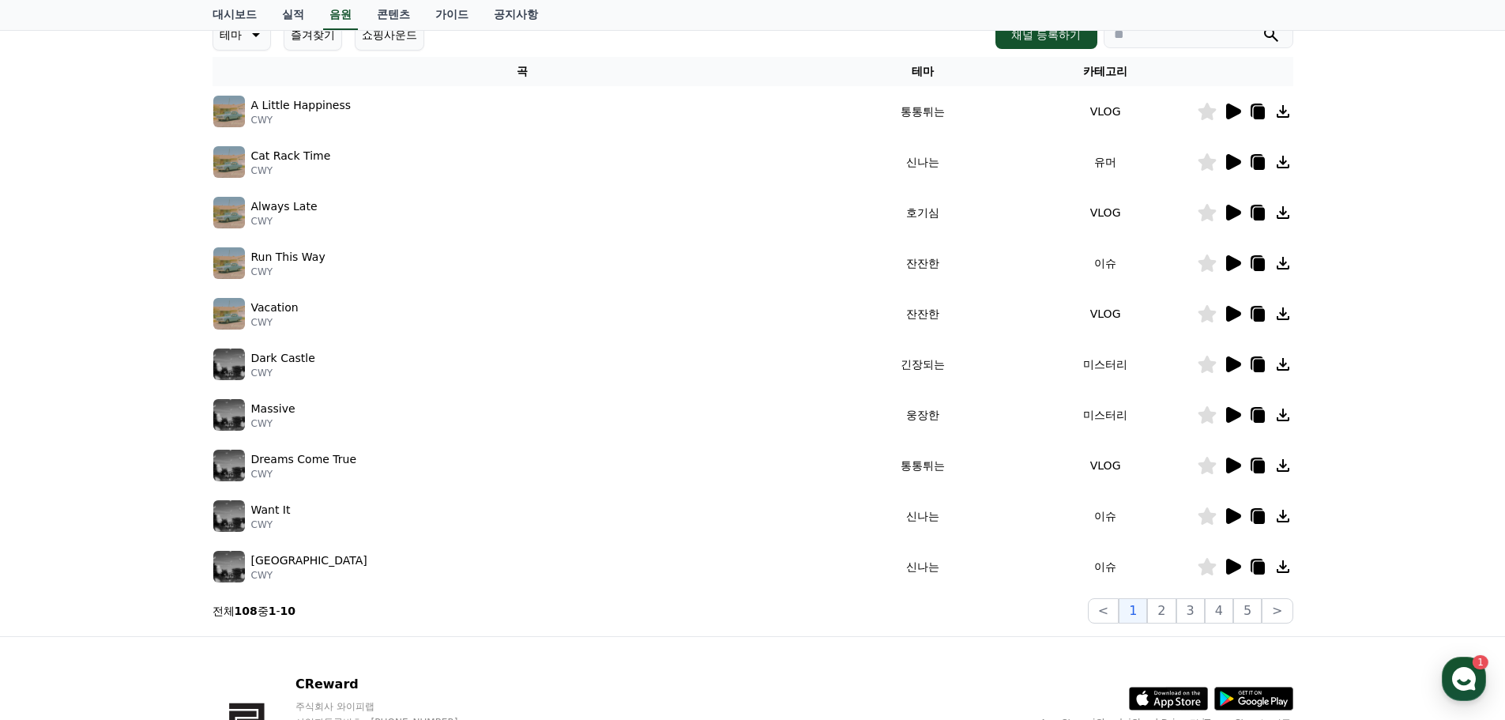
click at [1231, 467] on icon at bounding box center [1233, 465] width 15 height 16
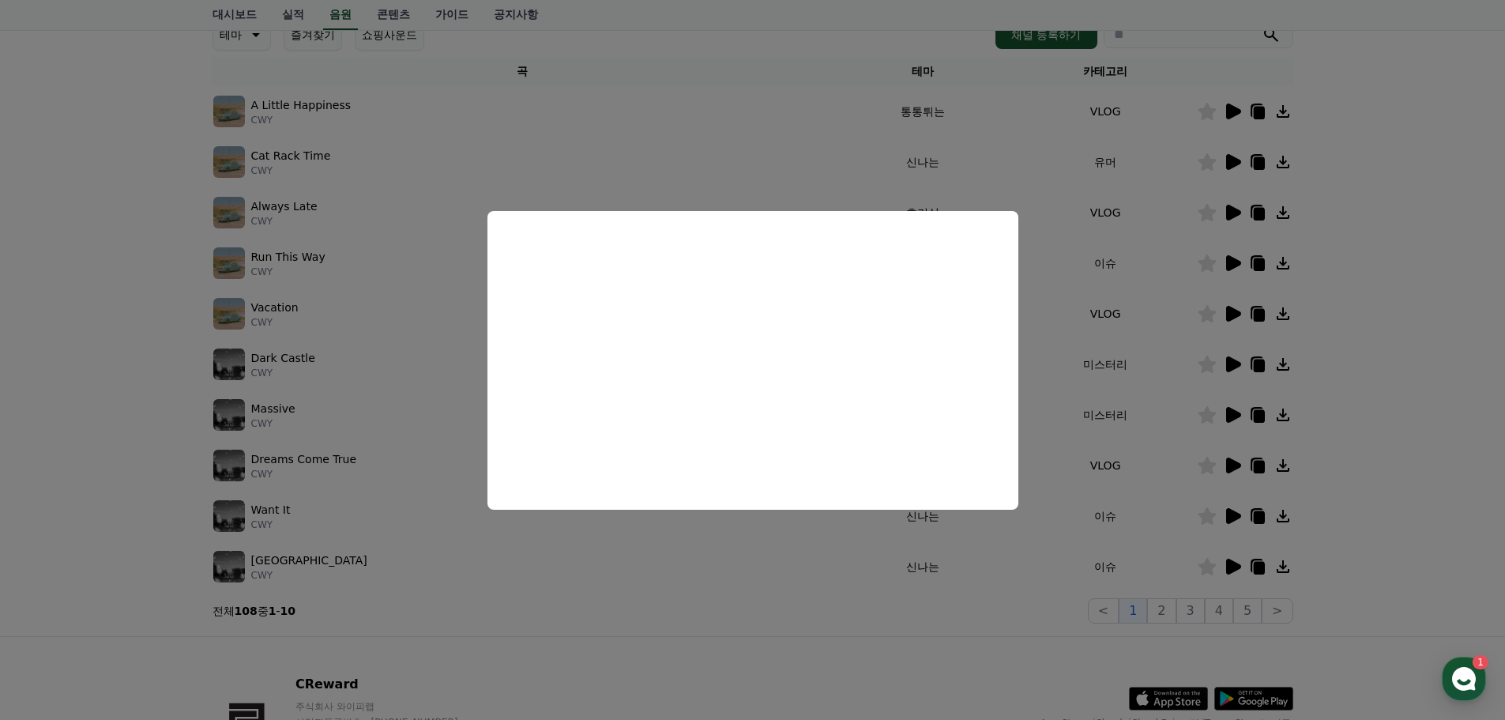
drag, startPoint x: 1008, startPoint y: 606, endPoint x: 1034, endPoint y: 598, distance: 27.2
click at [1008, 606] on button "close modal" at bounding box center [752, 360] width 1505 height 720
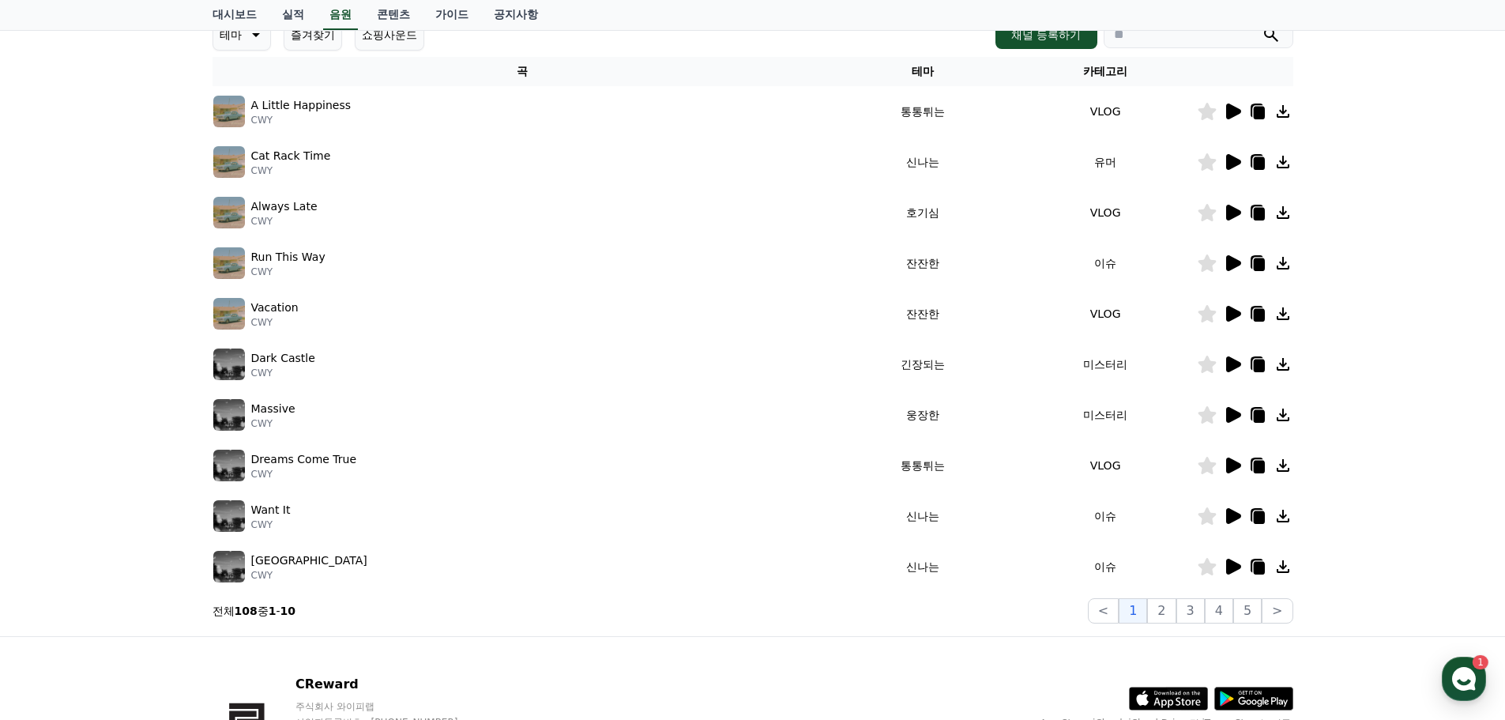
click at [1240, 515] on icon at bounding box center [1233, 516] width 15 height 16
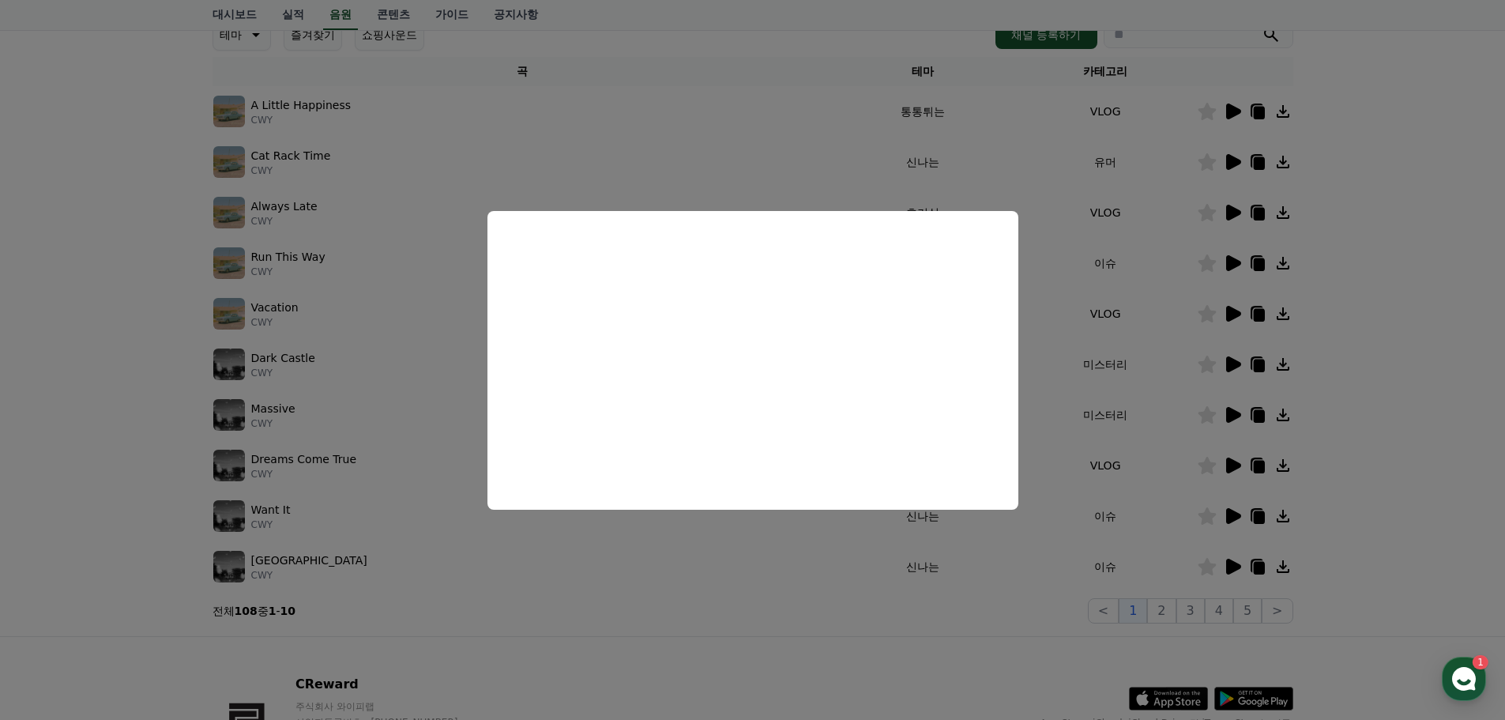
click at [937, 585] on button "close modal" at bounding box center [752, 360] width 1505 height 720
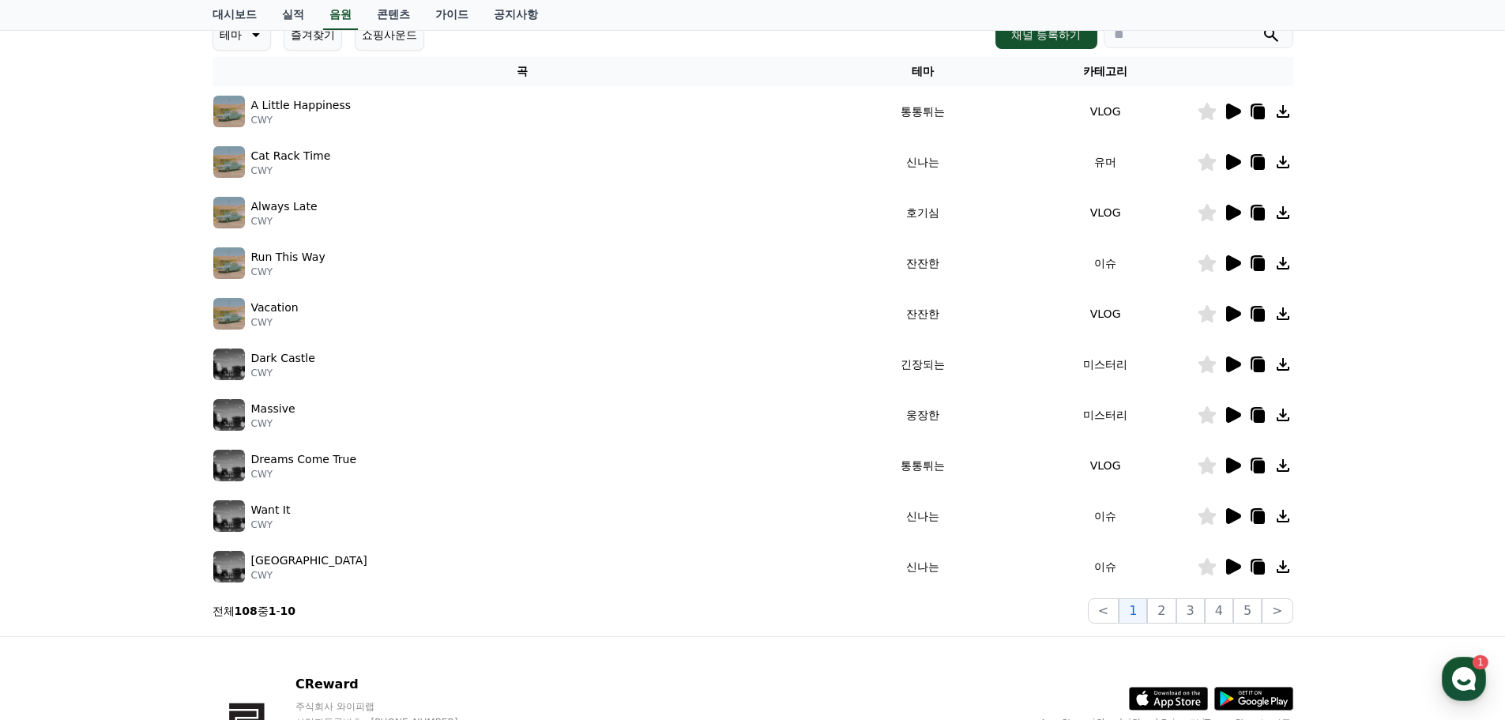
click at [1235, 566] on icon at bounding box center [1233, 567] width 15 height 16
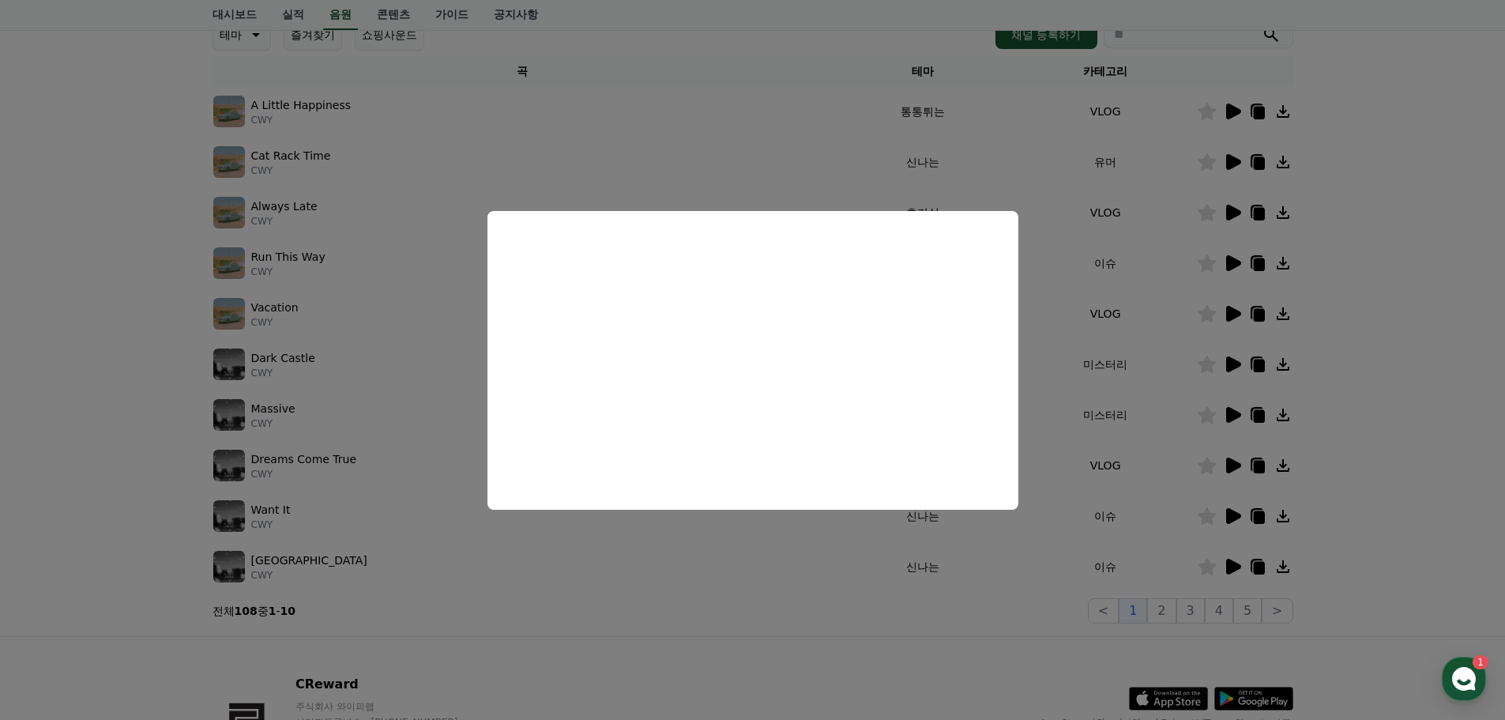
click at [935, 608] on button "close modal" at bounding box center [752, 360] width 1505 height 720
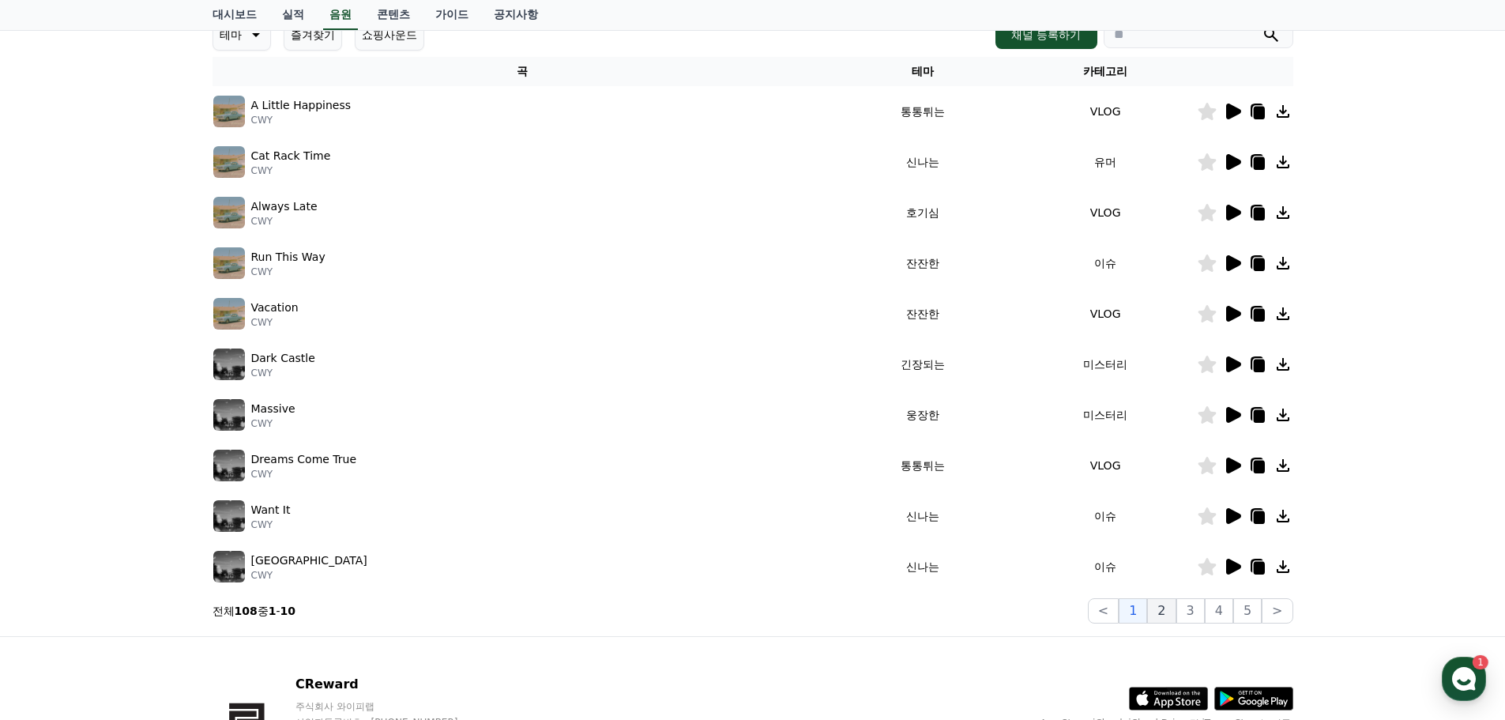
click at [1168, 616] on button "2" at bounding box center [1161, 610] width 28 height 25
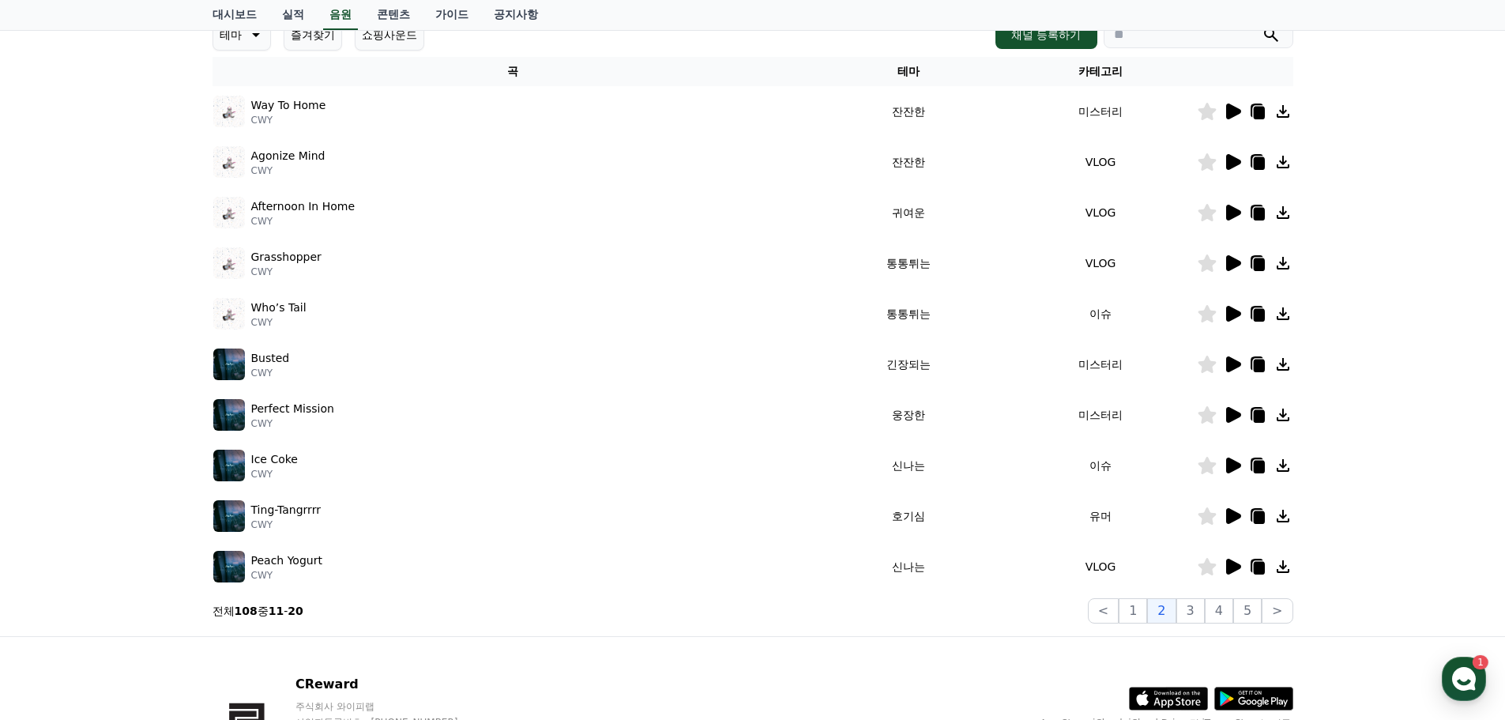
click at [1232, 562] on icon at bounding box center [1233, 567] width 15 height 16
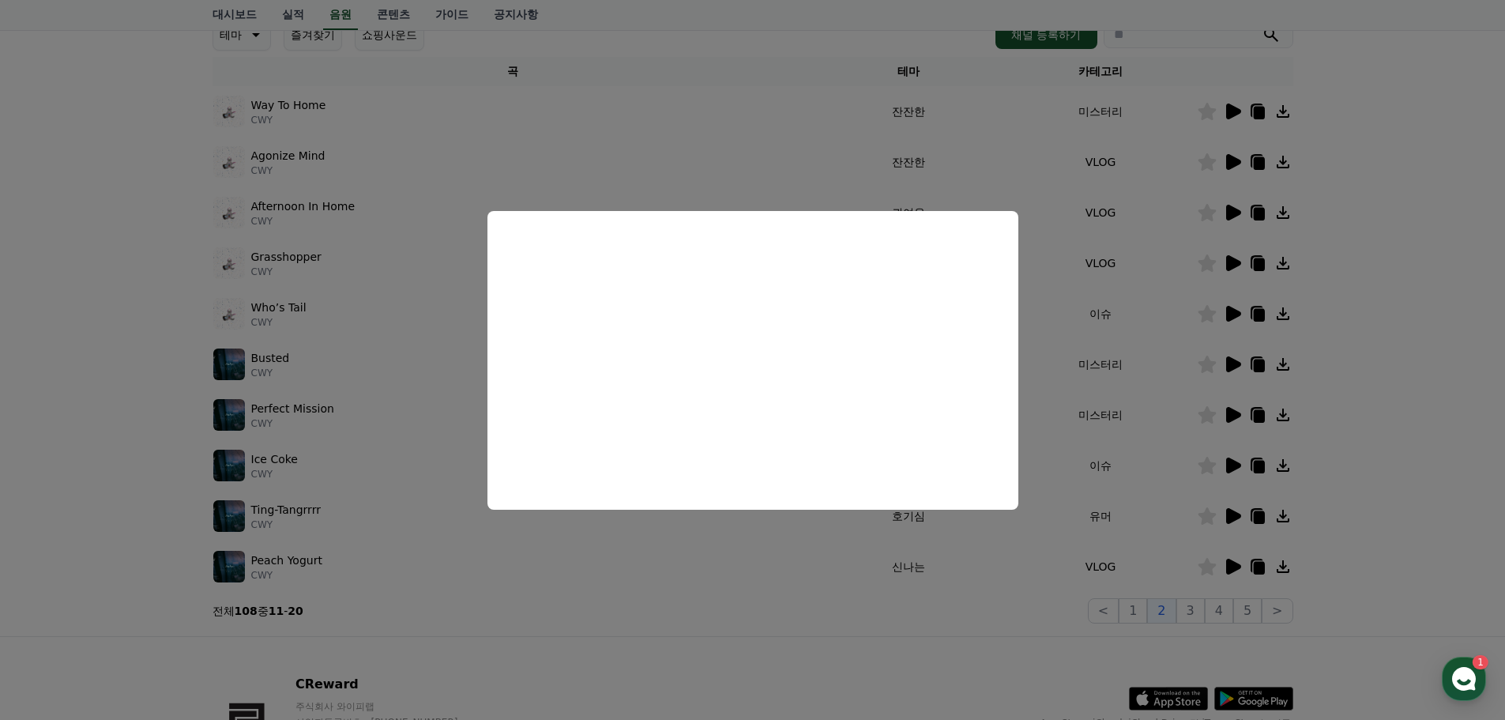
drag, startPoint x: 1066, startPoint y: 509, endPoint x: 1078, endPoint y: 504, distance: 13.5
click at [1066, 509] on button "close modal" at bounding box center [752, 360] width 1505 height 720
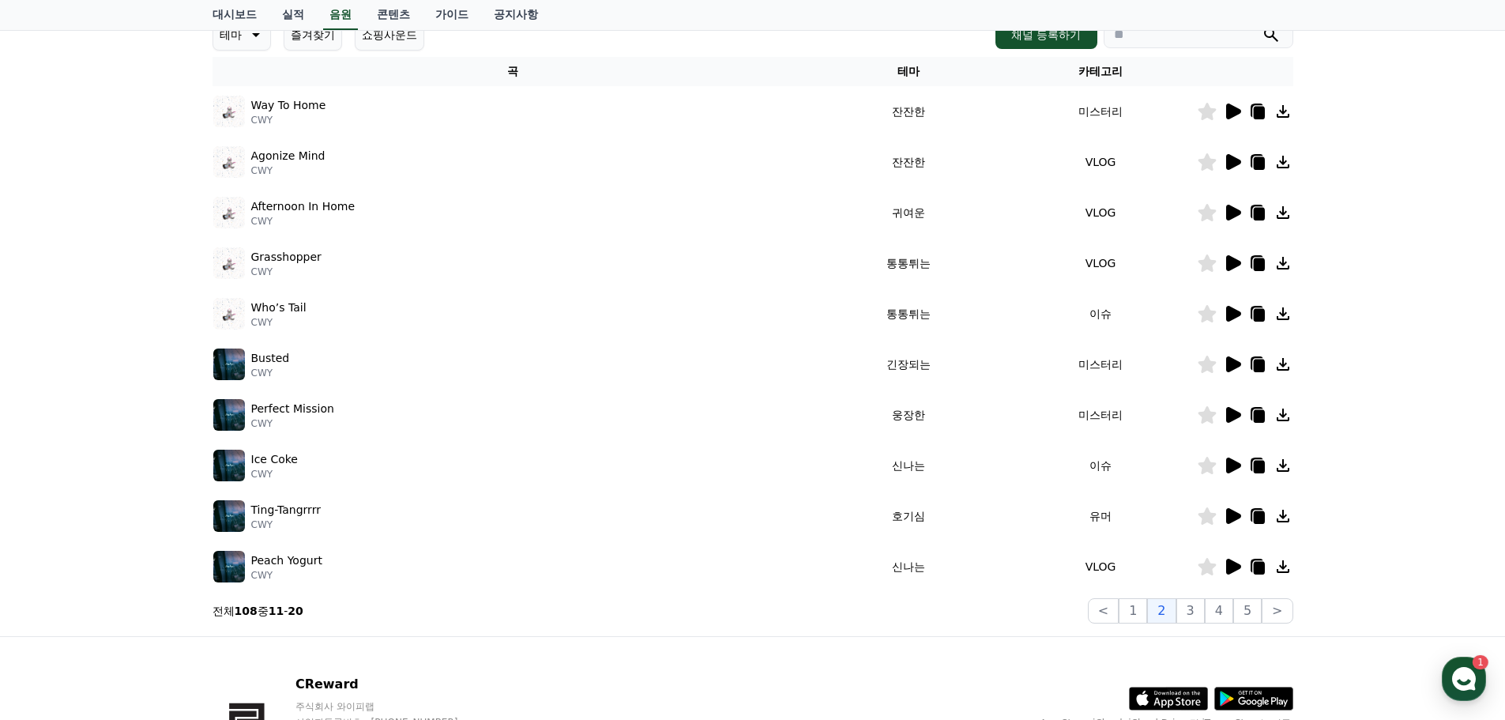
click at [1241, 360] on icon at bounding box center [1232, 364] width 19 height 19
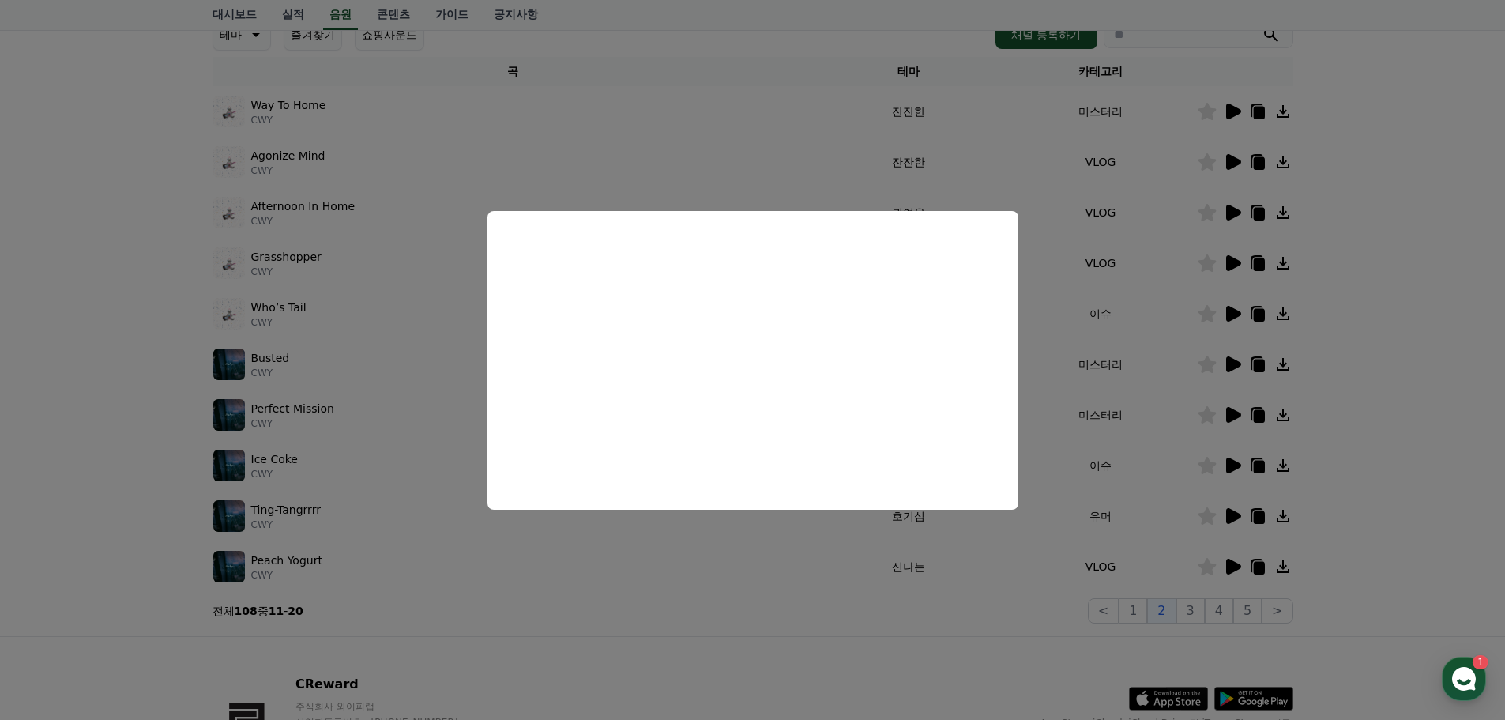
click at [1372, 483] on button "close modal" at bounding box center [752, 360] width 1505 height 720
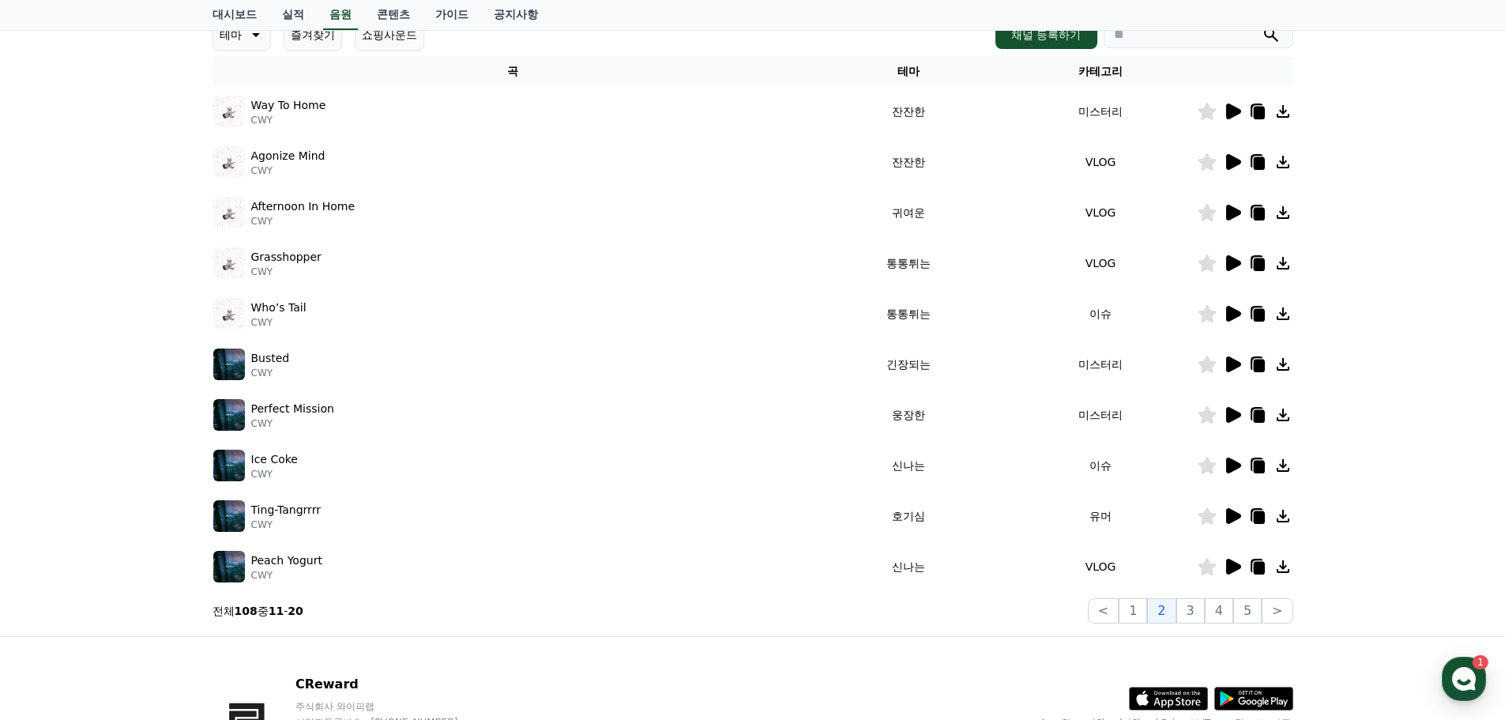
click at [1230, 416] on icon at bounding box center [1233, 415] width 15 height 16
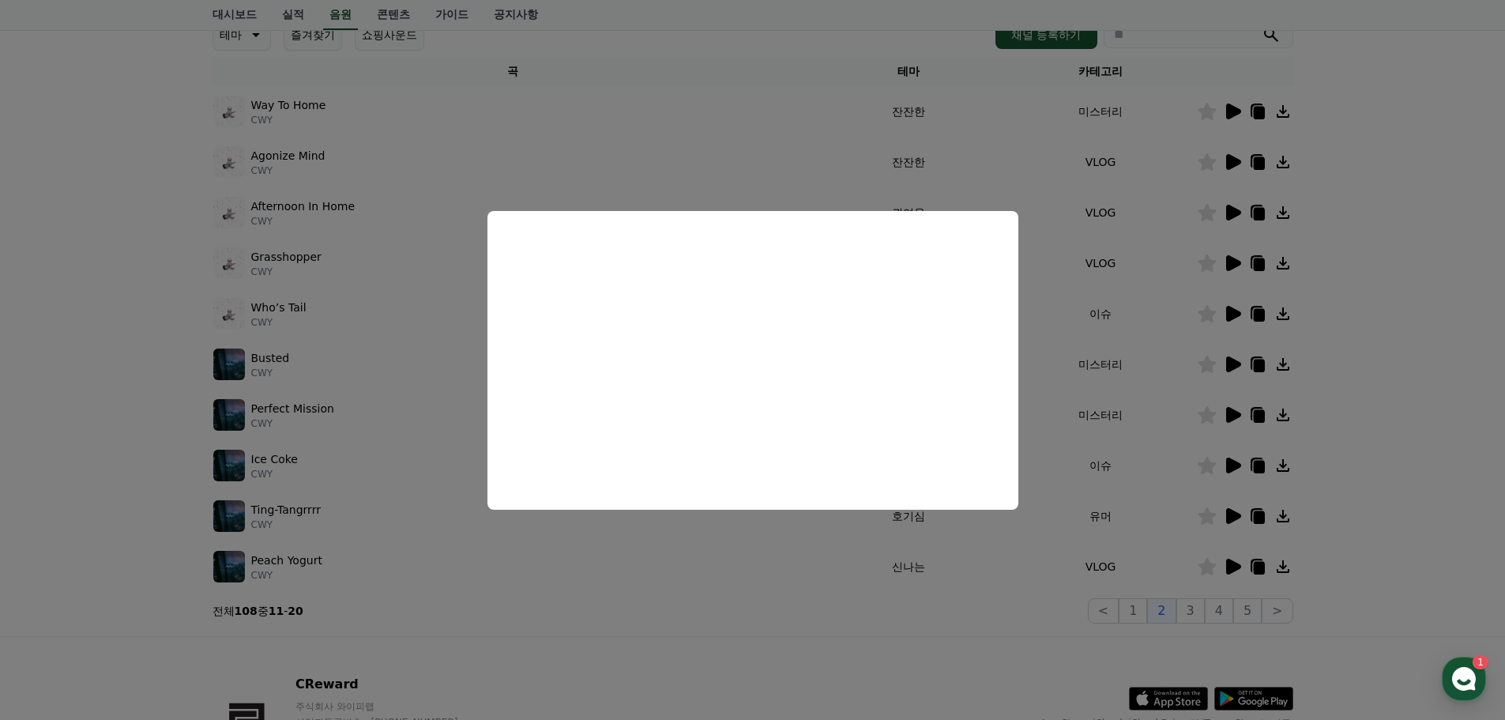
click at [1181, 514] on button "close modal" at bounding box center [752, 360] width 1505 height 720
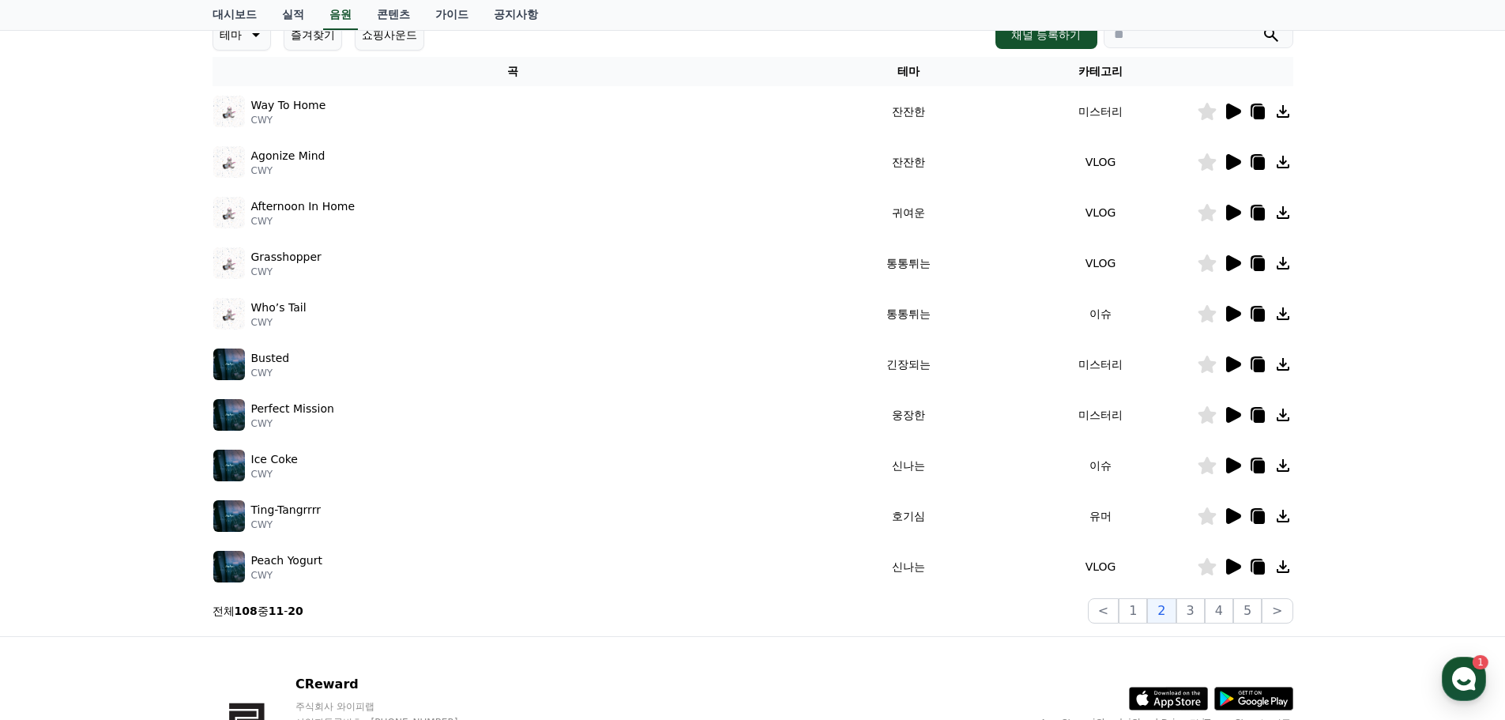
click at [1232, 465] on icon at bounding box center [1233, 465] width 15 height 16
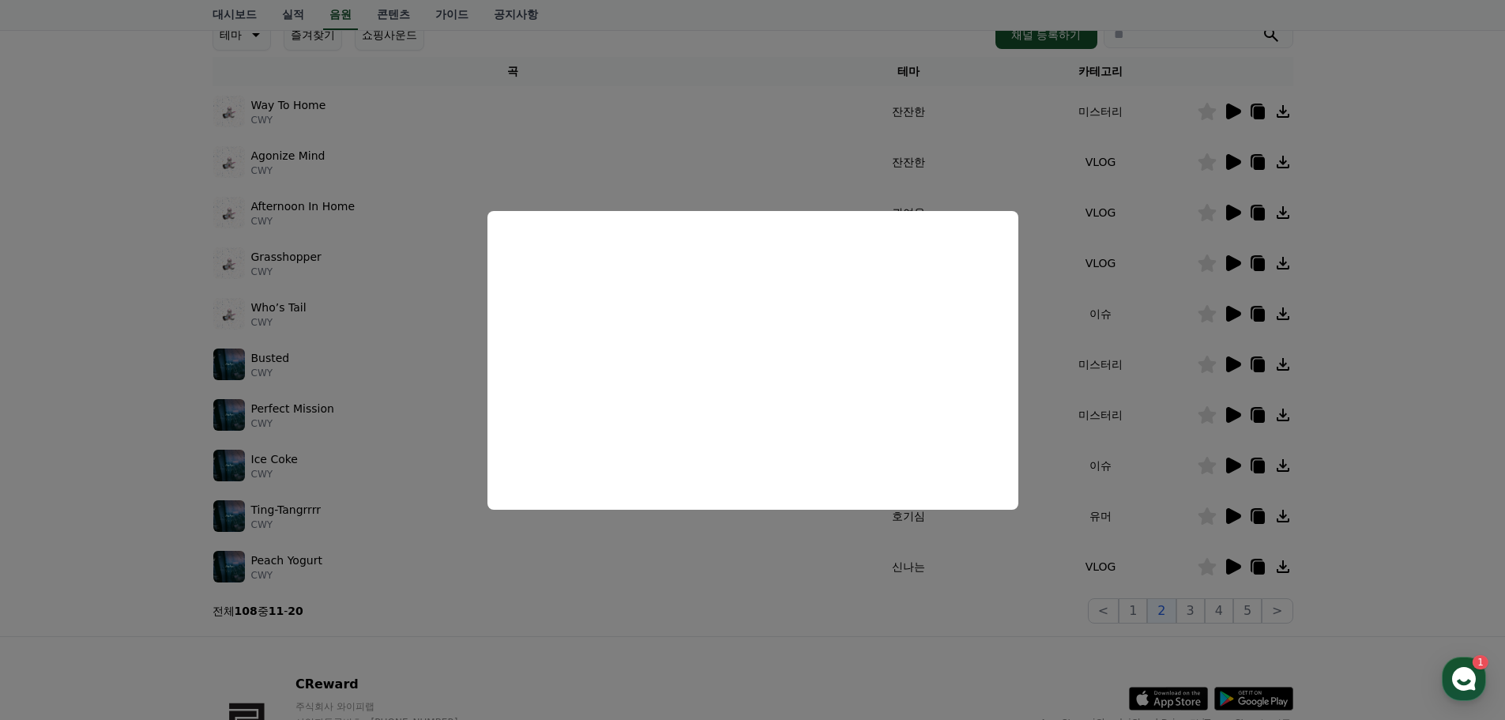
click at [1367, 468] on button "close modal" at bounding box center [752, 360] width 1505 height 720
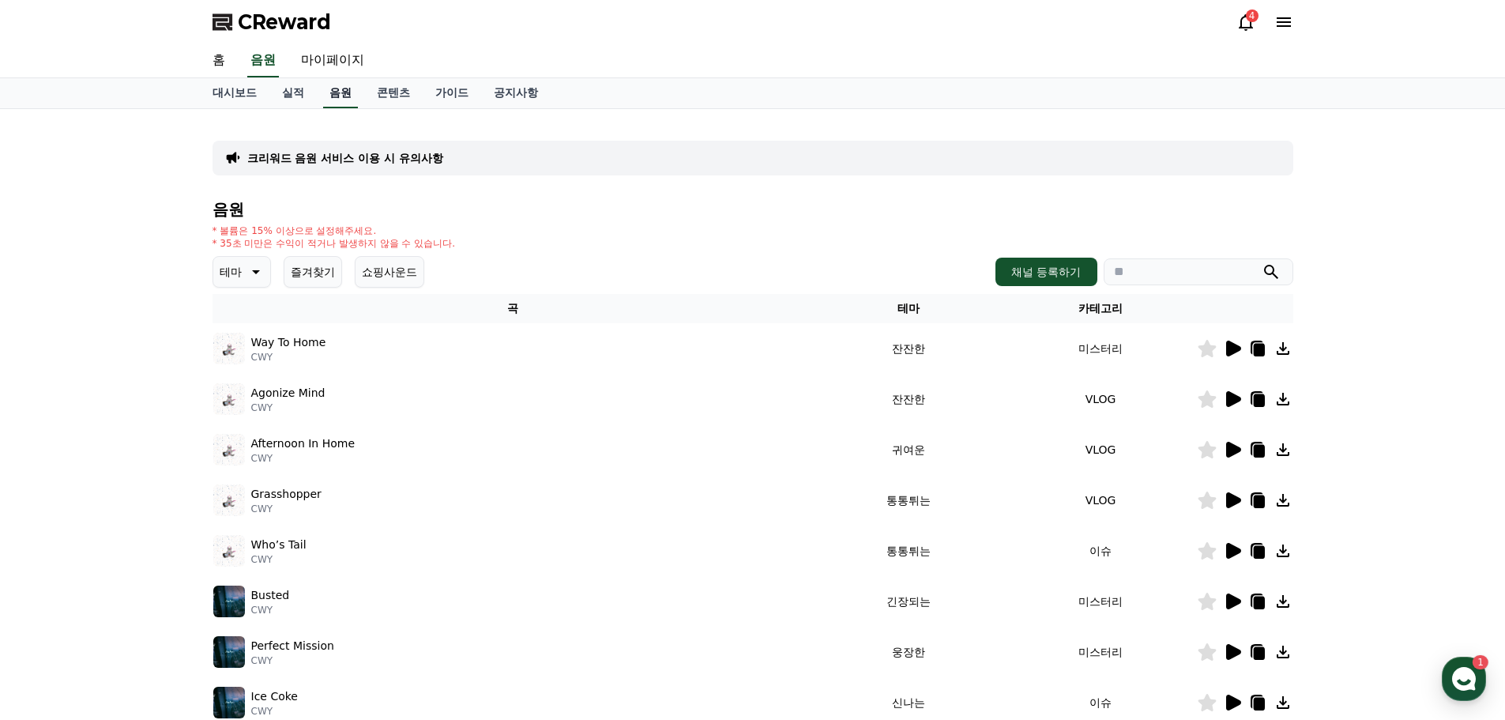
click at [351, 92] on link "음원" at bounding box center [340, 93] width 35 height 30
click at [293, 111] on div "크리워드 음원 서비스 이용 시 유의사항 음원 * 볼륨은 15% 이상으로 설정해주세요. * 35초 미만은 수익이 적거나 발생하지 않을 수 있습니…" at bounding box center [753, 491] width 1106 height 764
click at [300, 84] on link "실적" at bounding box center [292, 93] width 47 height 30
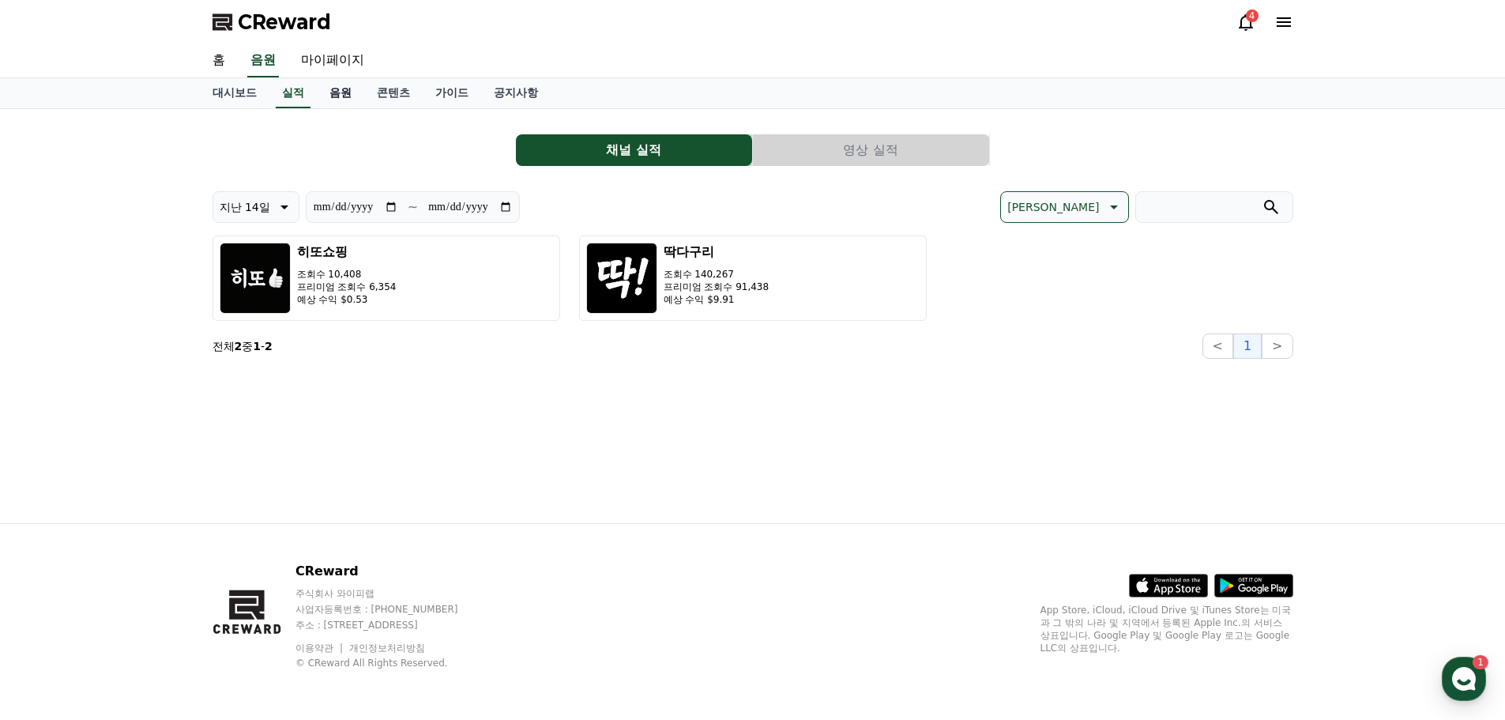
click at [341, 92] on link "음원" at bounding box center [340, 93] width 47 height 30
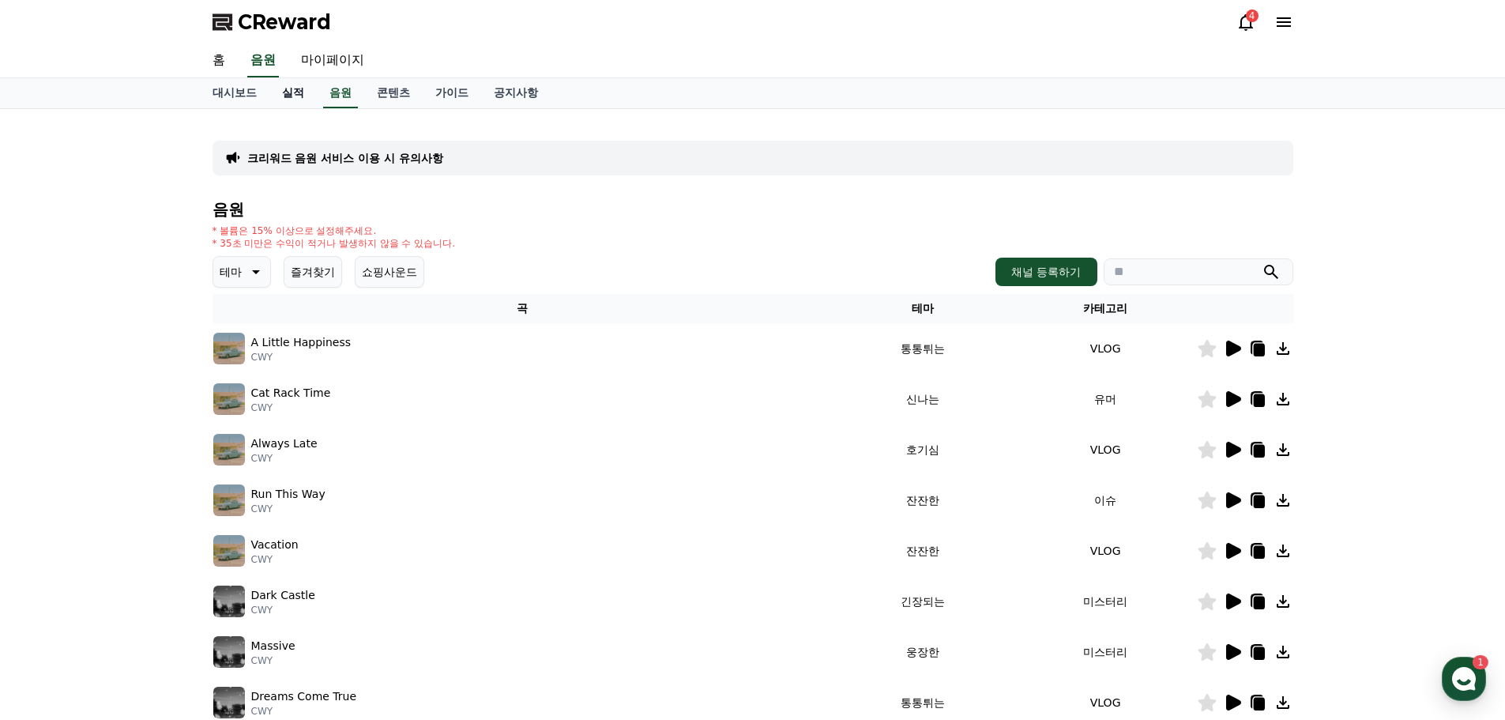
click at [299, 94] on link "실적" at bounding box center [292, 93] width 47 height 30
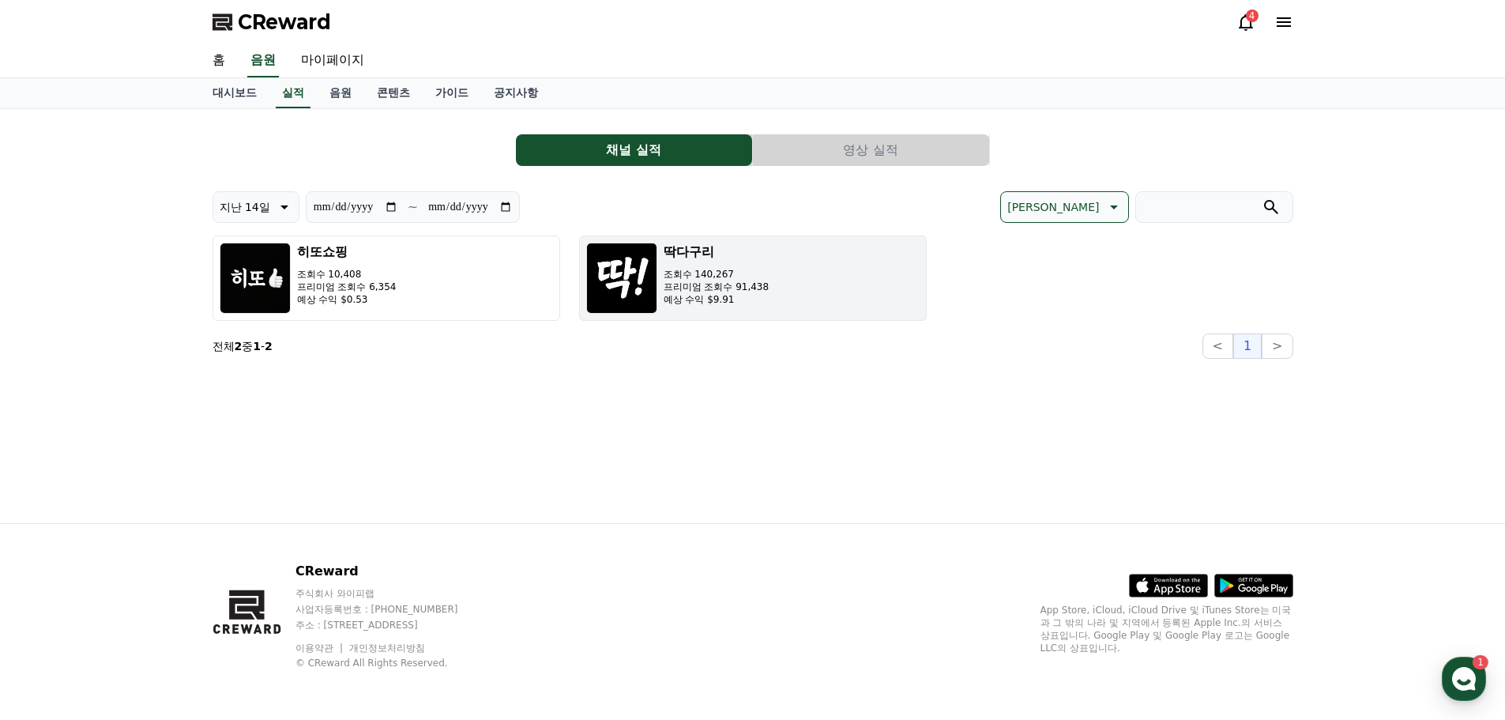
click at [683, 269] on p "조회수 140,267" at bounding box center [717, 274] width 106 height 13
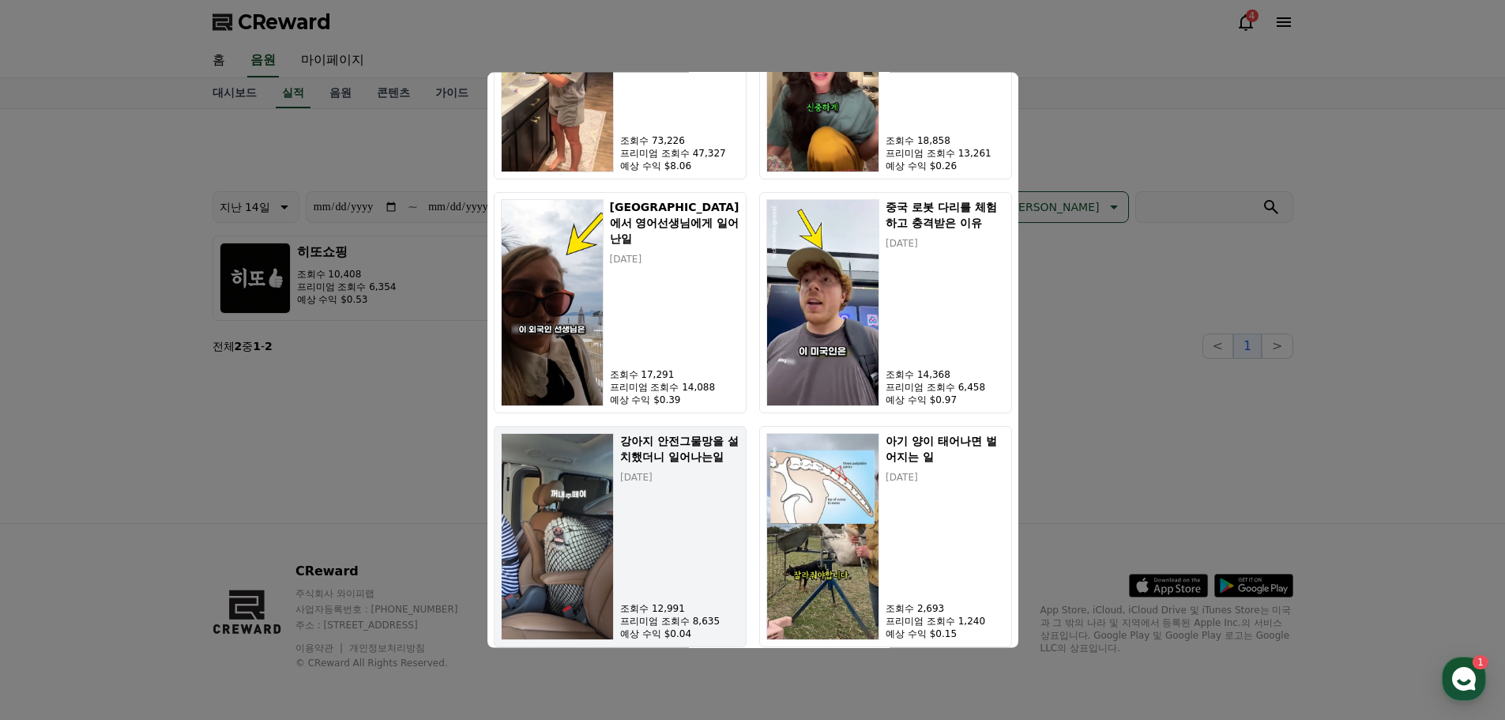
scroll to position [711, 0]
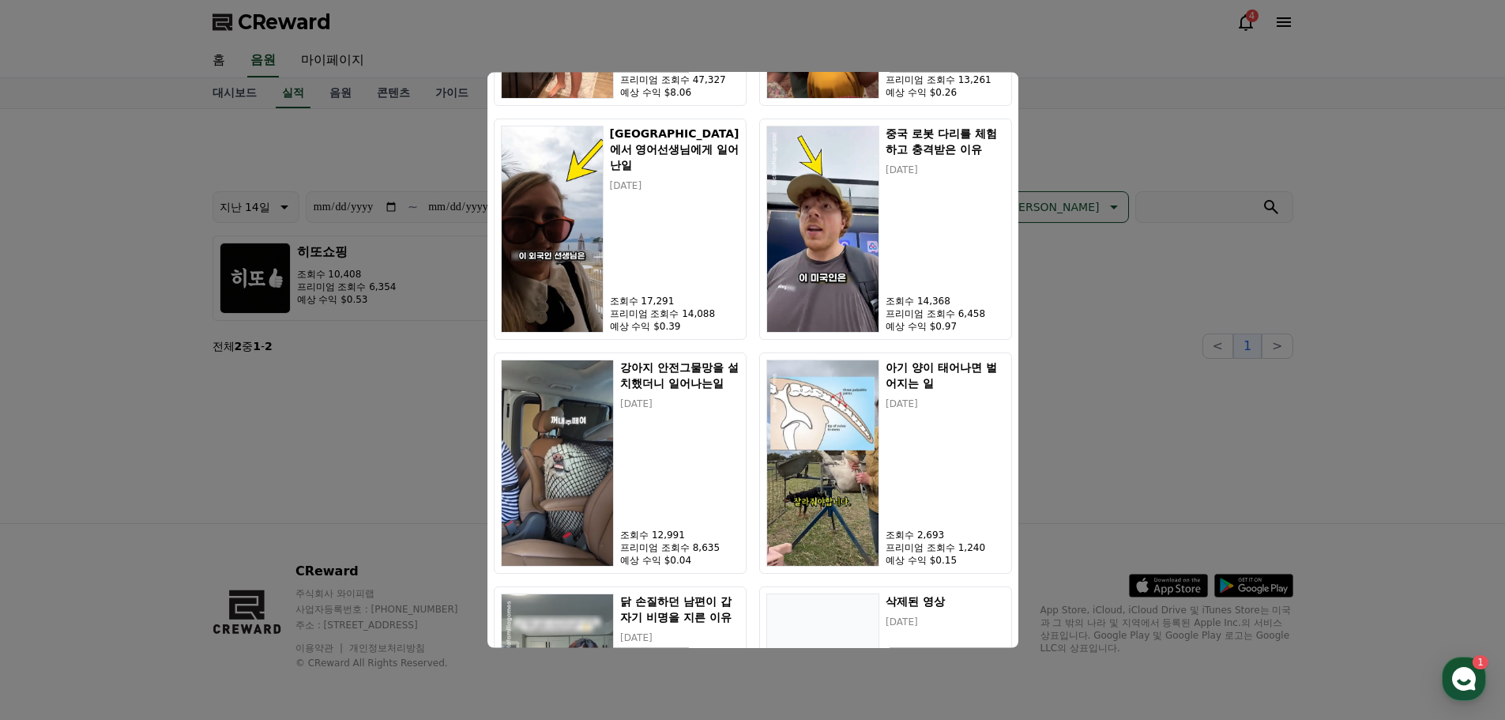
click at [1160, 243] on button "close modal" at bounding box center [752, 360] width 1505 height 720
drag, startPoint x: 1155, startPoint y: 182, endPoint x: 1173, endPoint y: 183, distance: 18.2
click at [1162, 182] on div "**********" at bounding box center [753, 240] width 1081 height 237
click at [1208, 202] on input "search" at bounding box center [1214, 207] width 158 height 32
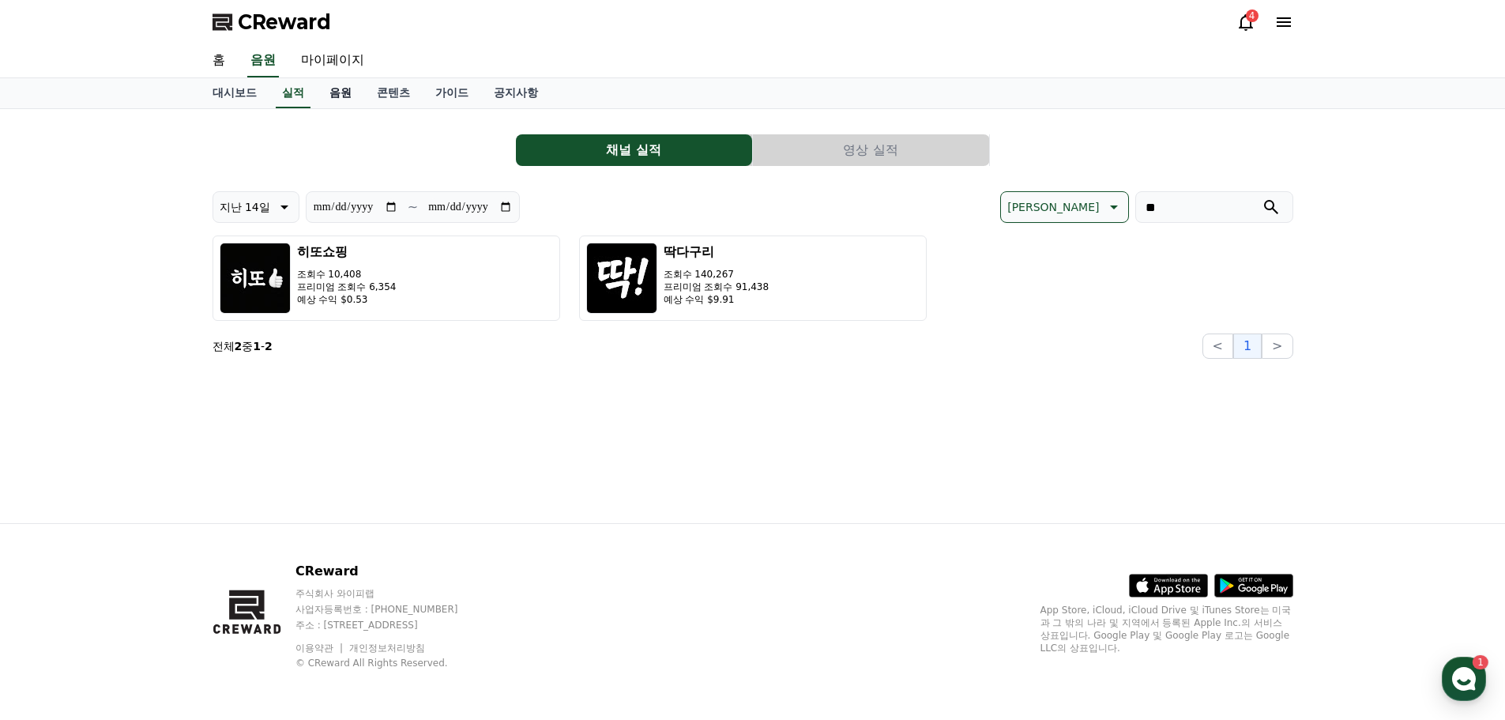
type input "**"
click at [324, 96] on link "음원" at bounding box center [340, 93] width 47 height 30
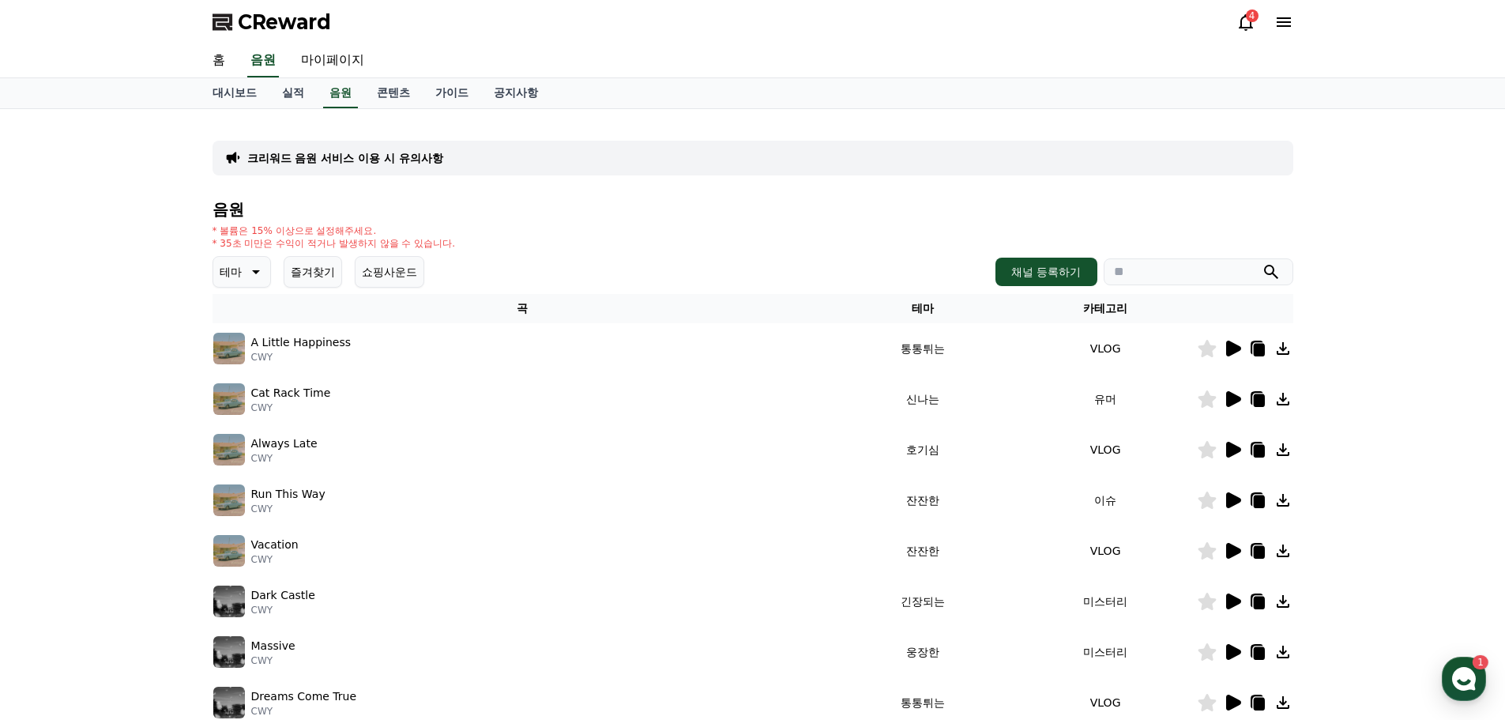
click at [1138, 277] on input "search" at bounding box center [1199, 271] width 190 height 27
type input "***"
click at [1262, 262] on button "submit" at bounding box center [1271, 271] width 19 height 19
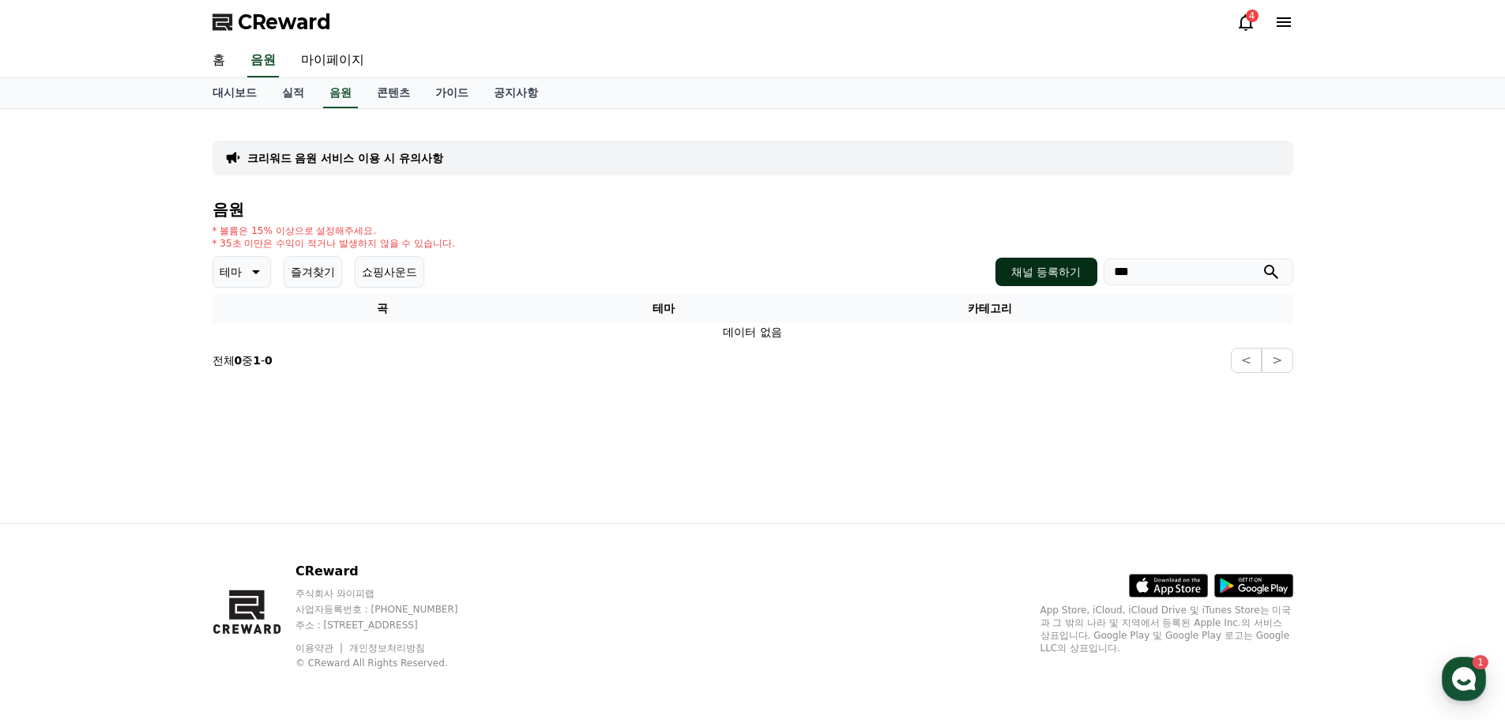
drag, startPoint x: 1231, startPoint y: 278, endPoint x: 1018, endPoint y: 276, distance: 213.3
click at [1062, 275] on div "채널 등록하기 ***" at bounding box center [1143, 272] width 297 height 28
drag, startPoint x: 634, startPoint y: 278, endPoint x: 558, endPoint y: 246, distance: 82.9
click at [281, 92] on link "실적" at bounding box center [292, 93] width 47 height 30
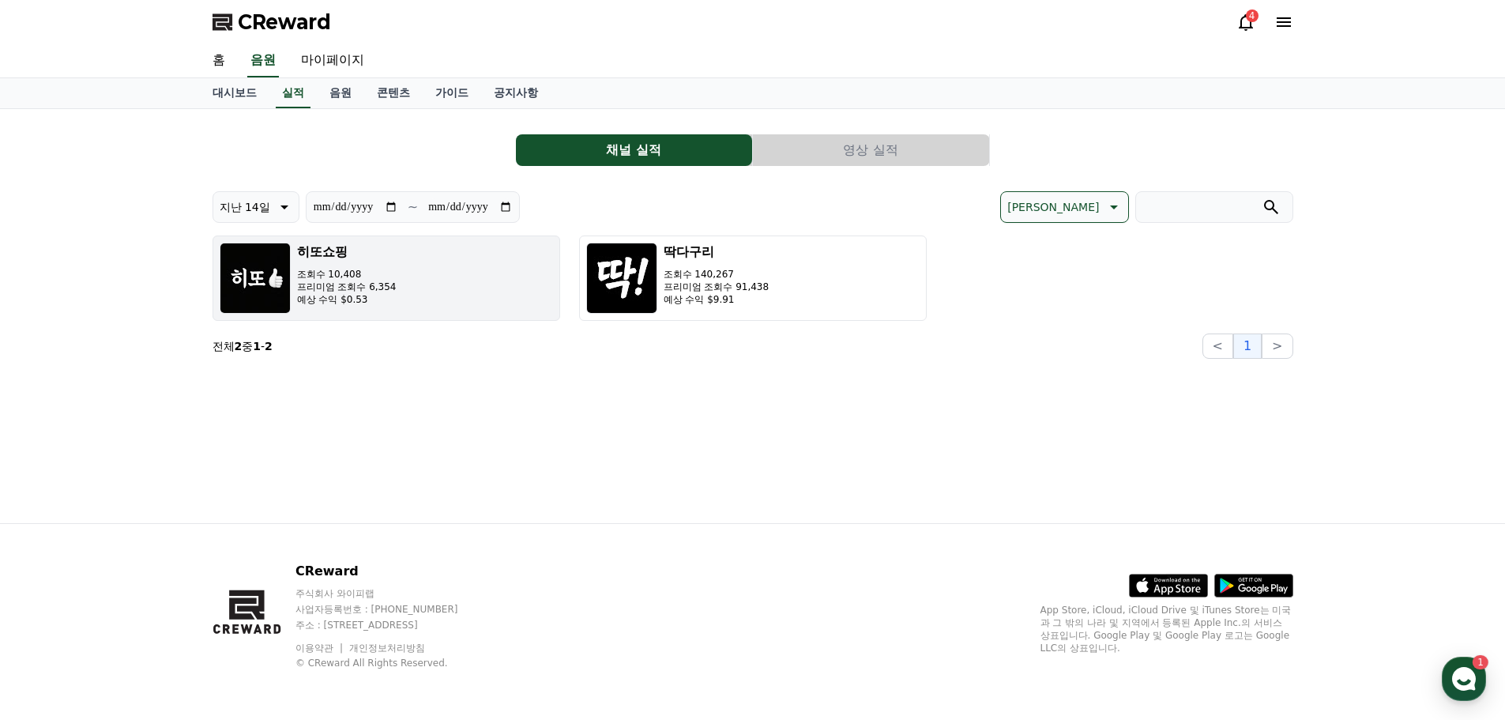
click at [402, 280] on button "히또쇼핑 조회수 10,408 프리미엄 조회수 6,354 예상 수익 $0.53" at bounding box center [387, 277] width 348 height 85
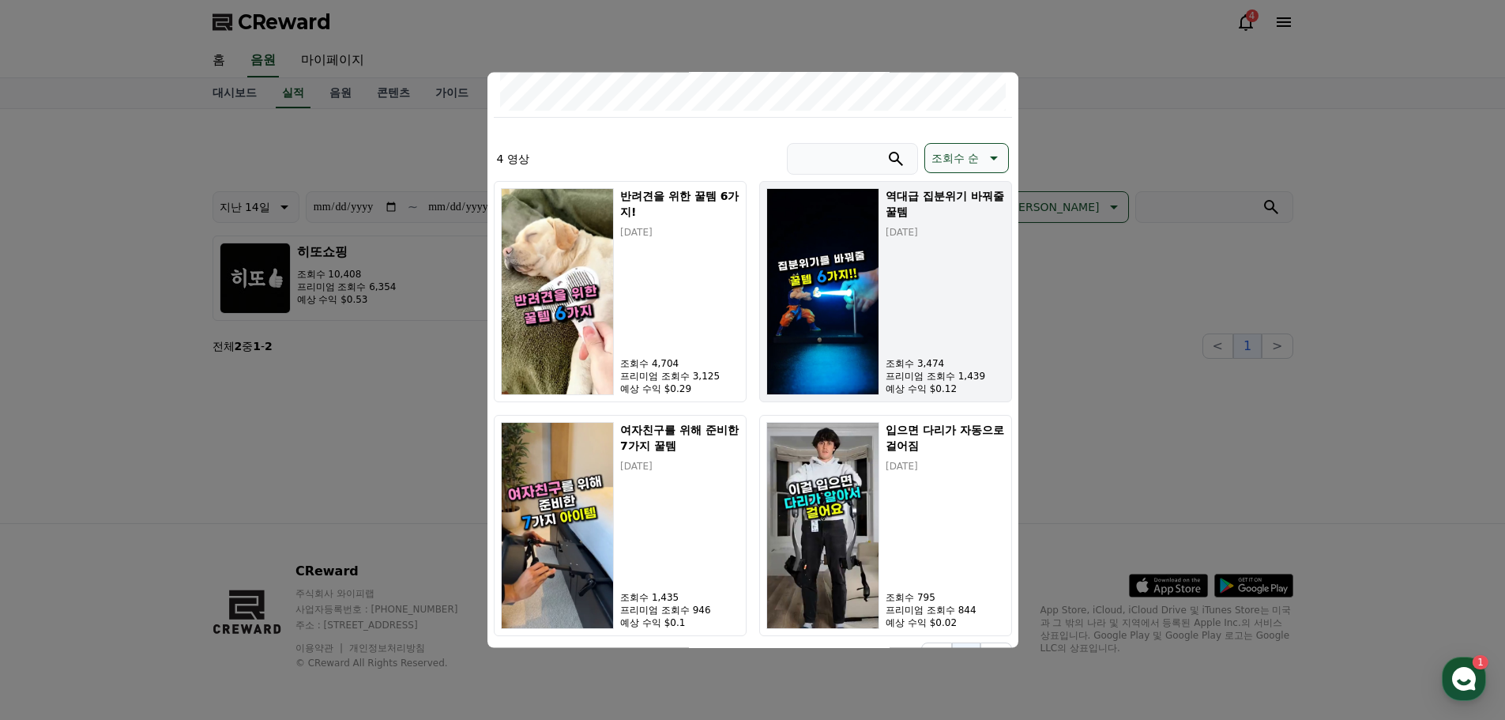
scroll to position [440, 0]
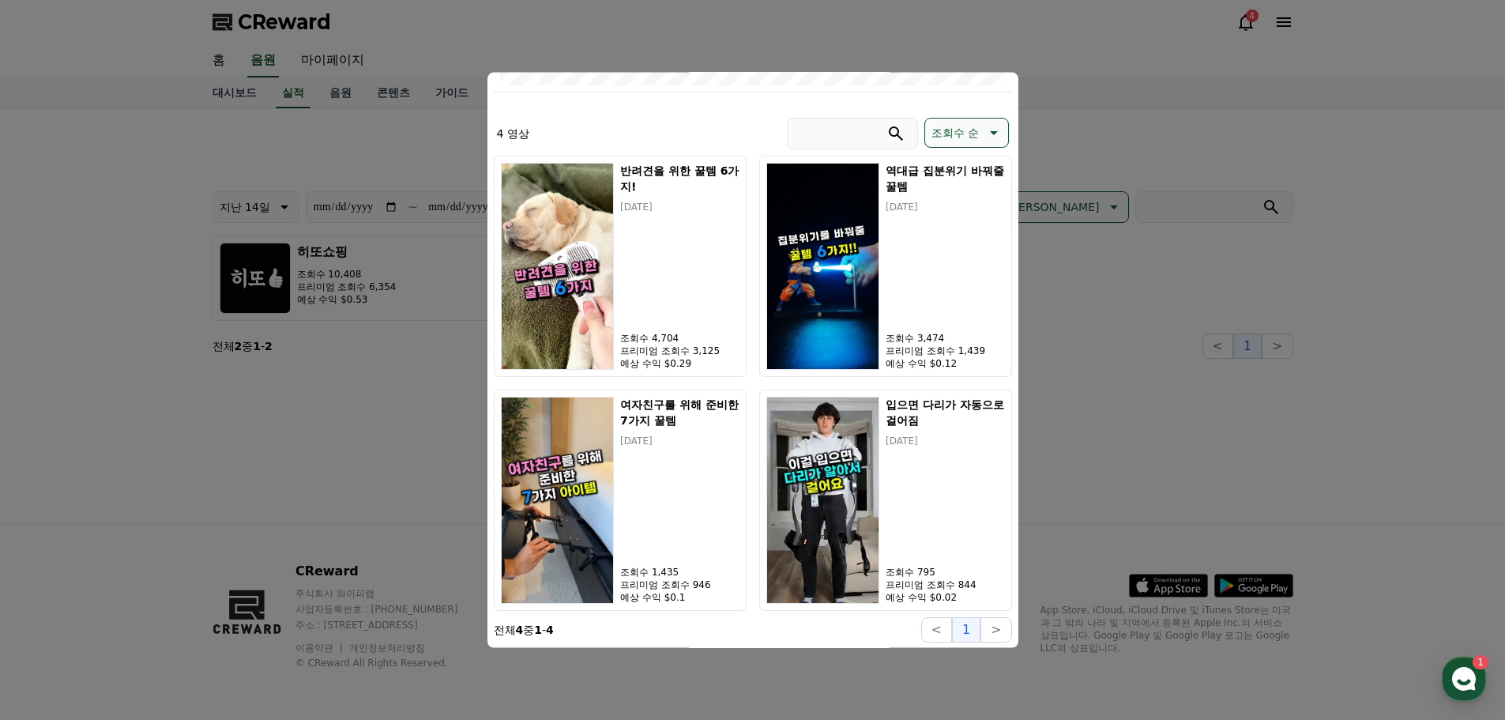
click at [1235, 197] on button "close modal" at bounding box center [752, 360] width 1505 height 720
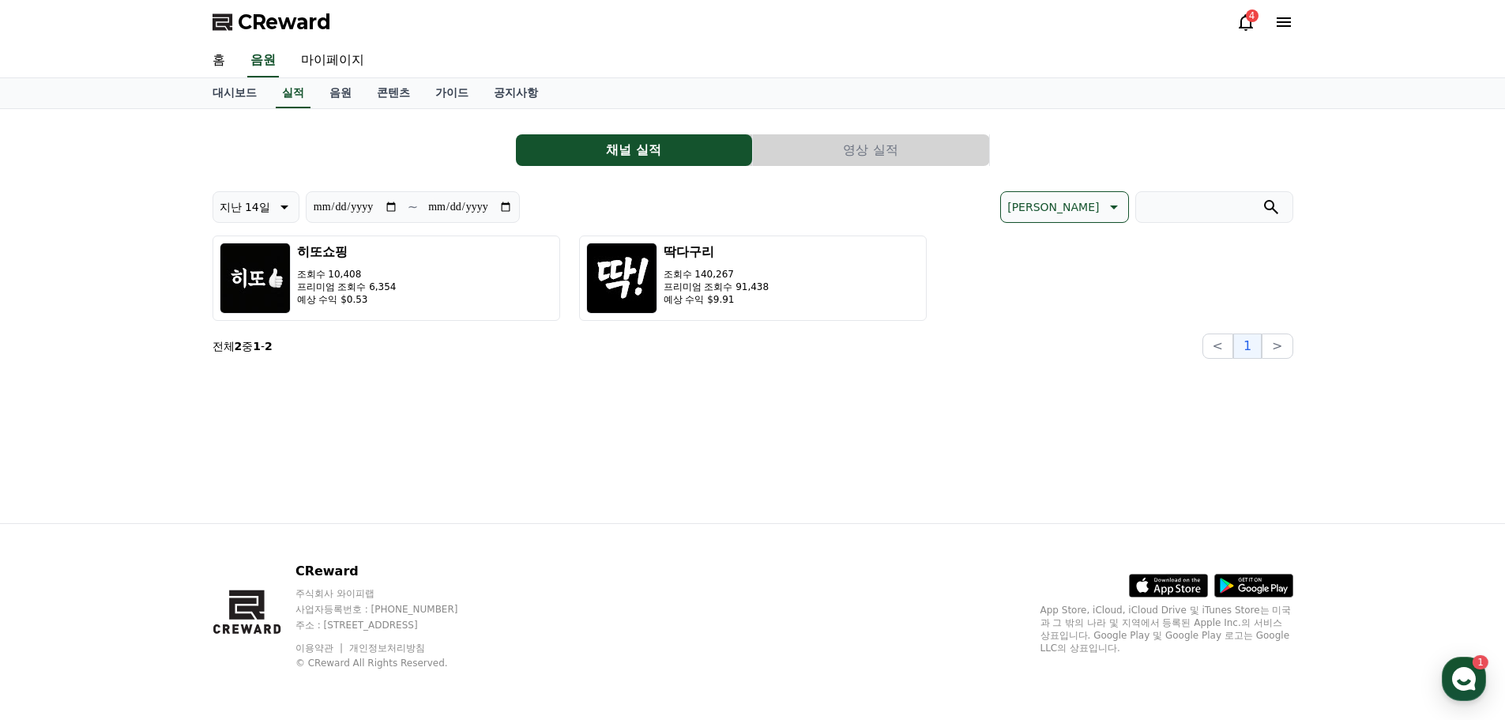
click at [1241, 74] on div "홈 음원 마이페이지" at bounding box center [753, 60] width 1106 height 33
click at [1236, 11] on div "4" at bounding box center [1264, 21] width 57 height 25
click at [1244, 31] on icon at bounding box center [1245, 22] width 19 height 19
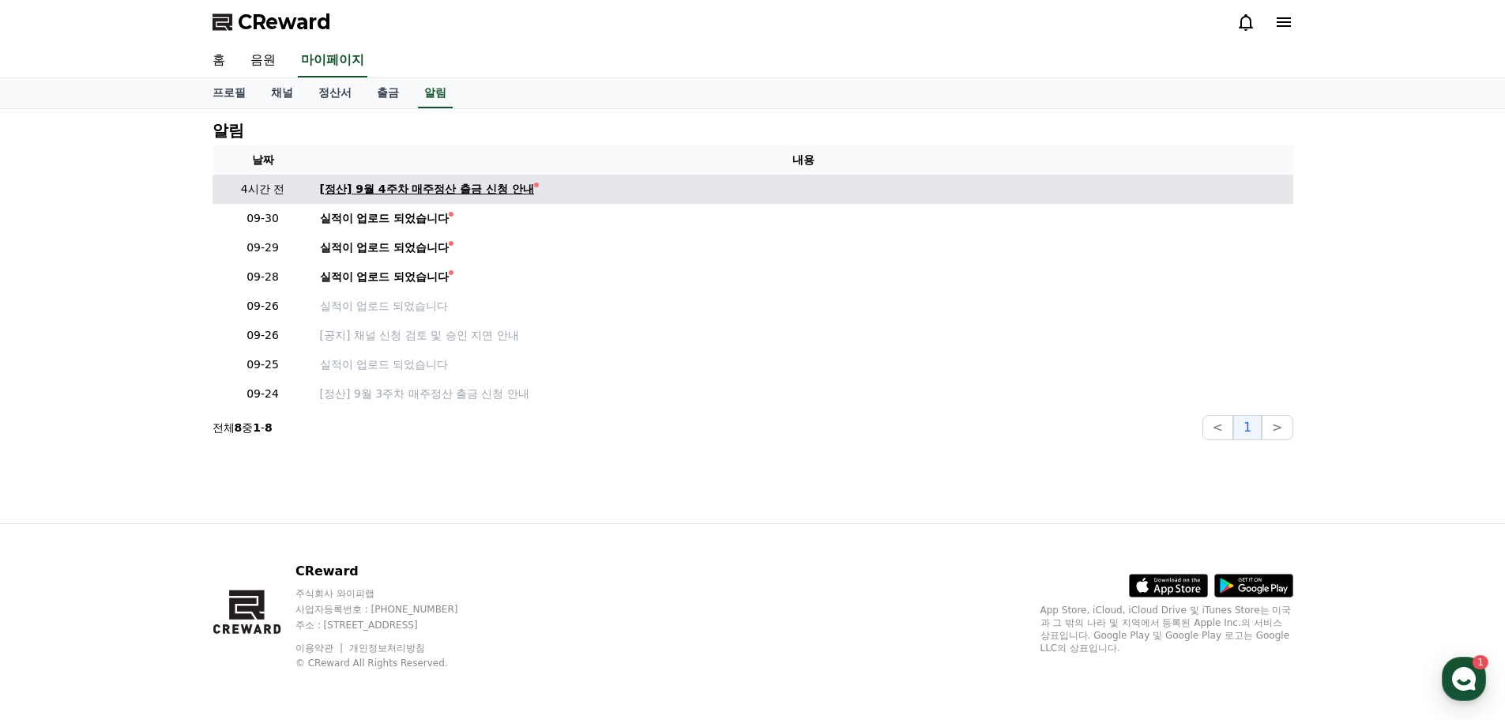
click at [426, 196] on div "[정산] 9월 4주차 매주정산 출금 신청 안내" at bounding box center [427, 189] width 215 height 17
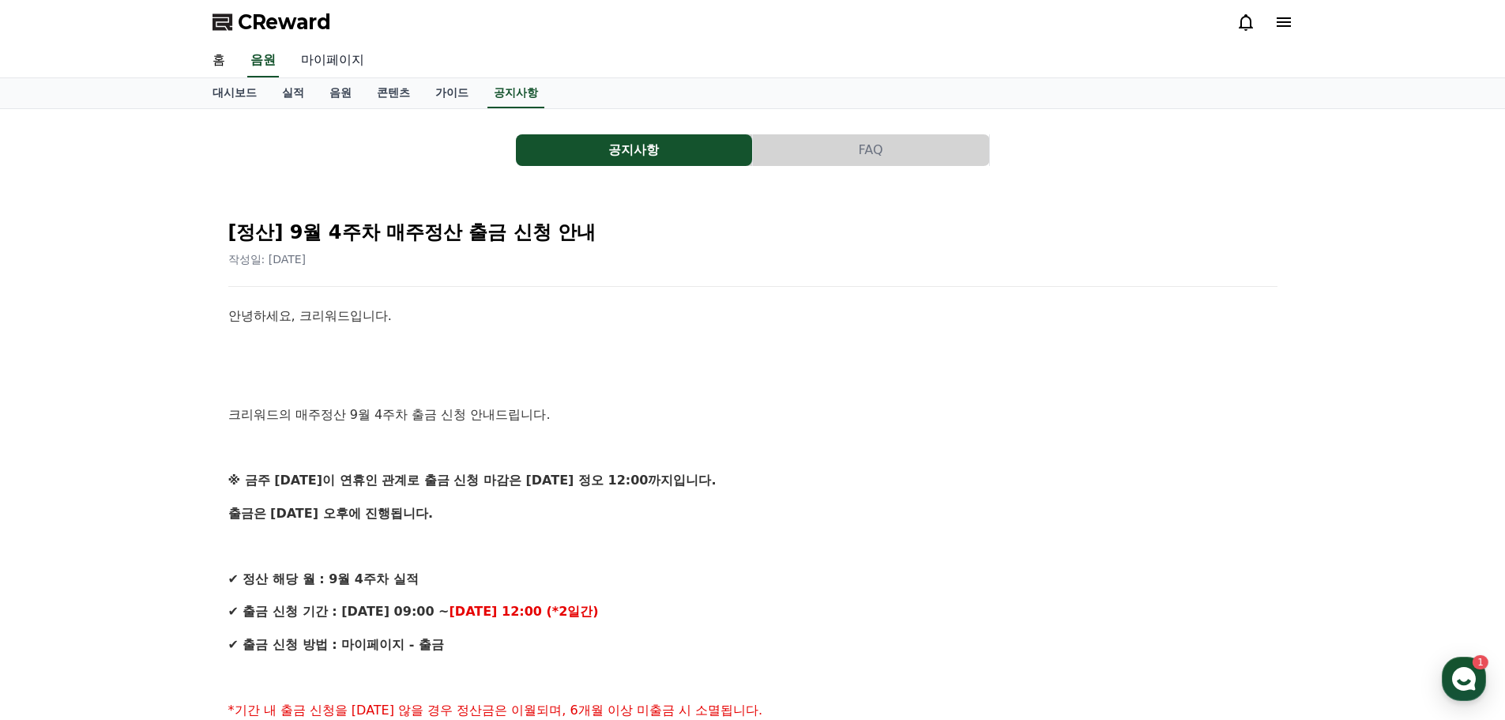
click at [337, 63] on link "마이페이지" at bounding box center [332, 60] width 88 height 33
select select "**********"
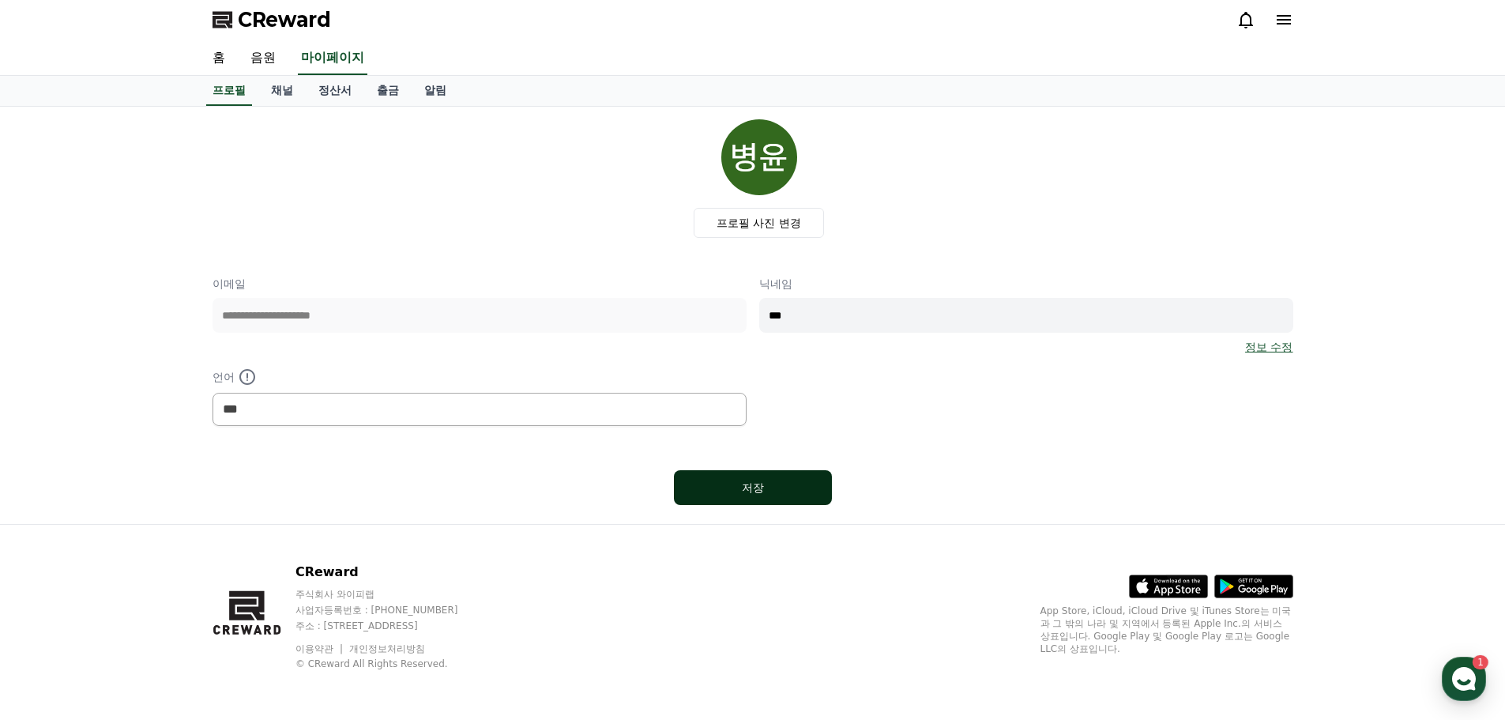
scroll to position [3, 0]
click at [269, 92] on link "채널" at bounding box center [281, 90] width 47 height 30
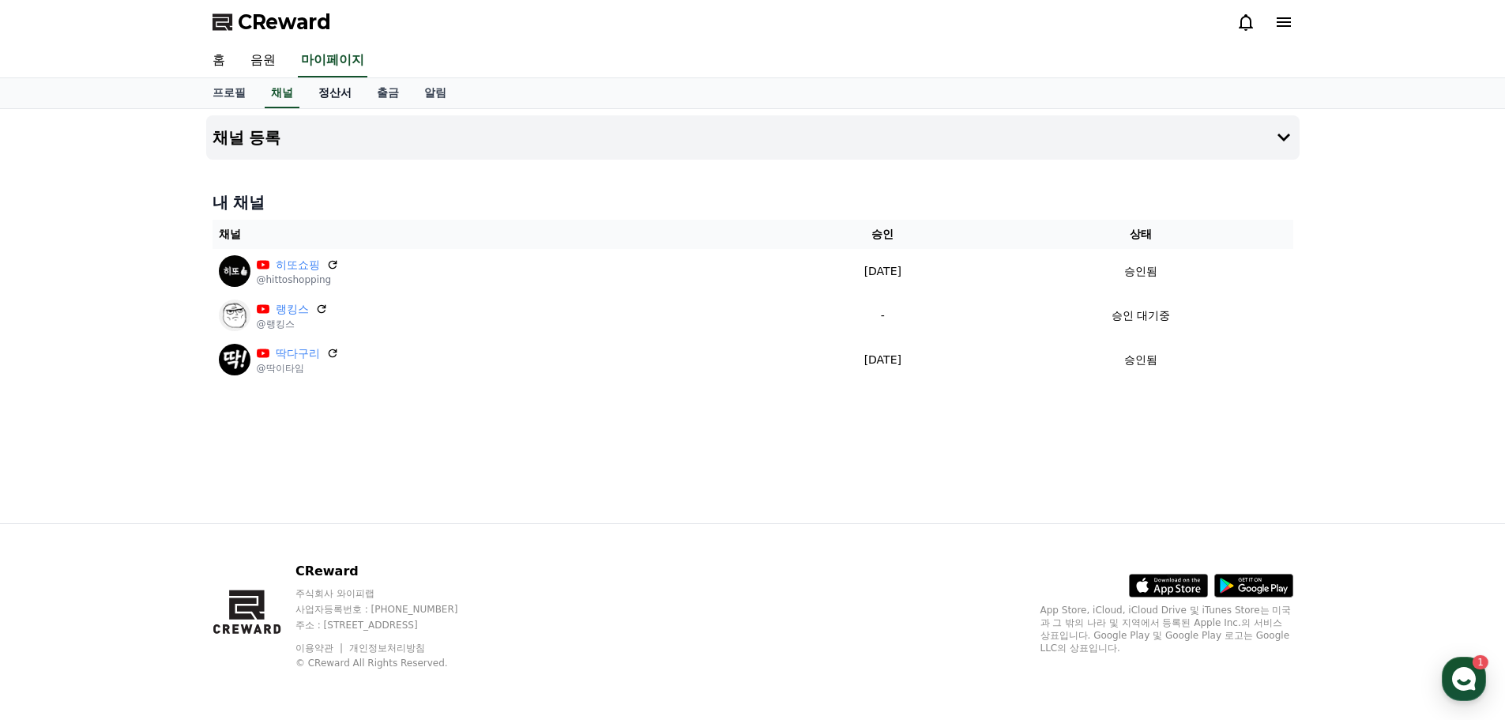
click at [320, 88] on link "정산서" at bounding box center [335, 93] width 58 height 30
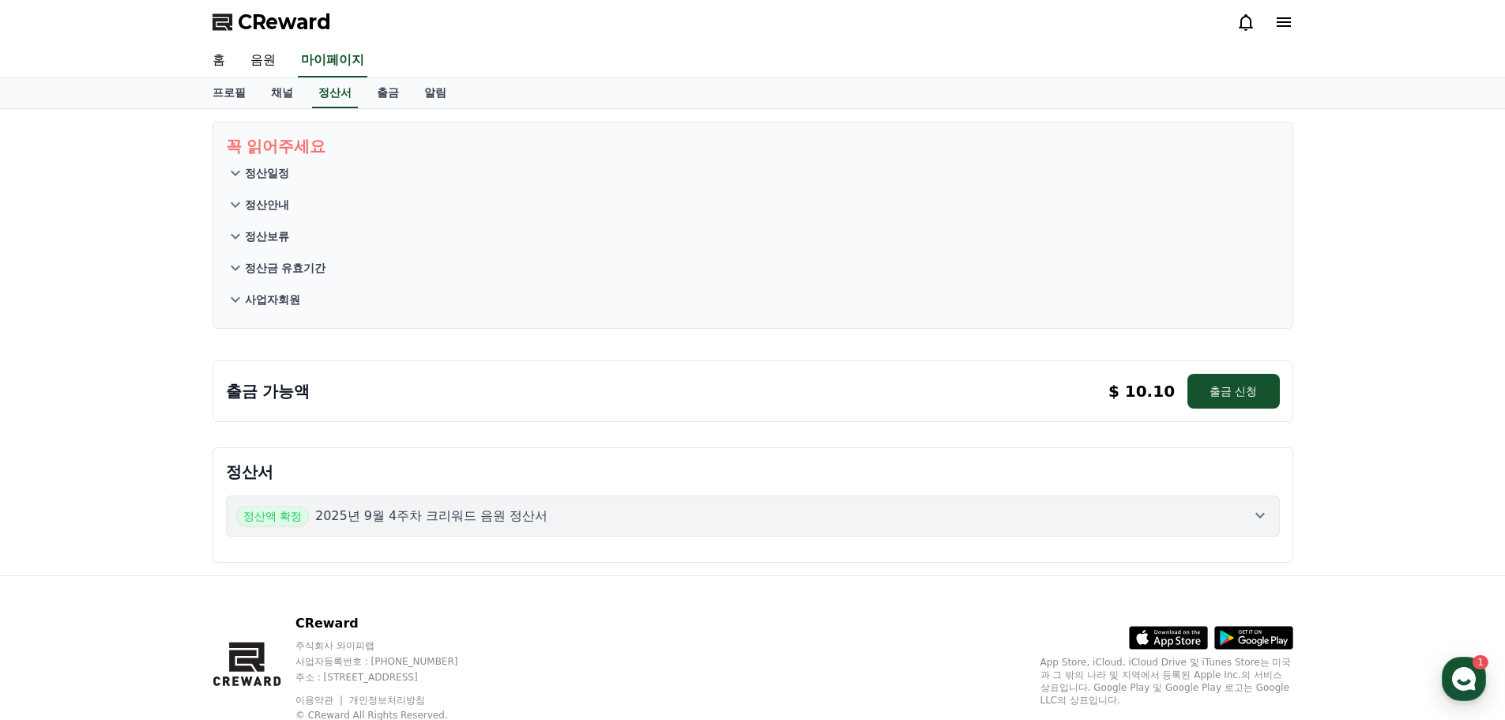
drag, startPoint x: 1127, startPoint y: 386, endPoint x: 1171, endPoint y: 392, distance: 43.9
click at [1171, 392] on p "$ 10.10" at bounding box center [1141, 391] width 66 height 22
click at [1164, 428] on div "꼭 읽어주세요 정산일정 정산안내 정산보류 정산금 유효기간 사업자회원 출금 가능액 $ 10.10 출금 신청 $ 10.10 출금 신청 정산서 정산…" at bounding box center [753, 342] width 1106 height 466
click at [1248, 404] on button "출금 신청" at bounding box center [1233, 391] width 92 height 35
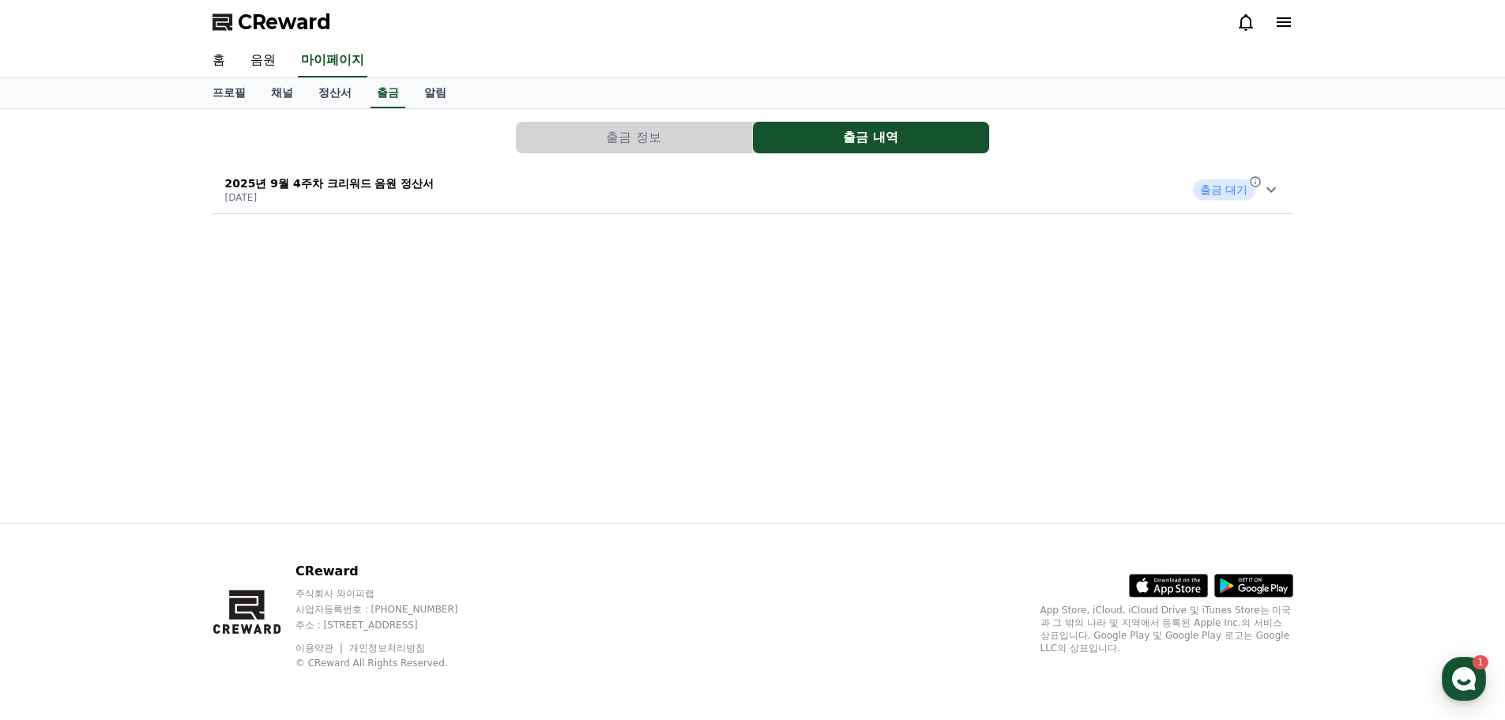
click at [1270, 190] on icon at bounding box center [1270, 190] width 9 height 6
click at [1280, 194] on icon at bounding box center [1271, 189] width 19 height 19
click at [653, 131] on button "출금 정보" at bounding box center [634, 138] width 236 height 32
